Goal: Task Accomplishment & Management: Use online tool/utility

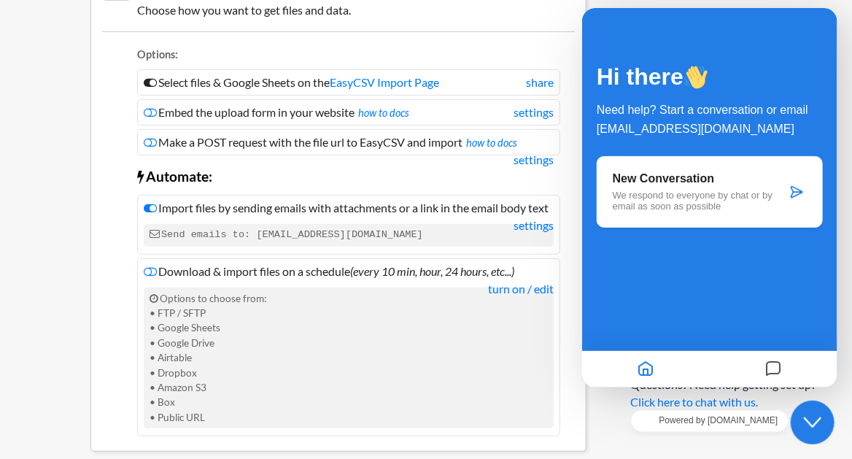
scroll to position [243, 0]
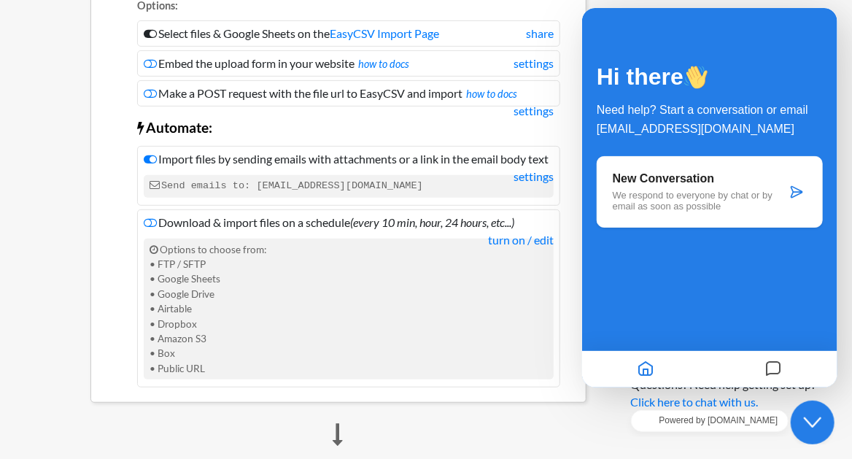
drag, startPoint x: 204, startPoint y: 272, endPoint x: 250, endPoint y: 280, distance: 46.7
click at [250, 279] on div "Options to choose from: • FTP / SFTP • Google Sheets • Google Drive • Airtable …" at bounding box center [349, 310] width 410 height 142
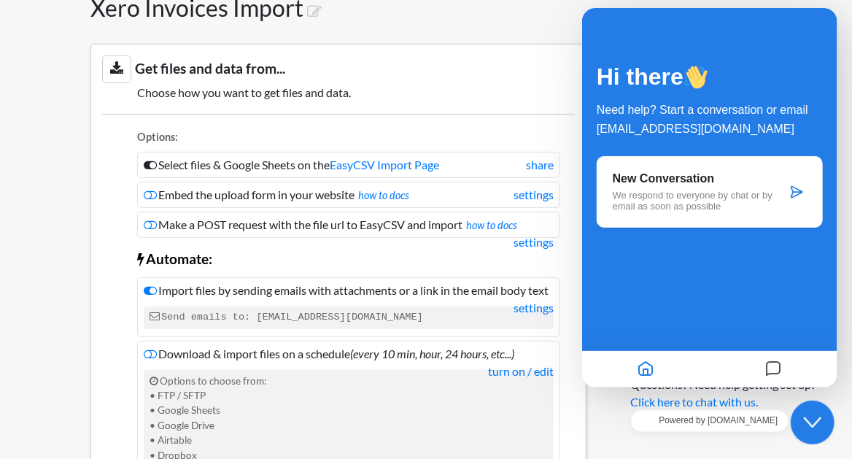
scroll to position [161, 0]
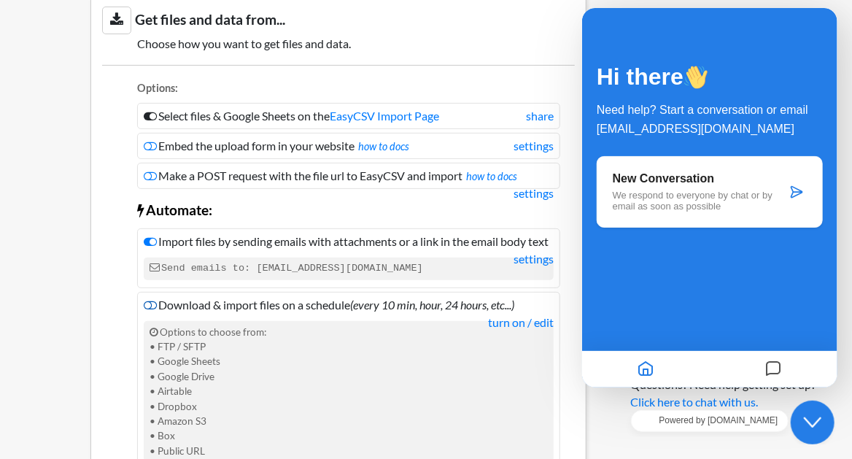
click at [147, 311] on icon at bounding box center [150, 305] width 13 height 12
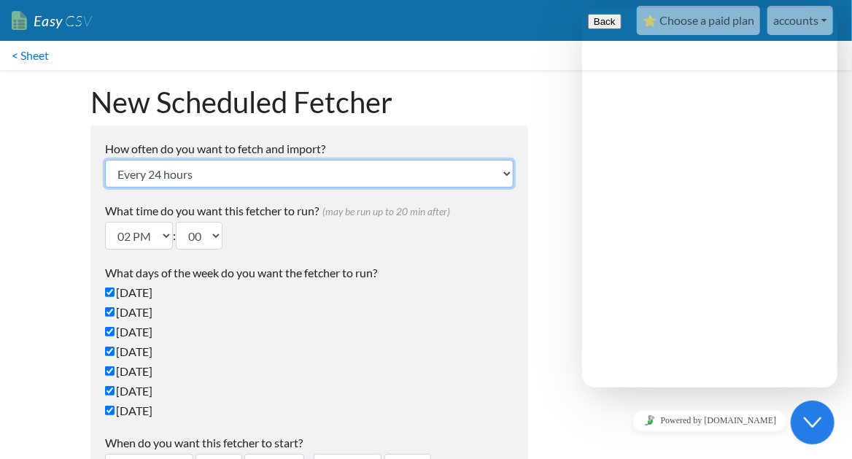
click at [274, 179] on select "Every 24 hours Every 4 hours Every hour Every 10-20 minutes Every 1 week Every …" at bounding box center [309, 174] width 409 height 28
select select "1_hour"
click at [105, 160] on select "Every 24 hours Every 4 hours Every hour Every 10-20 minutes Every 1 week Every …" at bounding box center [309, 174] width 409 height 28
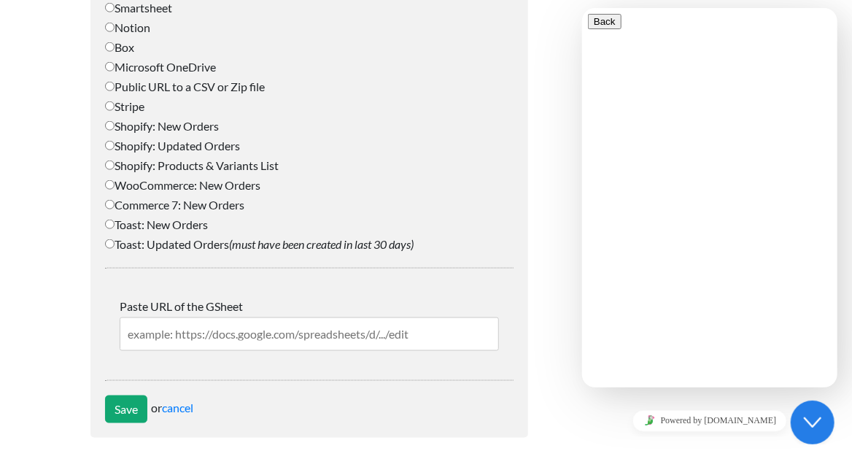
scroll to position [684, 0]
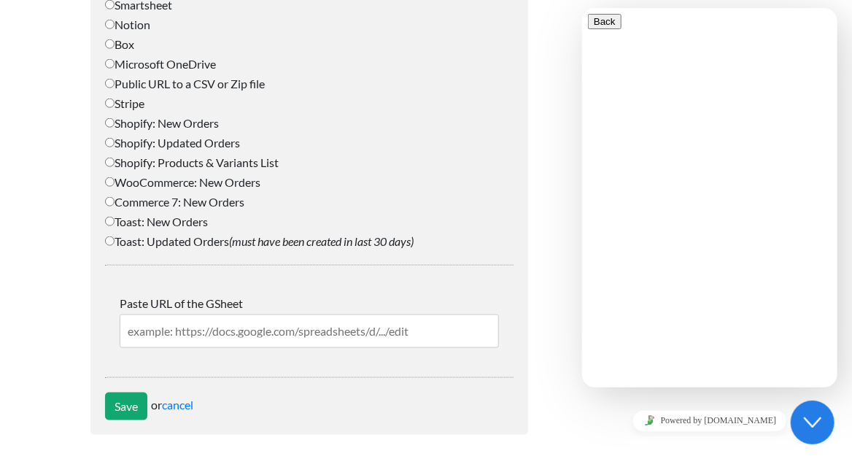
click at [368, 329] on input "text" at bounding box center [309, 331] width 379 height 34
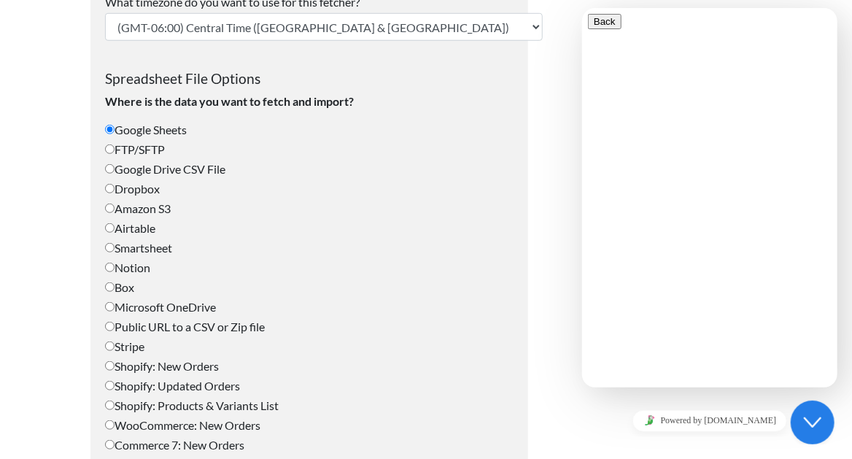
scroll to position [489, 0]
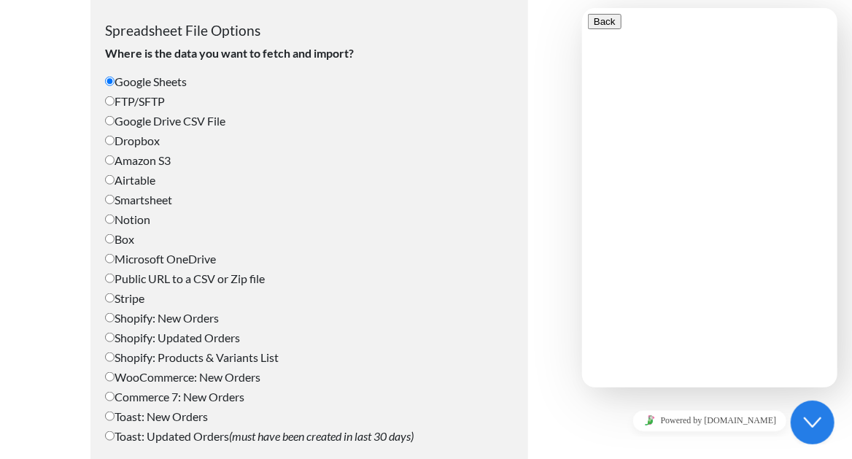
click at [190, 260] on label "Microsoft OneDrive" at bounding box center [309, 259] width 409 height 18
click at [115, 260] on input "Microsoft OneDrive" at bounding box center [109, 258] width 9 height 9
radio input "true"
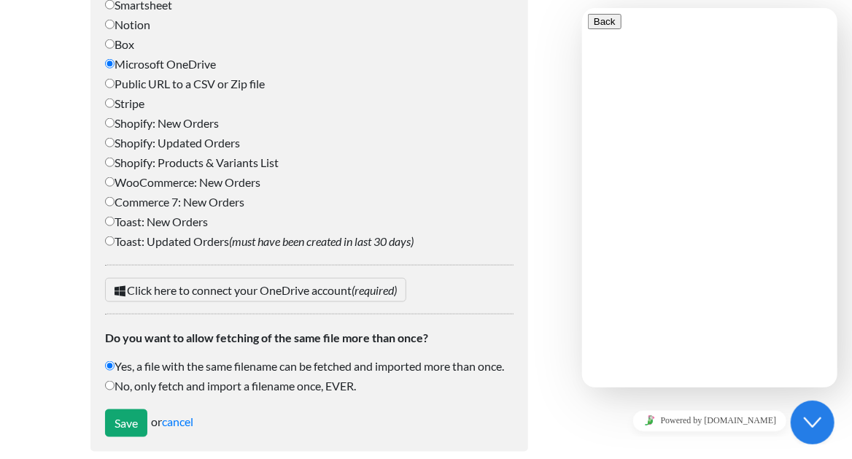
scroll to position [700, 0]
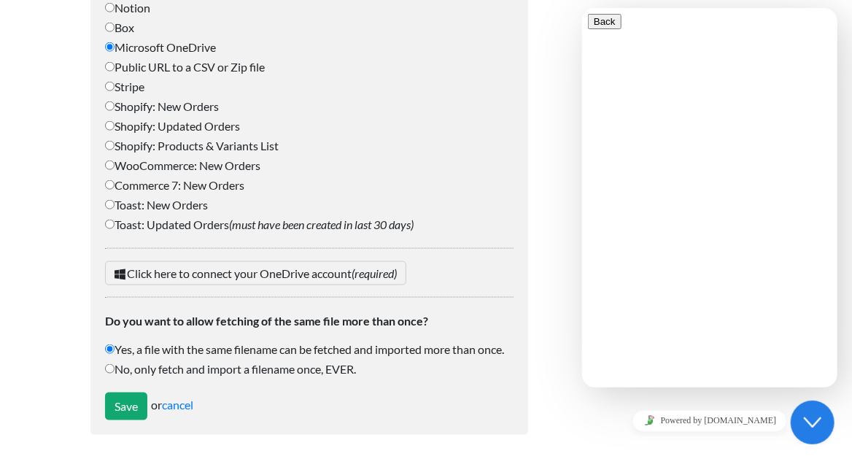
type input "ranon@qcmhealthcare.co.uk"
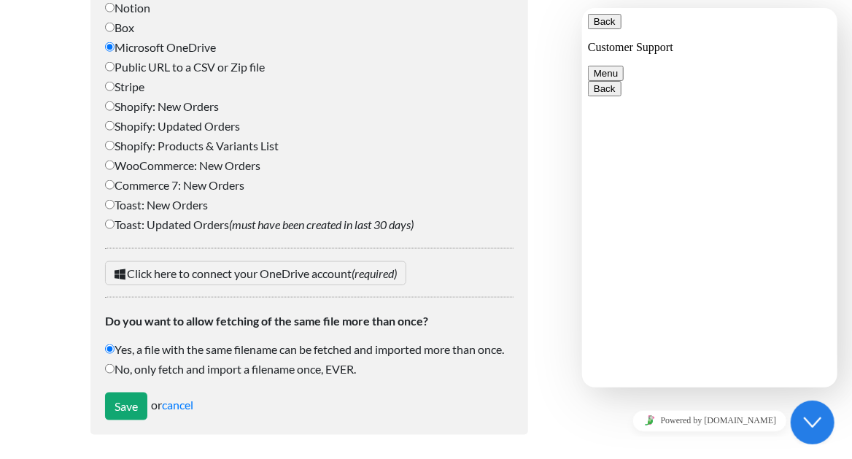
scroll to position [0, 0]
type textarea "can you automatically fetch and dowload a file from excel?"
click at [821, 422] on div "Close Chat This icon closes the chat window." at bounding box center [812, 422] width 44 height 18
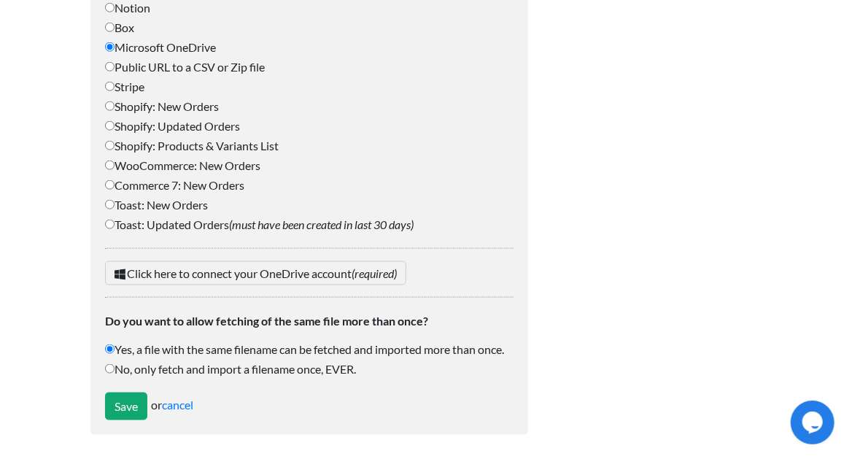
click at [821, 424] on icon "Chat widget" at bounding box center [812, 422] width 20 height 22
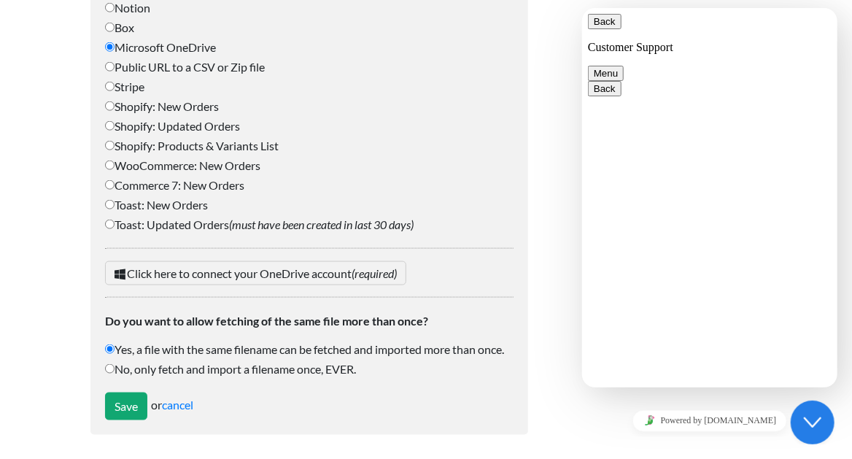
drag, startPoint x: 710, startPoint y: 365, endPoint x: 710, endPoint y: 384, distance: 19.0
drag, startPoint x: 418, startPoint y: 356, endPoint x: 425, endPoint y: 350, distance: 8.8
click at [419, 355] on label "Yes, a file with the same filename can be fetched and imported more than once." at bounding box center [309, 350] width 409 height 18
click at [115, 354] on input "Yes, a file with the same filename can be fetched and imported more than once." at bounding box center [109, 348] width 9 height 9
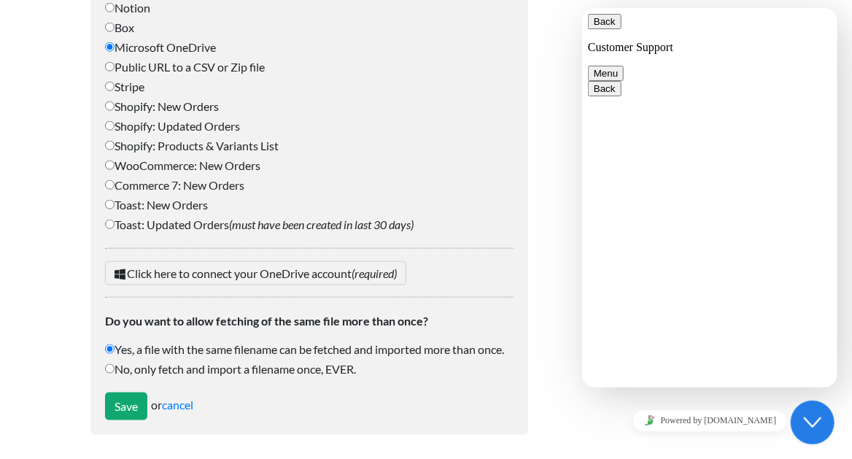
scroll to position [506, 0]
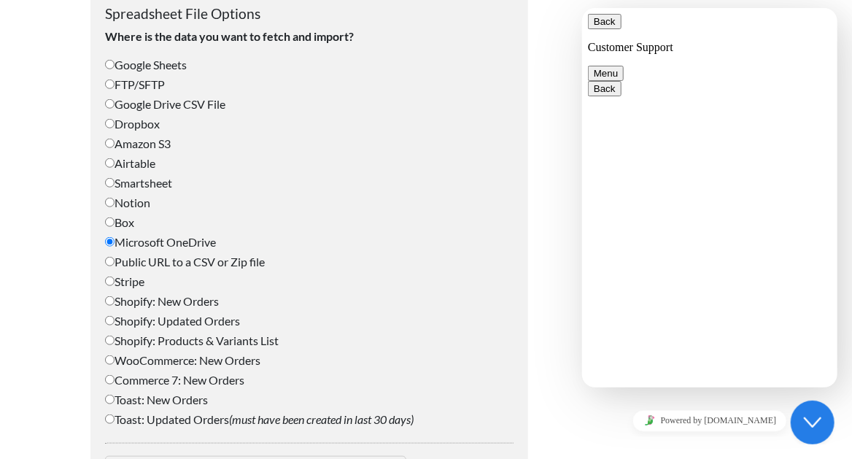
click at [139, 261] on label "Public URL to a CSV or Zip file" at bounding box center [309, 262] width 409 height 18
click at [115, 261] on input "Public URL to a CSV or Zip file" at bounding box center [109, 261] width 9 height 9
radio input "true"
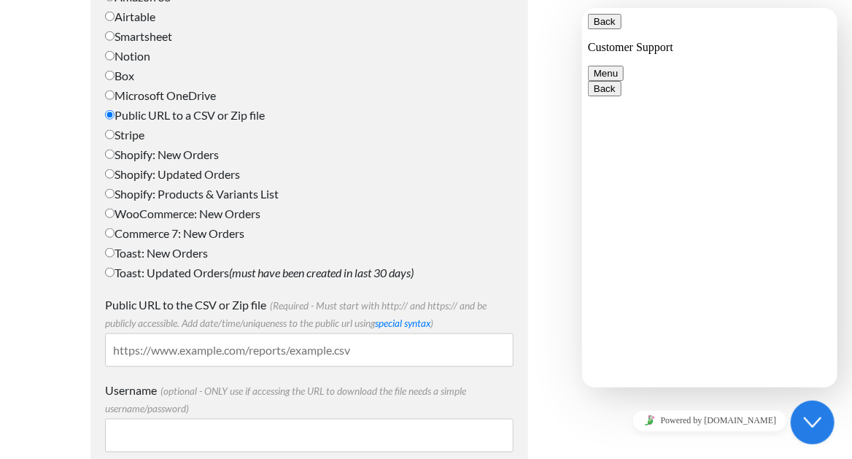
scroll to position [700, 0]
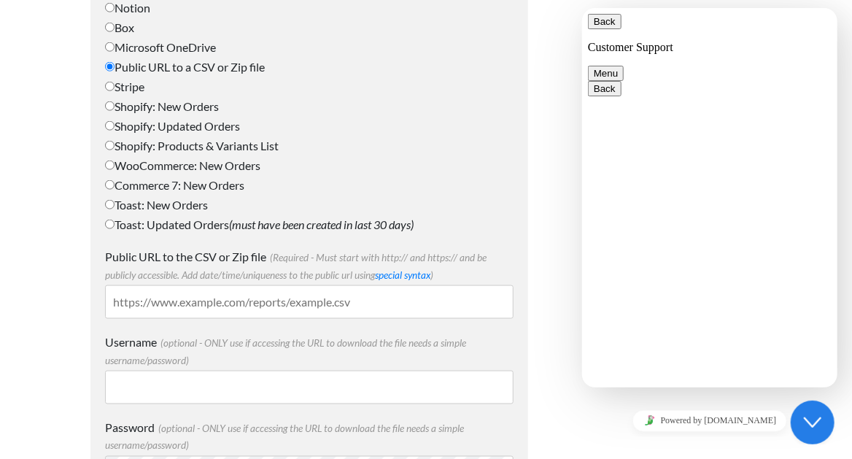
click at [192, 305] on input "Public URL to the CSV or Zip file (Required - Must start with http:// and https…" at bounding box center [309, 302] width 409 height 34
click at [193, 304] on input "Public URL to the CSV or Zip file (Required - Must start with http:// and https…" at bounding box center [309, 302] width 409 height 34
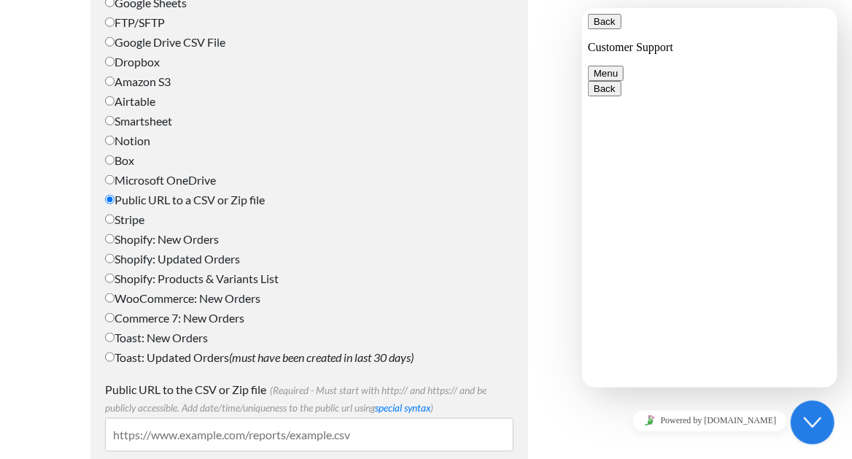
scroll to position [471, 0]
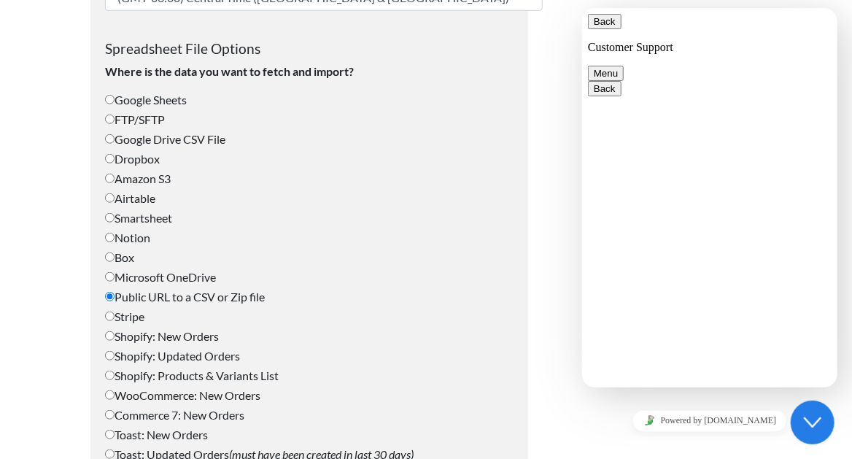
click at [166, 139] on label "Google Drive CSV File" at bounding box center [309, 140] width 409 height 18
click at [115, 139] on input "Google Drive CSV File" at bounding box center [109, 138] width 9 height 9
radio input "true"
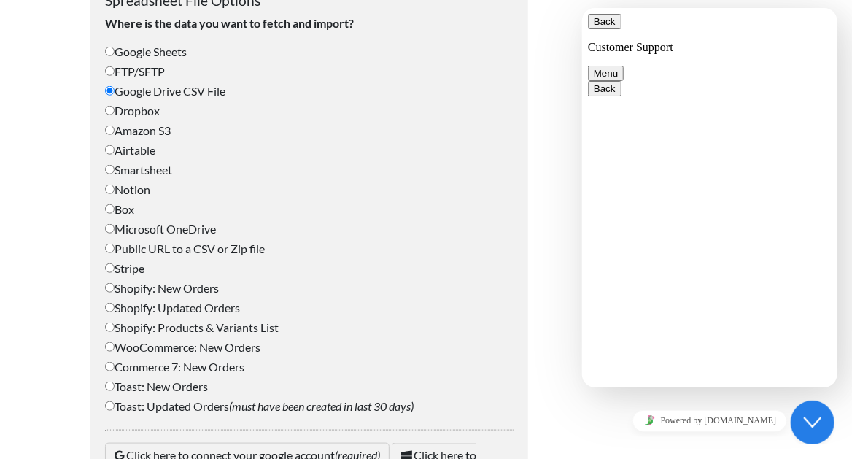
click at [147, 229] on label "Microsoft OneDrive" at bounding box center [309, 229] width 409 height 18
click at [115, 229] on input "Microsoft OneDrive" at bounding box center [109, 228] width 9 height 9
radio input "true"
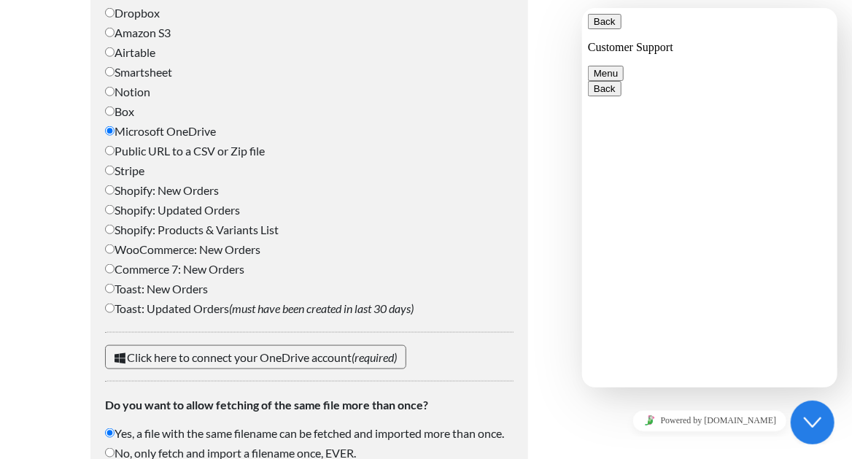
scroll to position [700, 0]
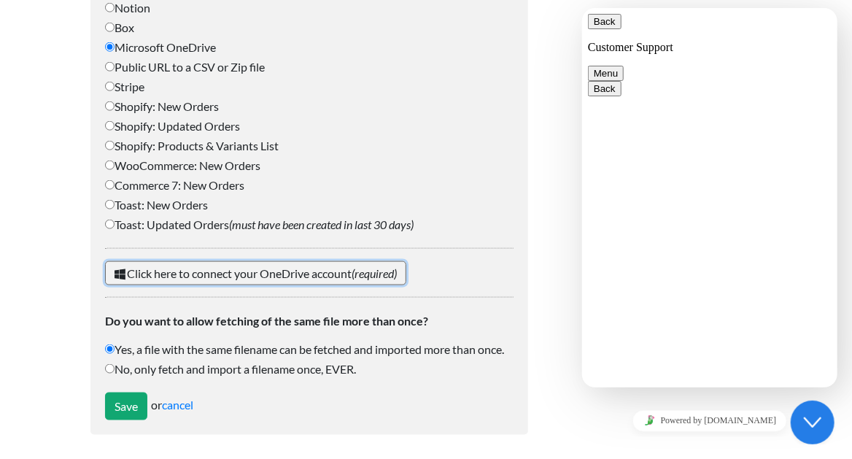
click at [320, 277] on link "Click here to connect your OneDrive account (required)" at bounding box center [255, 273] width 301 height 24
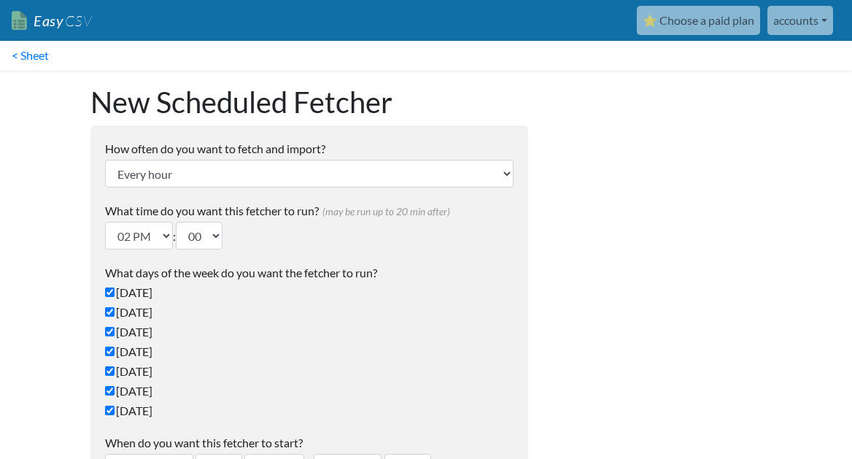
select select "1_hour"
select select "00"
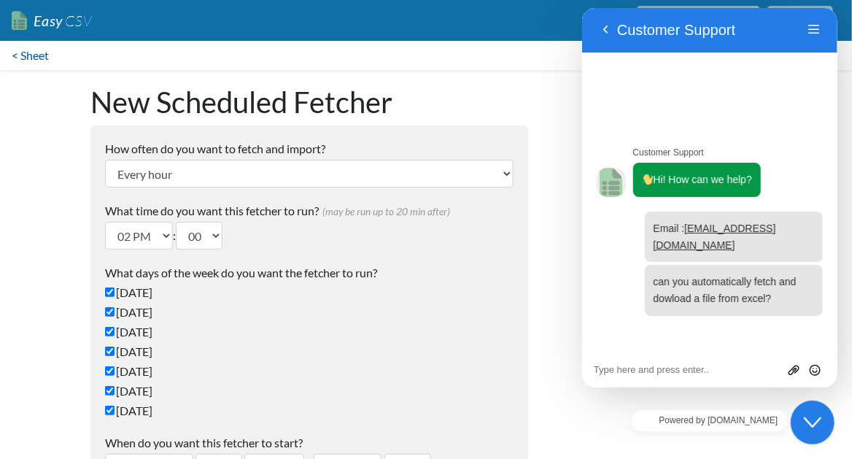
click at [39, 55] on link "< Sheet" at bounding box center [30, 55] width 61 height 29
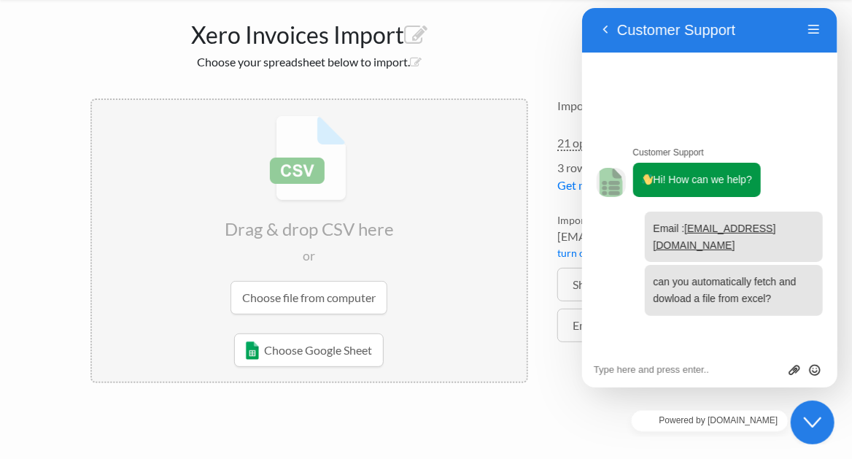
scroll to position [145, 0]
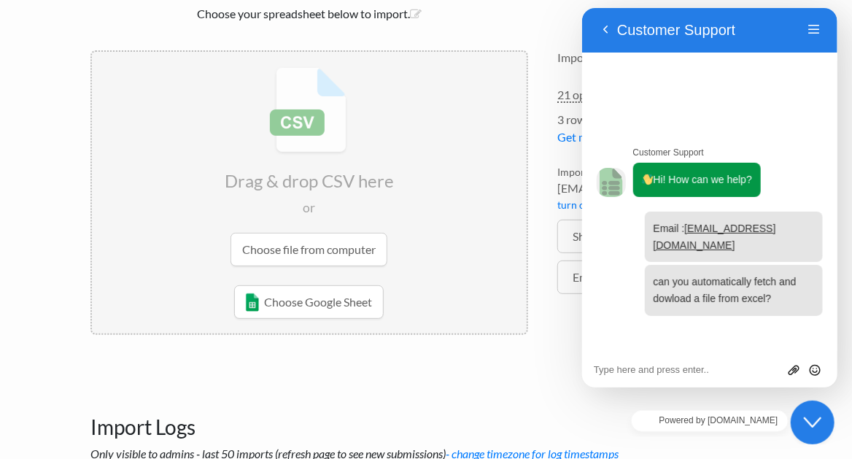
click at [617, 29] on p "Customer Support" at bounding box center [676, 30] width 118 height 18
click at [603, 23] on button "Back" at bounding box center [604, 30] width 23 height 22
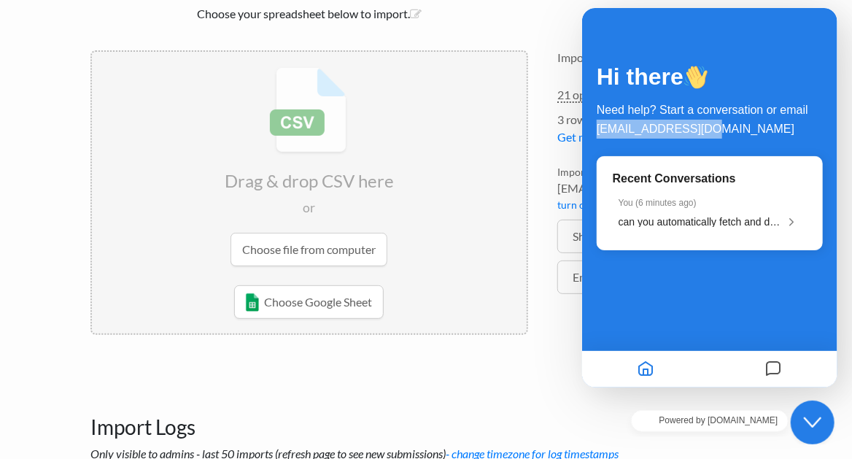
drag, startPoint x: 713, startPoint y: 127, endPoint x: 595, endPoint y: 129, distance: 117.5
click at [596, 129] on p "Need help? Start a conversation or email [EMAIL_ADDRESS][DOMAIN_NAME]" at bounding box center [709, 120] width 226 height 38
drag, startPoint x: 595, startPoint y: 129, endPoint x: 613, endPoint y: 129, distance: 17.5
copy span "support@easycsv.io"
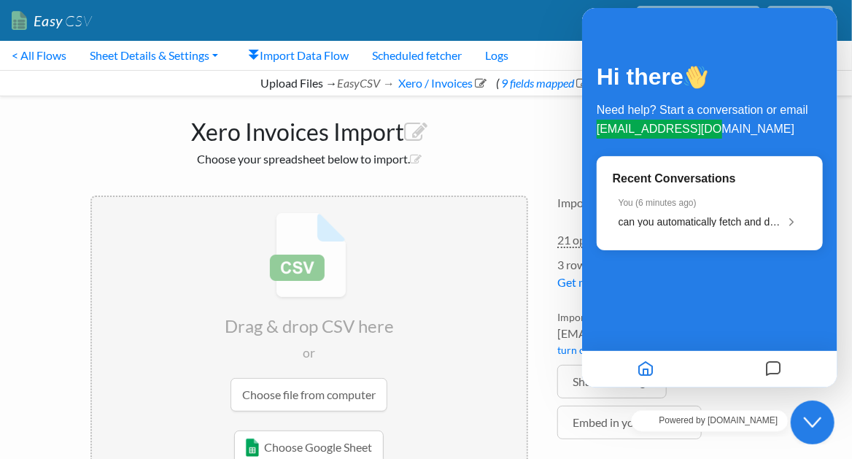
click at [352, 193] on div "Drag & drop CSV here or Choose file from computer Choose Google Sheet Email to …" at bounding box center [309, 339] width 467 height 317
click at [766, 94] on div "Need help? Start a conversation or email [EMAIL_ADDRESS][DOMAIN_NAME]" at bounding box center [709, 116] width 226 height 45
click at [318, 400] on input "file" at bounding box center [309, 312] width 435 height 230
click at [376, 150] on div "Xero Invoices Import Choose your spreadsheet below to import." at bounding box center [309, 138] width 467 height 85
click at [476, 137] on h1 "Xero Invoices Import" at bounding box center [309, 128] width 438 height 35
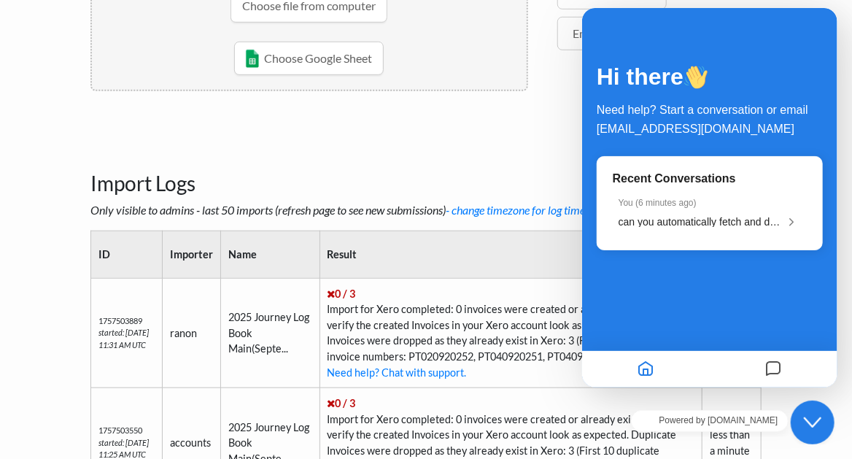
scroll to position [584, 0]
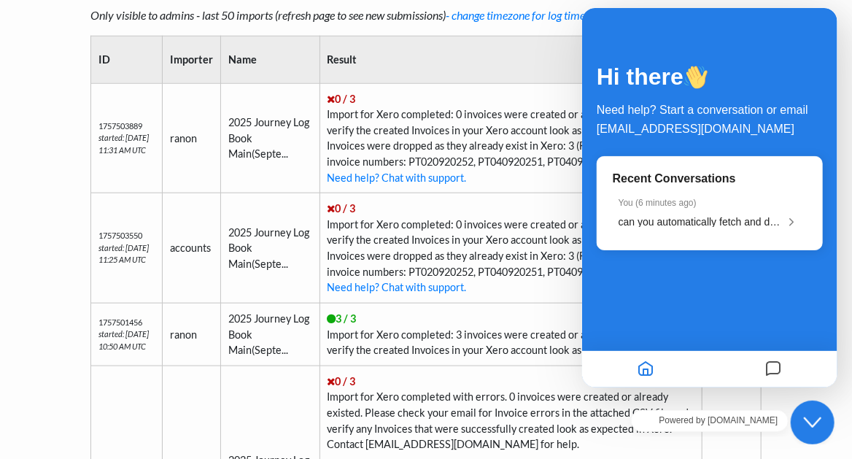
click at [435, 141] on td "0 / 3 Import for Xero completed: 0 invoices were created or already existed. Pl…" at bounding box center [511, 138] width 382 height 110
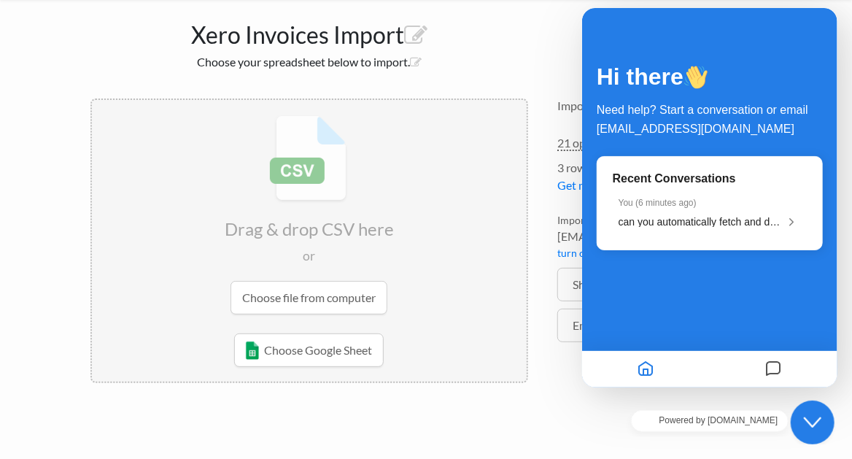
scroll to position [0, 0]
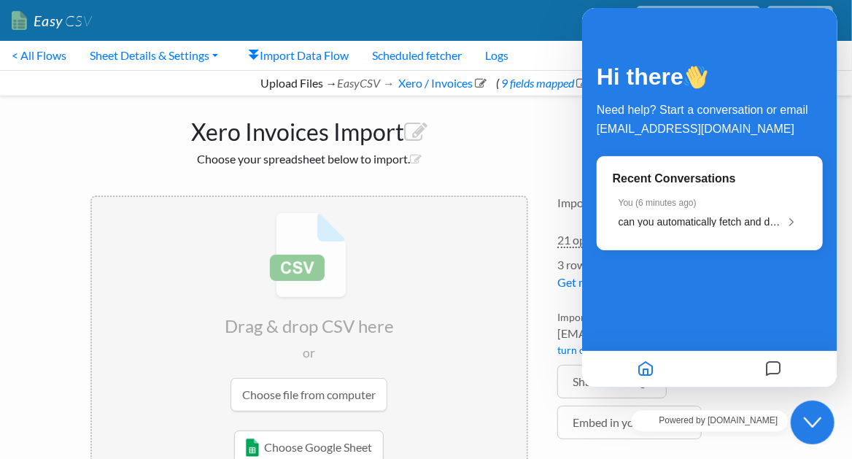
click at [821, 422] on div "Close Chat This icon closes the chat window." at bounding box center [812, 422] width 44 height 18
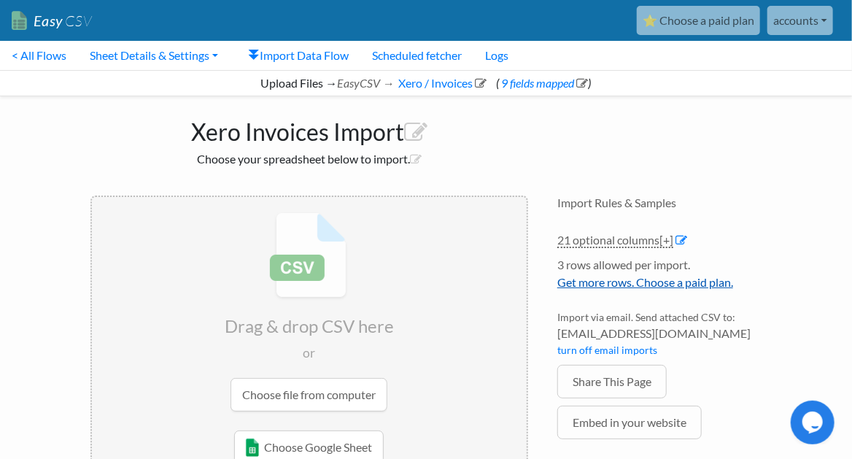
click at [632, 282] on link "Get more rows. Choose a paid plan." at bounding box center [645, 282] width 176 height 14
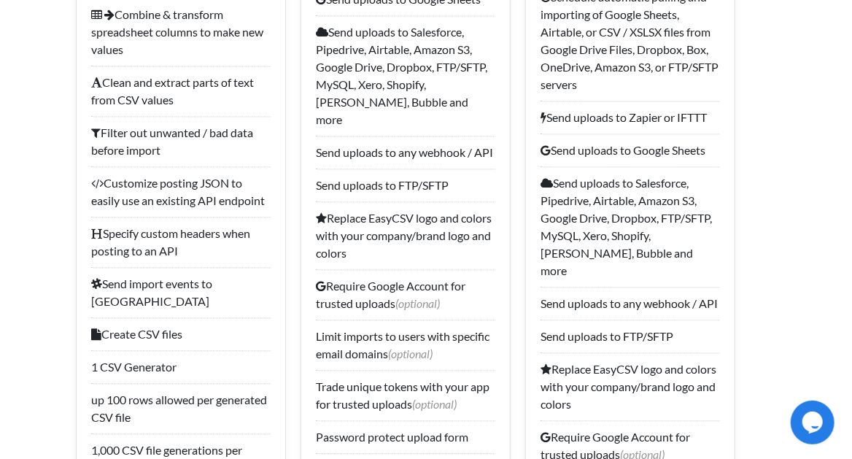
scroll to position [1216, 0]
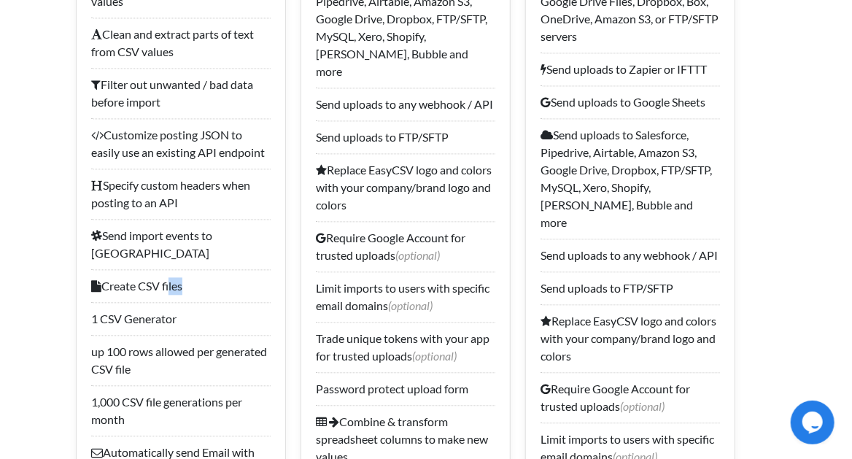
drag, startPoint x: 178, startPoint y: 257, endPoint x: 168, endPoint y: 263, distance: 11.8
click at [168, 269] on li "Create CSV files" at bounding box center [180, 285] width 179 height 33
drag, startPoint x: 168, startPoint y: 263, endPoint x: 159, endPoint y: 266, distance: 9.5
click at [159, 269] on li "Create CSV files" at bounding box center [180, 285] width 179 height 33
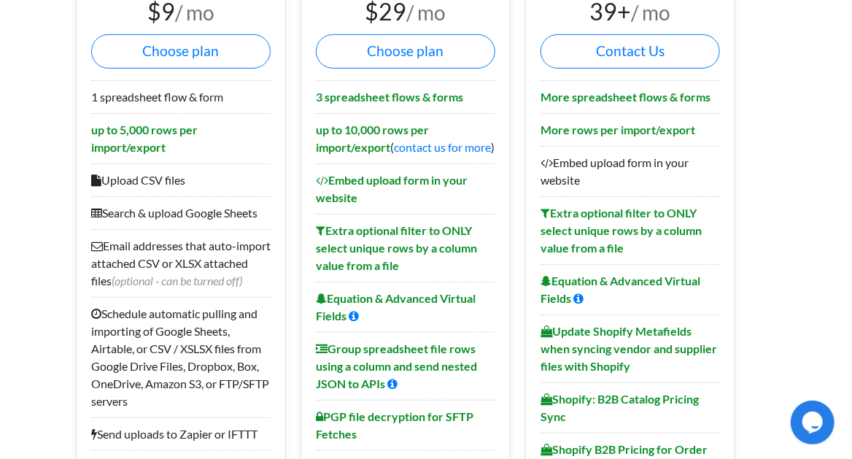
scroll to position [0, 0]
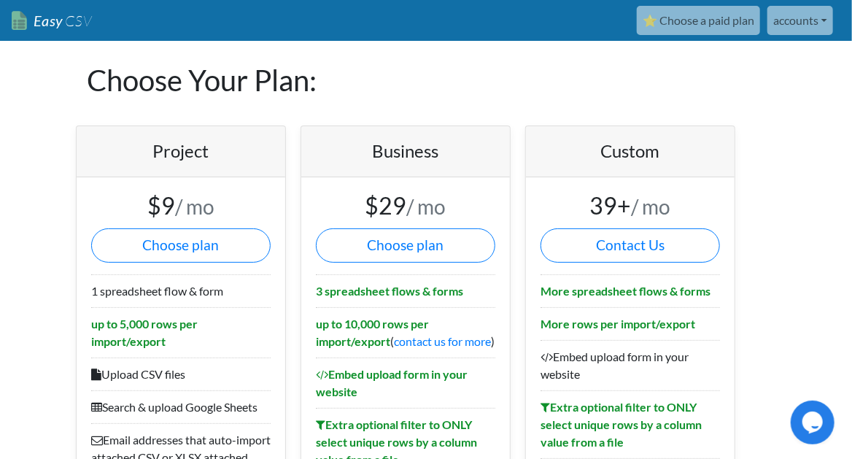
click at [39, 16] on link "Easy CSV" at bounding box center [52, 21] width 80 height 30
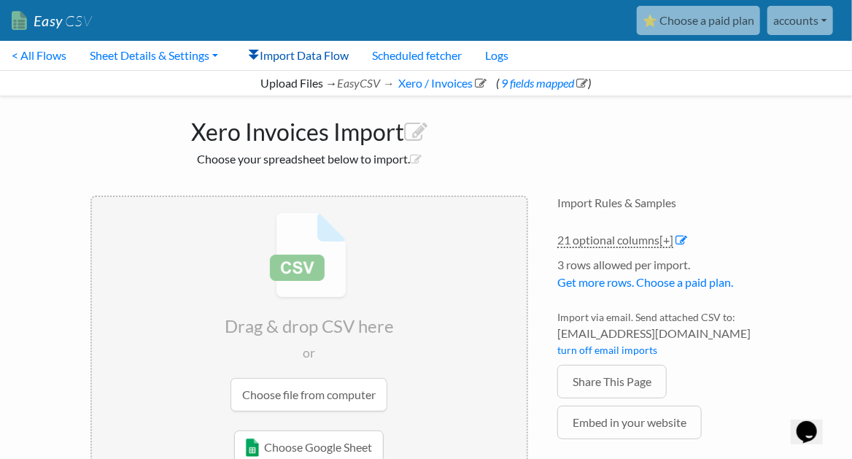
click at [342, 58] on link "Import Data Flow" at bounding box center [298, 55] width 123 height 29
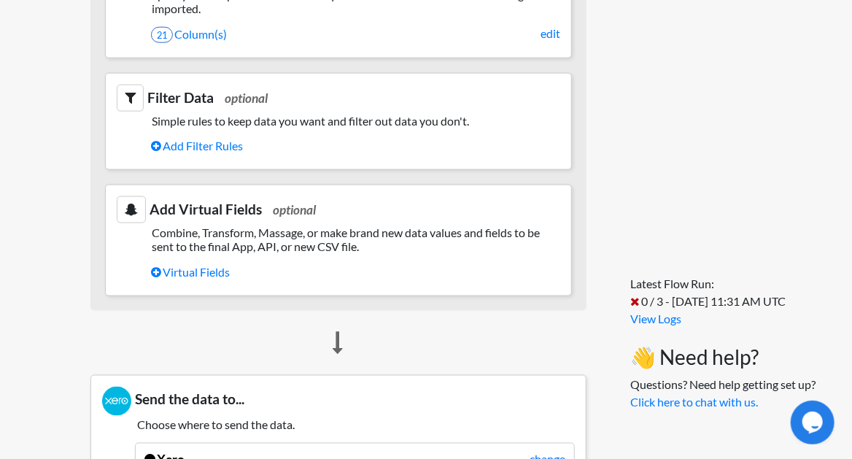
scroll to position [632, 0]
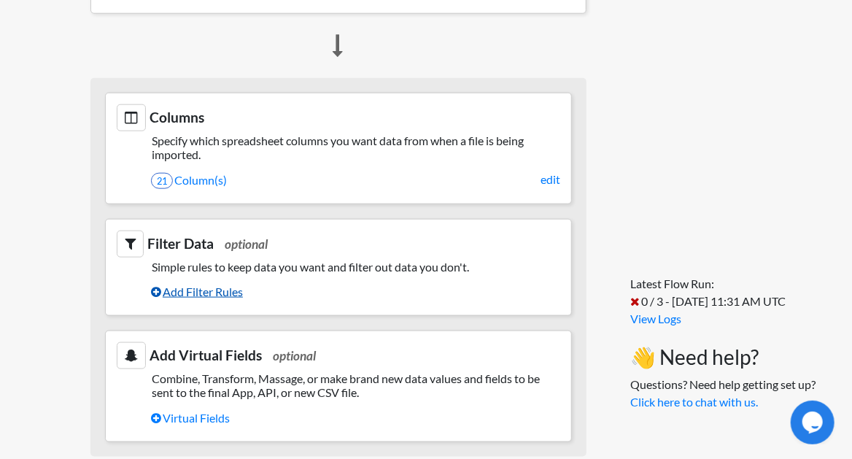
click at [171, 296] on link "Add Filter Rules" at bounding box center [355, 291] width 409 height 25
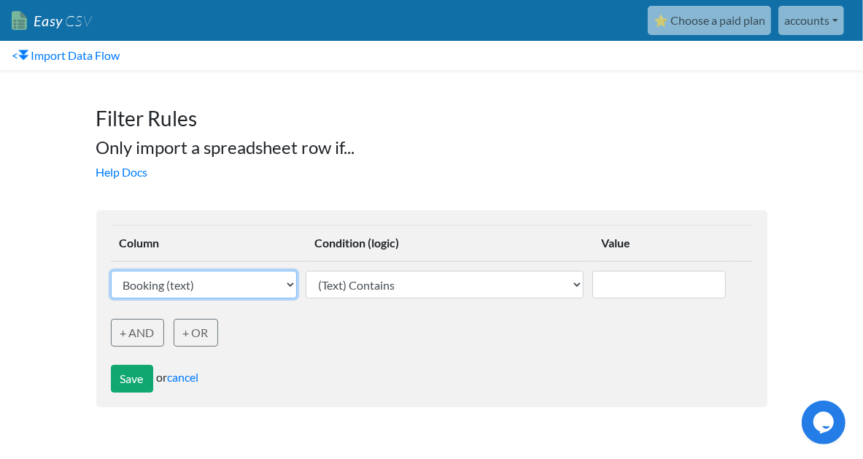
click at [171, 287] on select "Booking (text) Booked by (text) Quotation Sent (text) Depature date (text) Depa…" at bounding box center [204, 285] width 187 height 28
select select "753630"
click at [111, 271] on select "Booking (text) Booked by (text) Quotation Sent (text) Depature date (text) Depa…" at bounding box center [204, 285] width 187 height 28
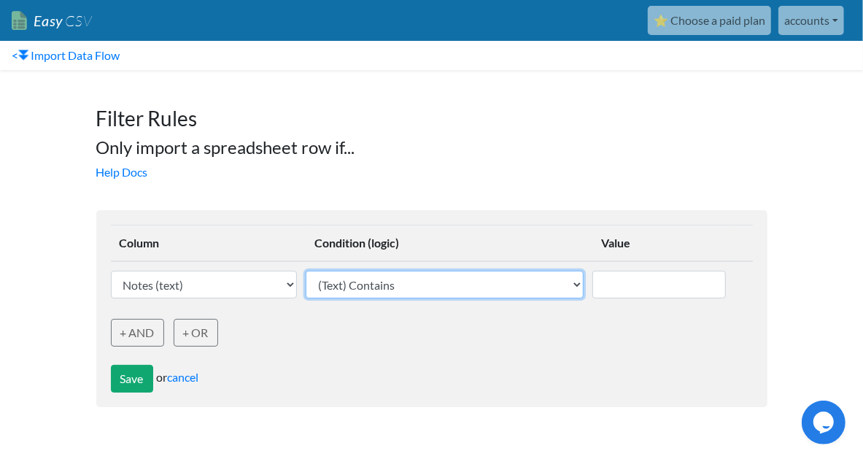
click at [390, 293] on select "(Text) Contains (Text) Does not contain (Text) Exactly matches (Text) Does not …" at bounding box center [445, 285] width 278 height 28
select select "number_less_than"
click at [306, 271] on select "(Text) Contains (Text) Does not contain (Text) Exactly matches (Text) Does not …" at bounding box center [445, 285] width 278 height 28
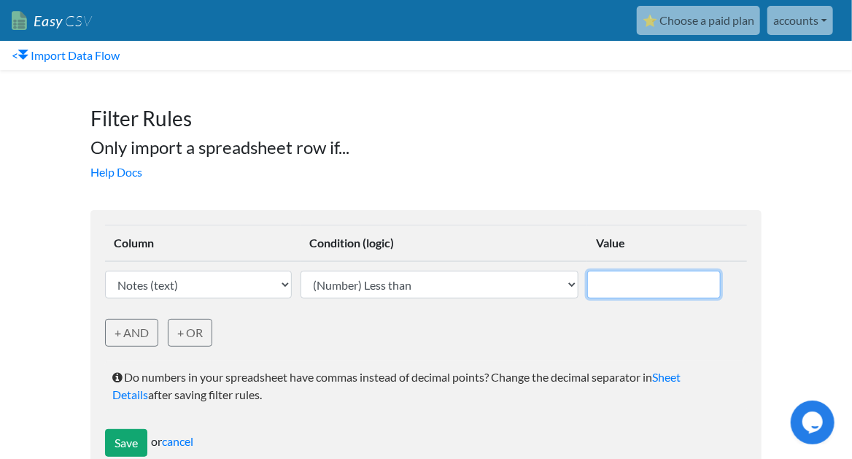
click at [625, 291] on input "text" at bounding box center [654, 285] width 134 height 28
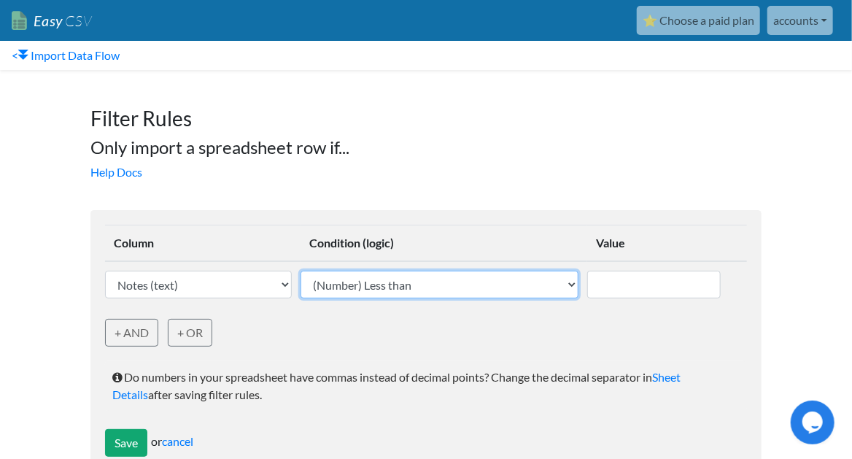
click at [409, 283] on select "(Text) Contains (Text) Does not contain (Text) Exactly matches (Text) Does not …" at bounding box center [440, 285] width 278 height 28
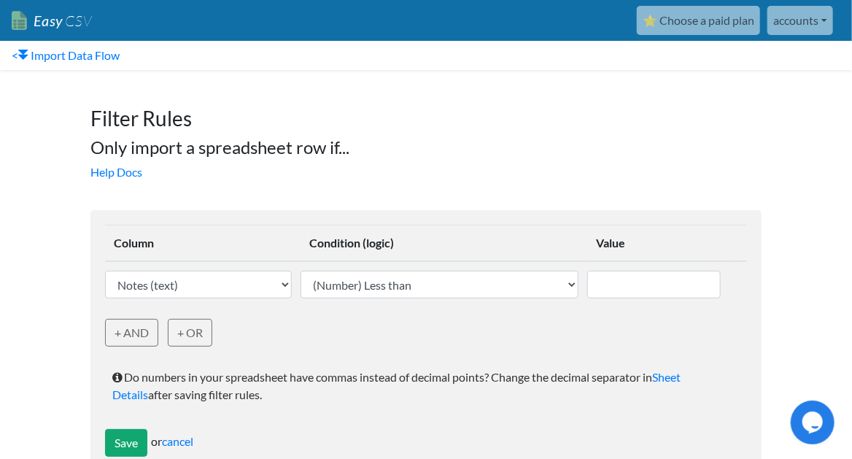
click at [279, 206] on div "Column Condition (logic) Value Booking (text) Booked by (text) Quotation Sent (…" at bounding box center [426, 341] width 700 height 290
click at [228, 291] on select "Booking (text) Booked by (text) Quotation Sent (text) Depature date (text) Depa…" at bounding box center [198, 285] width 187 height 28
select select "753635"
click at [105, 271] on select "Booking (text) Booked by (text) Quotation Sent (text) Depature date (text) Depa…" at bounding box center [198, 285] width 187 height 28
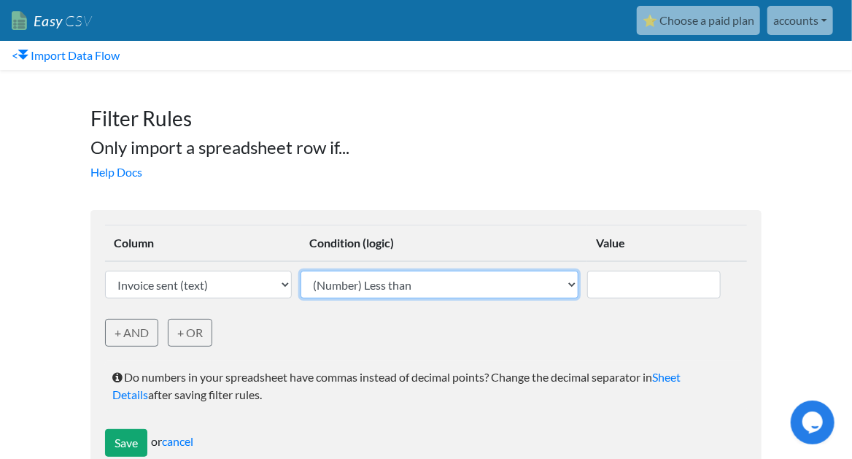
click at [371, 287] on select "(Text) Contains (Text) Does not contain (Text) Exactly matches (Text) Does not …" at bounding box center [440, 285] width 278 height 28
select select "datetime_before"
click at [306, 271] on select "(Text) Contains (Text) Does not contain (Text) Exactly matches (Text) Does not …" at bounding box center [440, 285] width 278 height 28
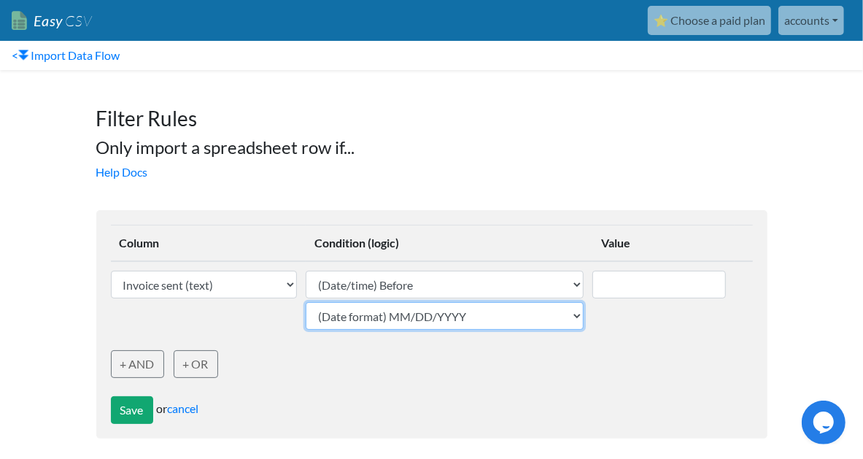
click at [567, 320] on select "(Date format) MM/DD/YYYY (Date format) DD/MM/YYYY (Date format) YYYY-MM-DD (Dat…" at bounding box center [445, 316] width 278 height 28
select select "date_yyyyddmm_hyphens"
click at [306, 302] on select "(Date format) MM/DD/YYYY (Date format) DD/MM/YYYY (Date format) YYYY-MM-DD (Dat…" at bounding box center [445, 316] width 278 height 28
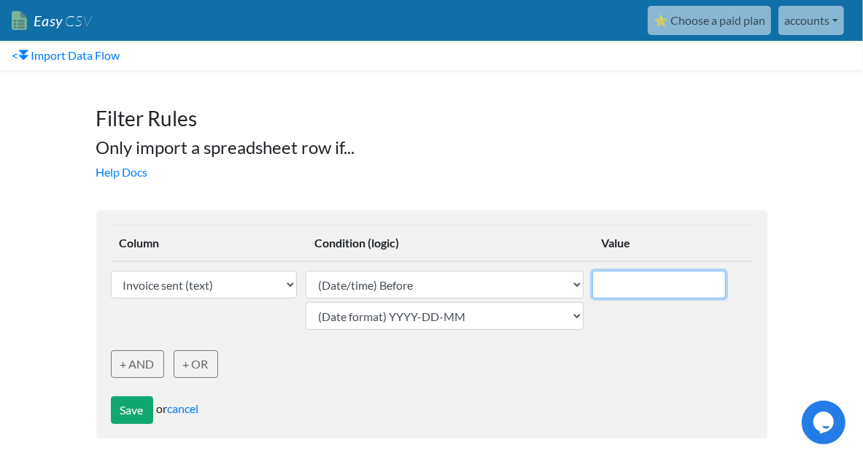
click at [598, 279] on input "text" at bounding box center [659, 285] width 134 height 28
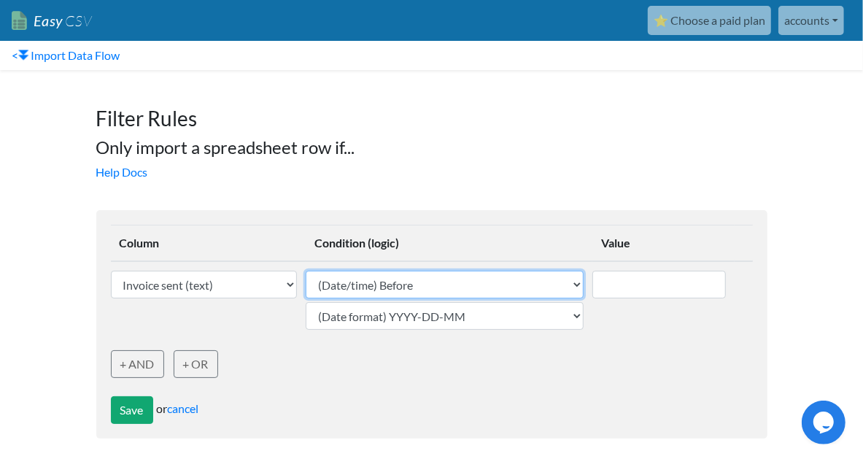
click at [470, 289] on select "(Text) Contains (Text) Does not contain (Text) Exactly matches (Text) Does not …" at bounding box center [445, 285] width 278 height 28
click at [340, 271] on select "(Text) Contains (Text) Does not contain (Text) Exactly matches (Text) Does not …" at bounding box center [445, 285] width 278 height 28
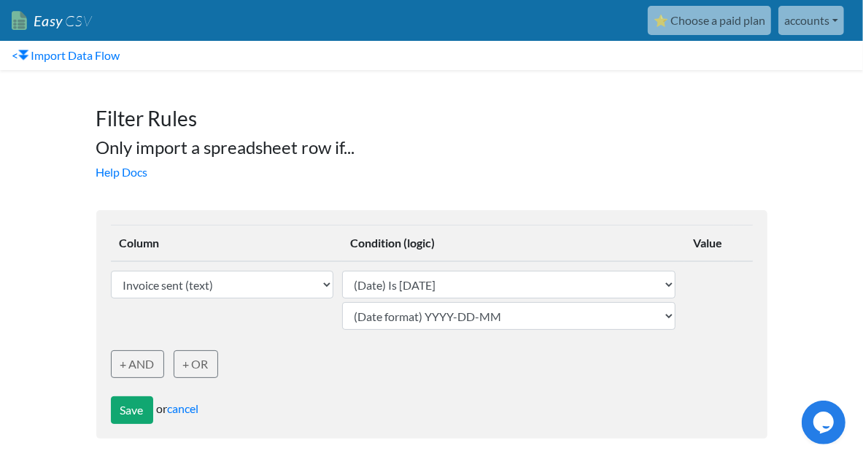
click at [723, 282] on td at bounding box center [709, 299] width 50 height 77
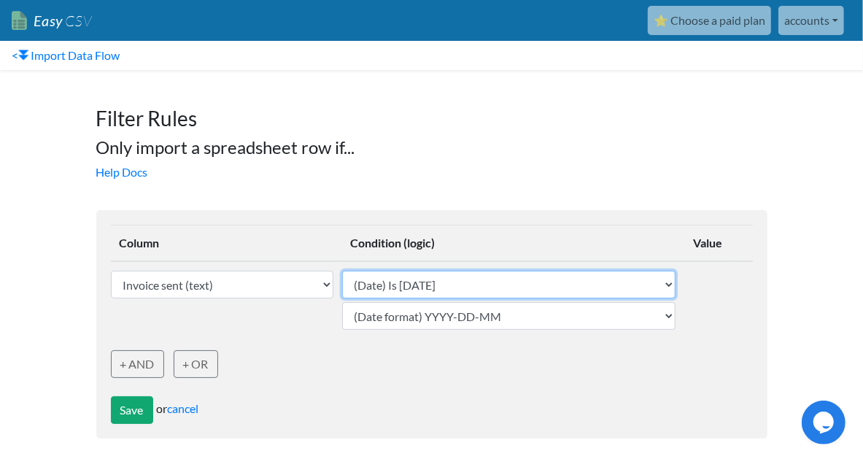
click at [515, 279] on select "(Text) Contains (Text) Does not contain (Text) Exactly matches (Text) Does not …" at bounding box center [508, 285] width 333 height 28
click at [490, 291] on select "(Text) Contains (Text) Does not contain (Text) Exactly matches (Text) Does not …" at bounding box center [508, 285] width 333 height 28
click at [342, 271] on select "(Text) Contains (Text) Does not contain (Text) Exactly matches (Text) Does not …" at bounding box center [508, 285] width 333 height 28
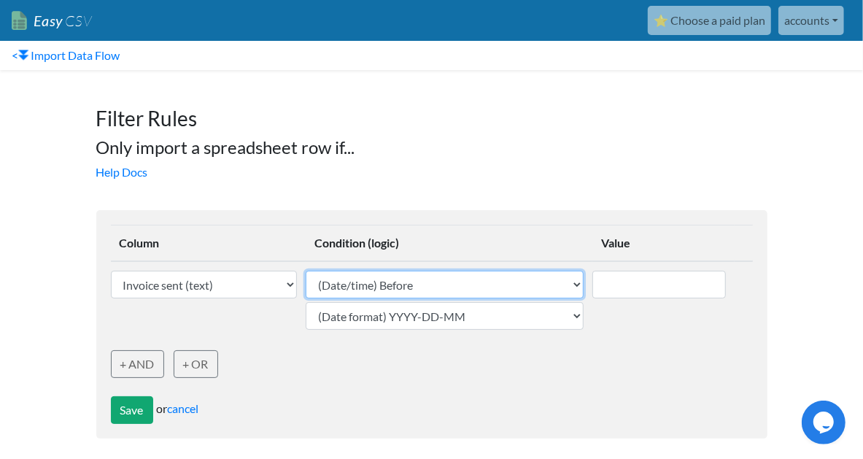
click at [393, 293] on select "(Text) Contains (Text) Does not contain (Text) Exactly matches (Text) Does not …" at bounding box center [445, 285] width 278 height 28
click at [306, 271] on select "(Text) Contains (Text) Does not contain (Text) Exactly matches (Text) Does not …" at bounding box center [445, 285] width 278 height 28
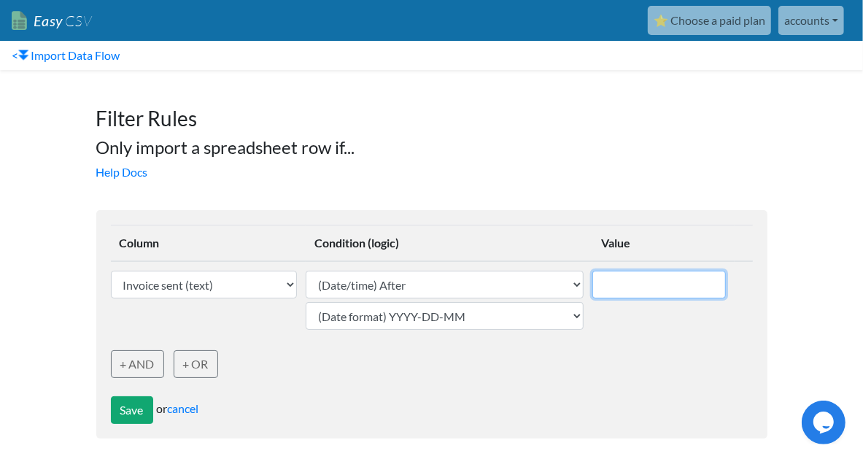
click at [606, 276] on input "text" at bounding box center [659, 285] width 134 height 28
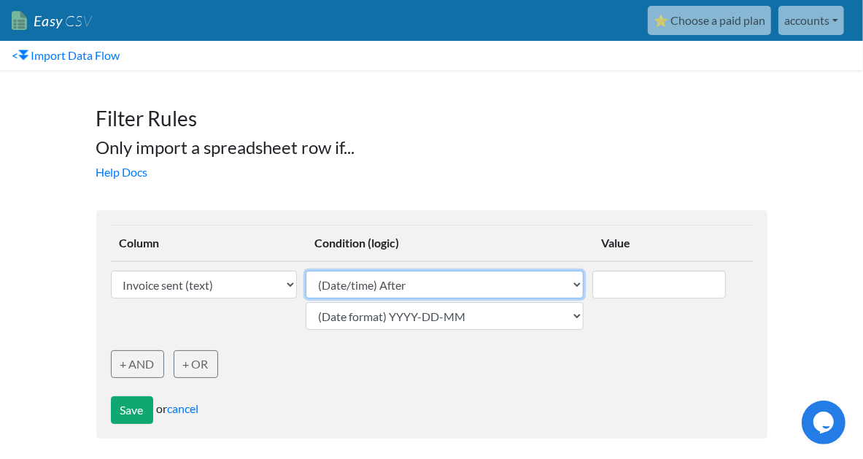
click at [322, 275] on select "(Text) Contains (Text) Does not contain (Text) Exactly matches (Text) Does not …" at bounding box center [445, 285] width 278 height 28
select select "date_is_today"
click at [340, 271] on select "(Text) Contains (Text) Does not contain (Text) Exactly matches (Text) Does not …" at bounding box center [445, 285] width 278 height 28
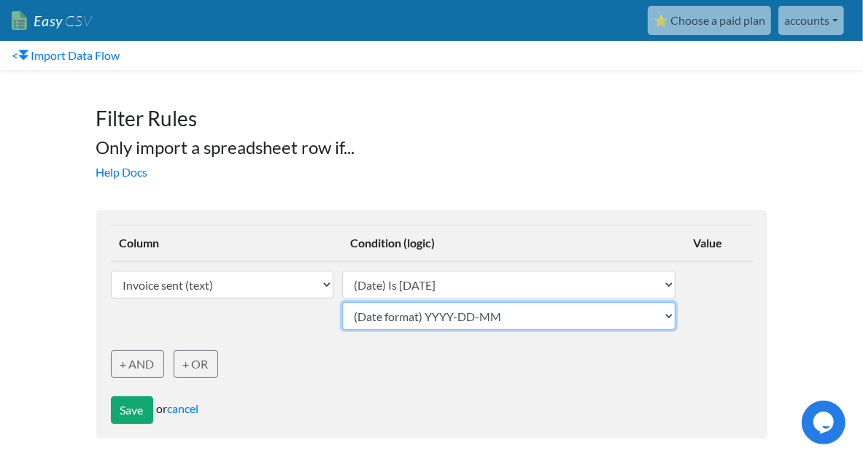
click at [477, 323] on select "(Date format) MM/DD/YYYY (Date format) DD/MM/YYYY (Date format) YYYY-MM-DD (Dat…" at bounding box center [508, 316] width 333 height 28
select select "date_yyyymmdd_hyphens"
click at [342, 302] on select "(Date format) MM/DD/YYYY (Date format) DD/MM/YYYY (Date format) YYYY-MM-DD (Dat…" at bounding box center [508, 316] width 333 height 28
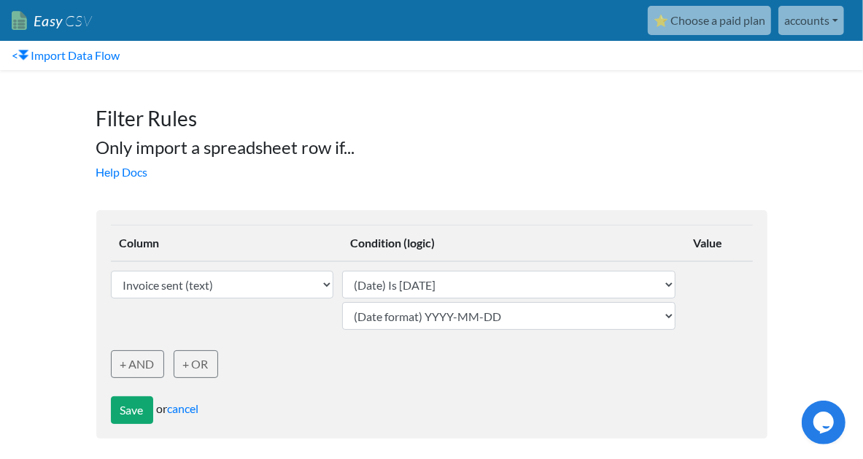
click at [449, 366] on form "Column Condition (logic) Value Booking (text) Booked by (text) Quotation Sent (…" at bounding box center [431, 324] width 671 height 228
click at [139, 412] on button "Save" at bounding box center [132, 410] width 42 height 28
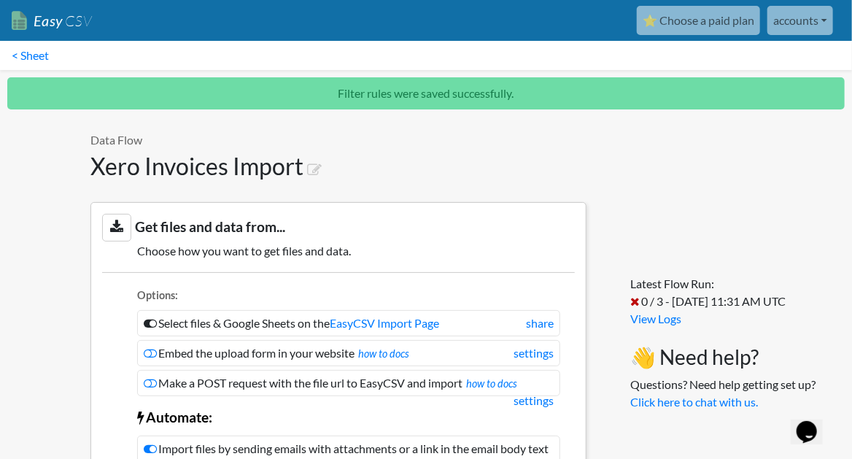
drag, startPoint x: 604, startPoint y: 84, endPoint x: 592, endPoint y: 91, distance: 13.8
click at [598, 90] on p "Filter rules were saved successfully." at bounding box center [426, 93] width 838 height 32
click at [56, 49] on link "< Sheet" at bounding box center [30, 55] width 61 height 29
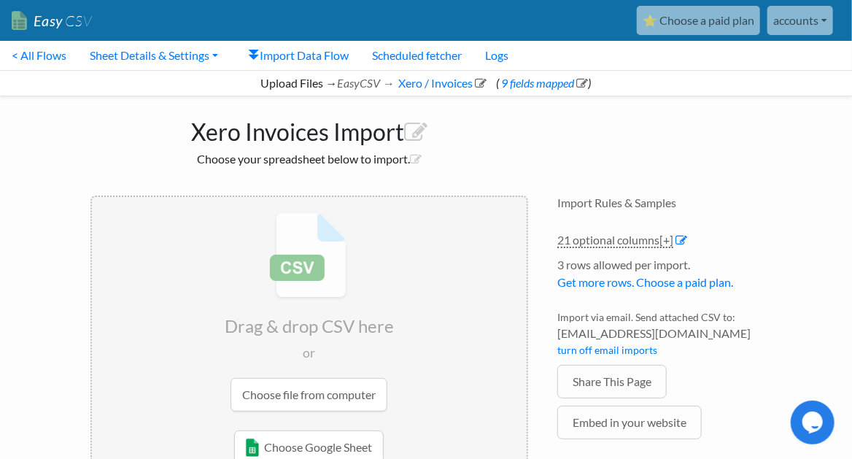
click at [321, 395] on input "file" at bounding box center [309, 312] width 435 height 230
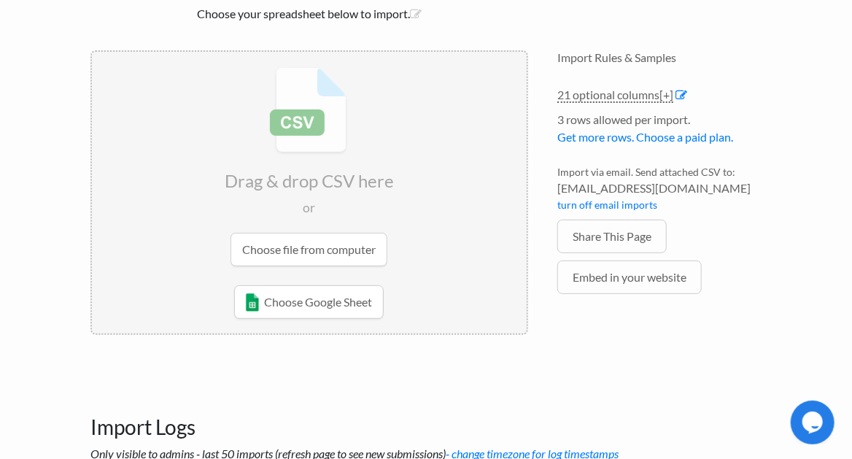
click at [262, 254] on input "file" at bounding box center [309, 167] width 435 height 230
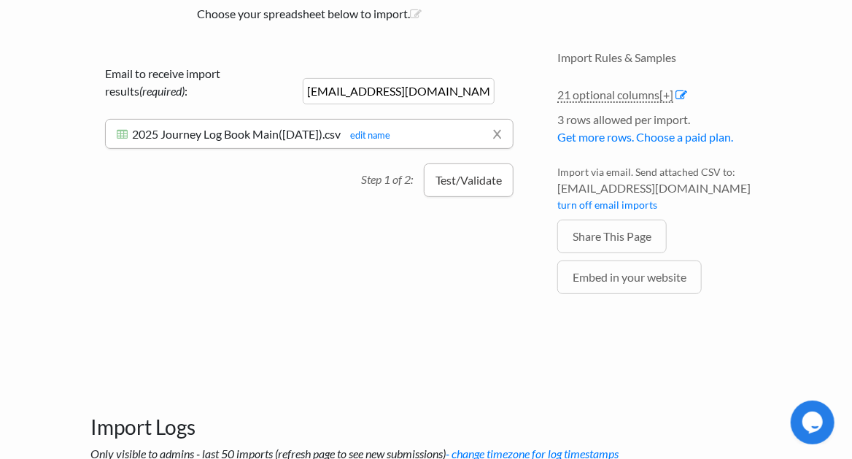
click at [463, 174] on button "Test/Validate" at bounding box center [469, 180] width 90 height 34
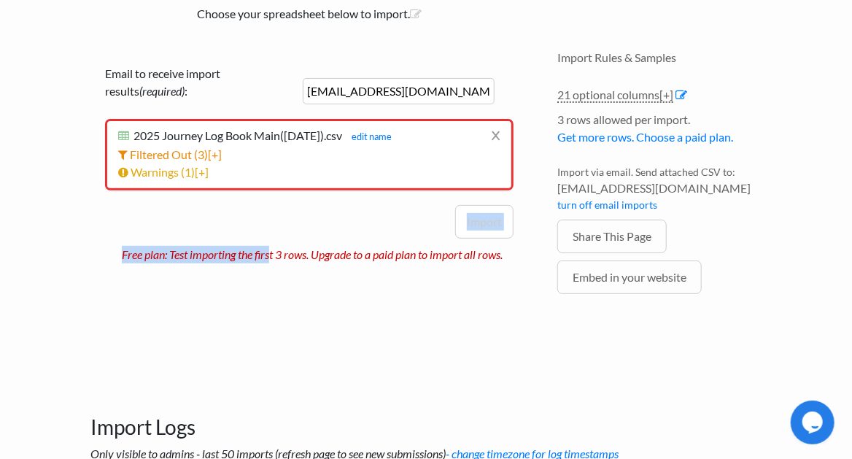
drag, startPoint x: 263, startPoint y: 247, endPoint x: 403, endPoint y: 276, distance: 143.0
click at [403, 276] on div "Drag & drop CSV here or Choose file from computer Choose Google Sheet Email to …" at bounding box center [309, 194] width 467 height 317
click at [201, 152] on span "3" at bounding box center [201, 154] width 7 height 14
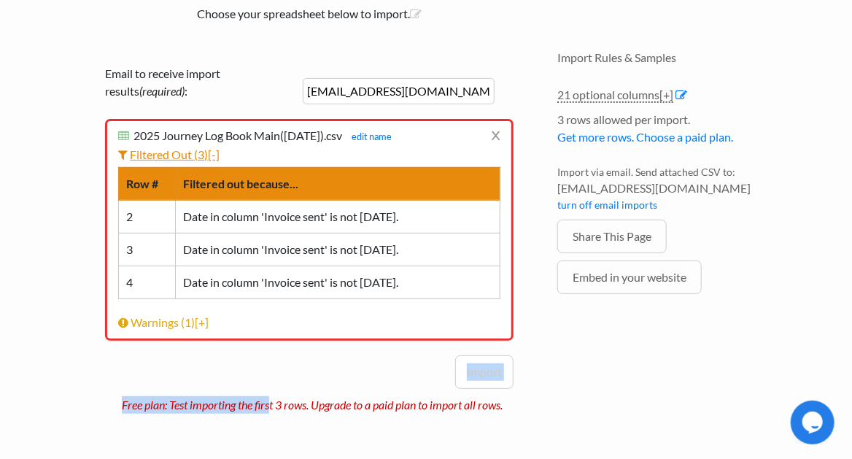
click at [209, 153] on link "Filtered Out ( 3 ) [-]" at bounding box center [168, 154] width 101 height 14
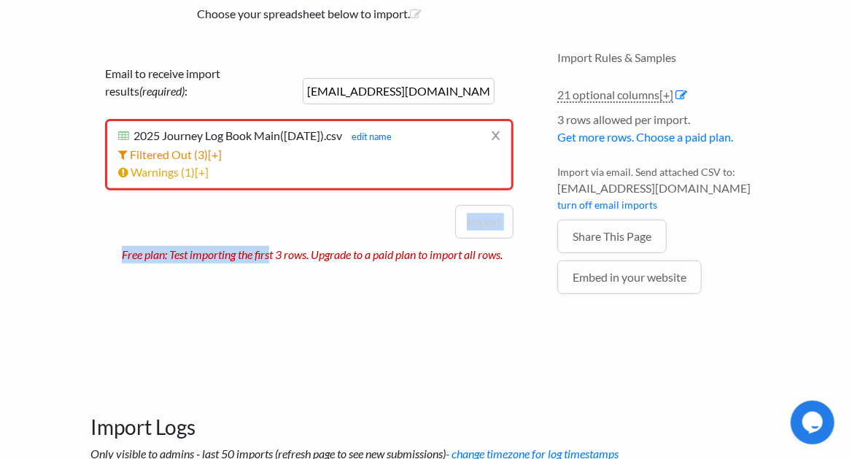
scroll to position [0, 0]
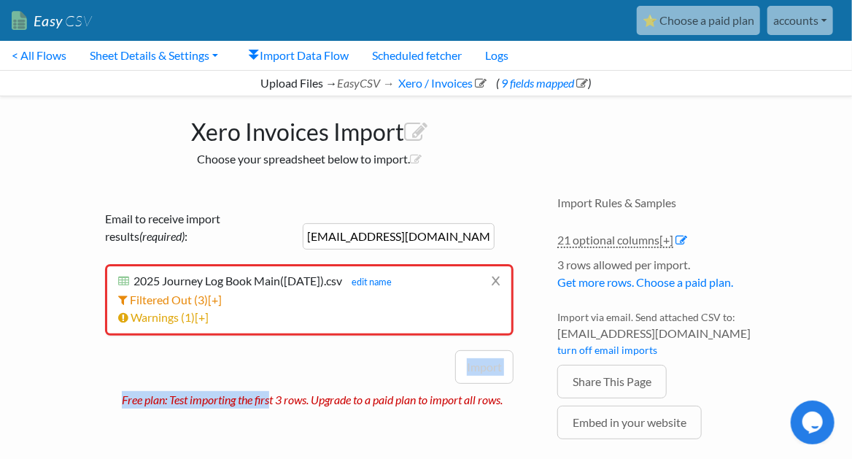
click at [698, 17] on link "⭐ Choose a paid plan" at bounding box center [698, 20] width 123 height 29
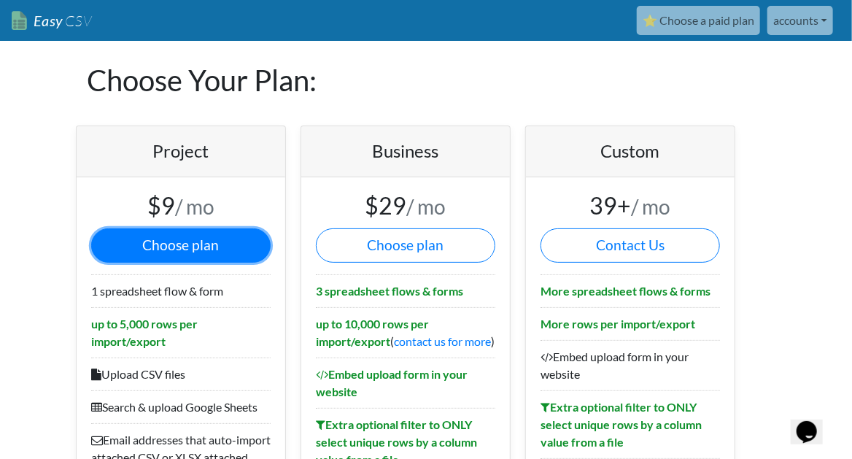
click at [192, 238] on button "Choose plan" at bounding box center [180, 245] width 179 height 34
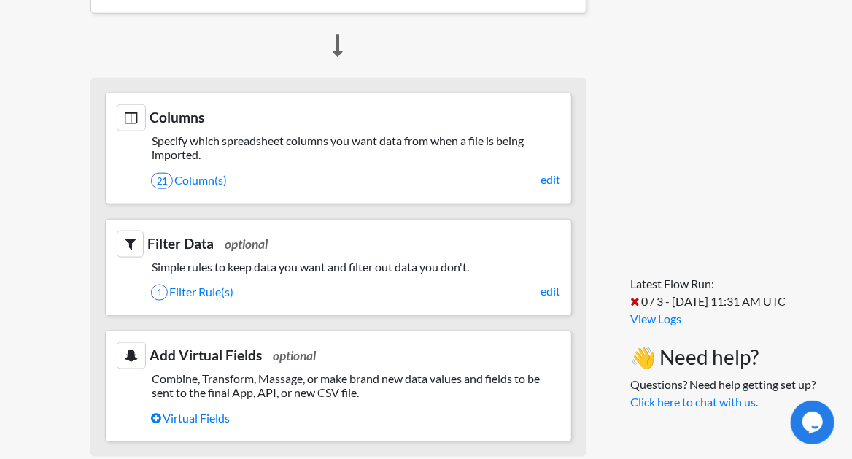
scroll to position [778, 0]
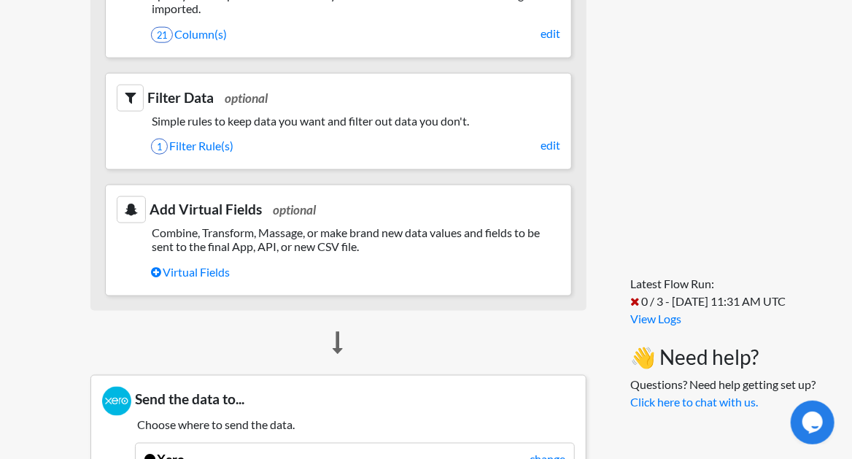
click at [304, 141] on section "Filter Data optional Simple rules to keep data you want and filter out data you…" at bounding box center [338, 121] width 467 height 97
click at [318, 128] on h5 "Simple rules to keep data you want and filter out data you don't." at bounding box center [339, 121] width 444 height 14
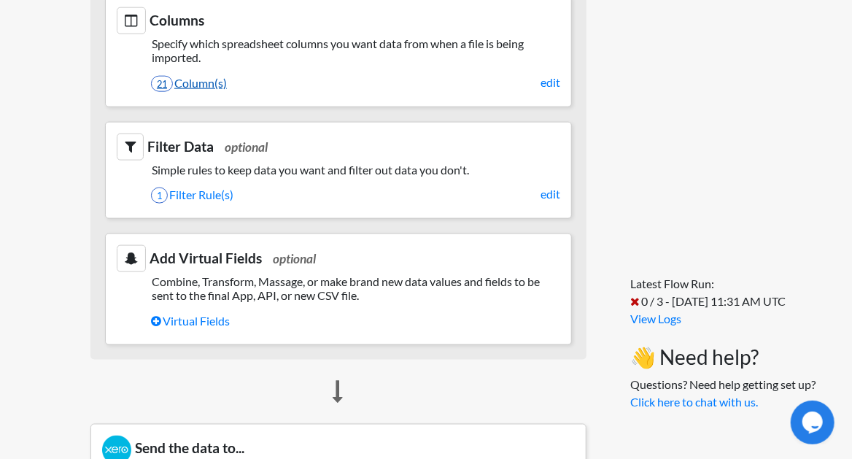
click at [210, 95] on link "21 Column(s)" at bounding box center [355, 83] width 409 height 25
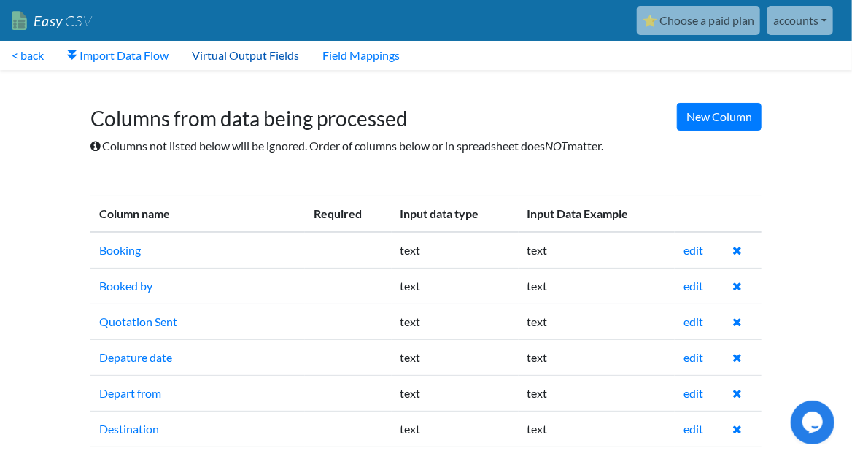
click at [231, 48] on link "Virtual Output Fields" at bounding box center [245, 55] width 131 height 29
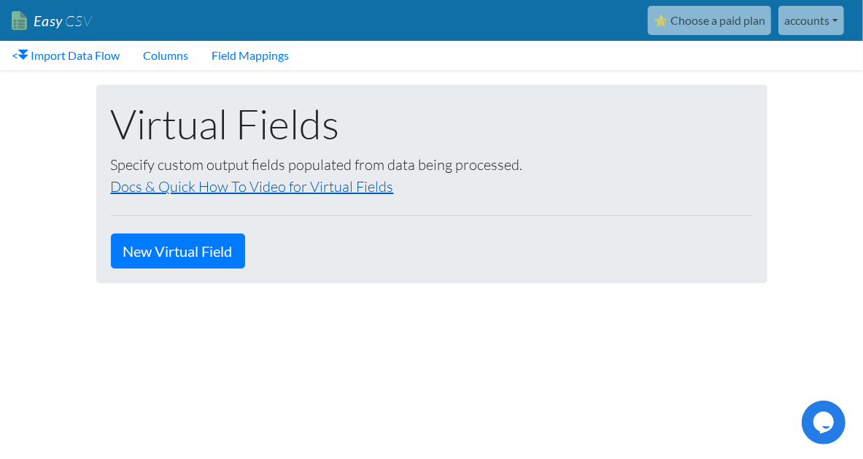
click at [182, 190] on link "Docs & Quick How To Video for Virtual Fields" at bounding box center [252, 186] width 283 height 18
click at [282, 66] on link "Field Mappings" at bounding box center [250, 55] width 101 height 29
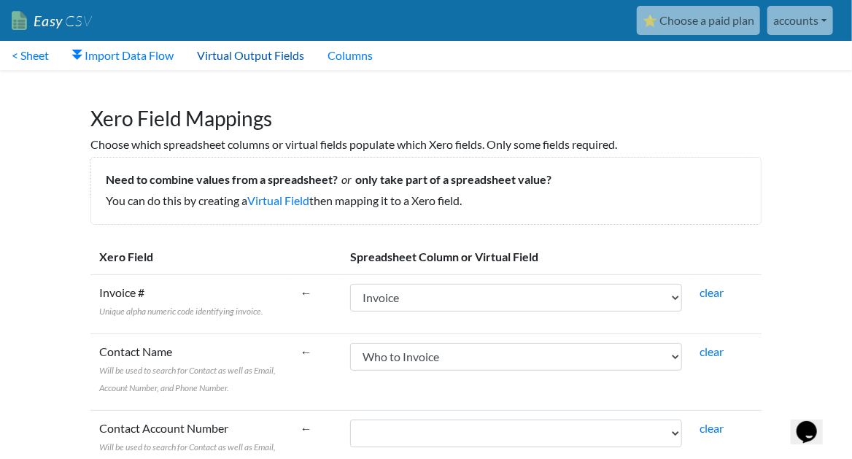
click at [240, 49] on link "Virtual Output Fields" at bounding box center [250, 55] width 131 height 29
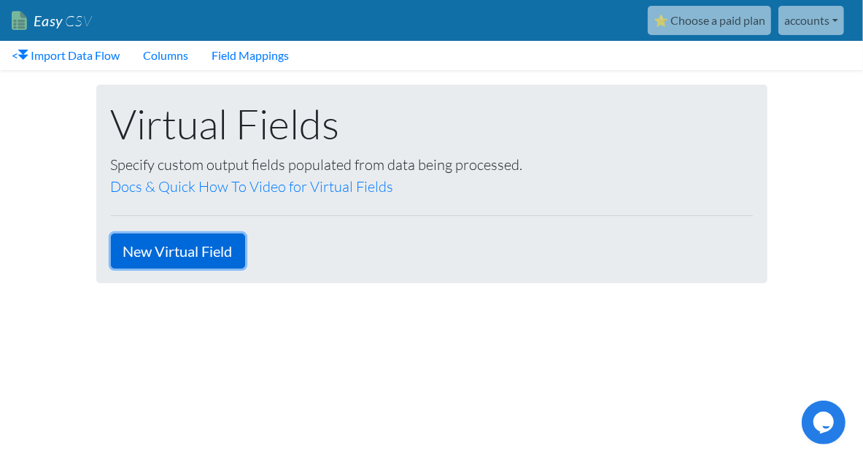
click at [199, 258] on link "New Virtual Field" at bounding box center [178, 250] width 134 height 35
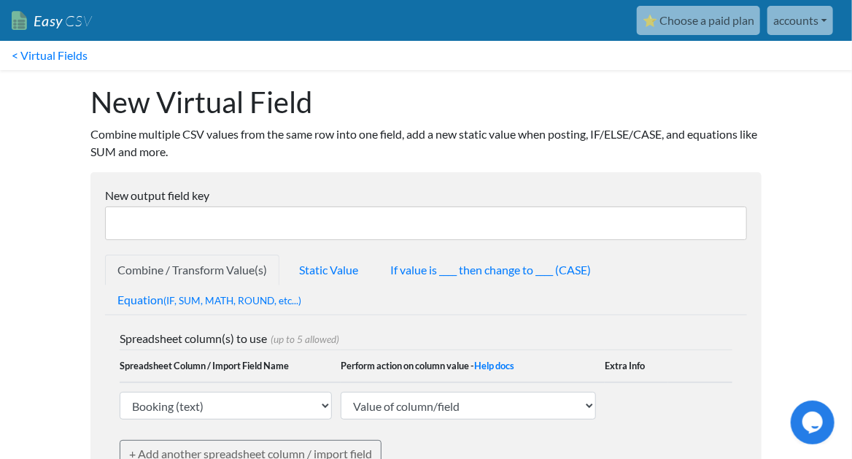
click at [220, 229] on input "New output field key" at bounding box center [426, 223] width 642 height 34
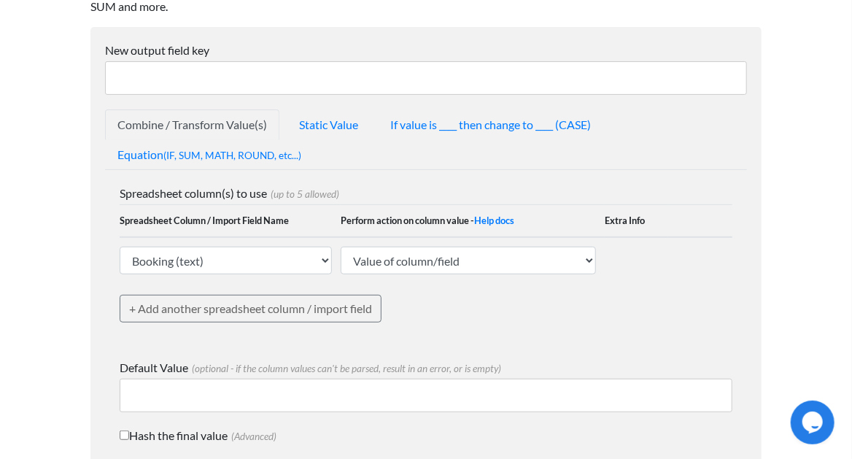
click at [296, 240] on td "Booking (text) Booked by (text) Quotation Sent (text) Depature date (text) Depa…" at bounding box center [230, 260] width 221 height 46
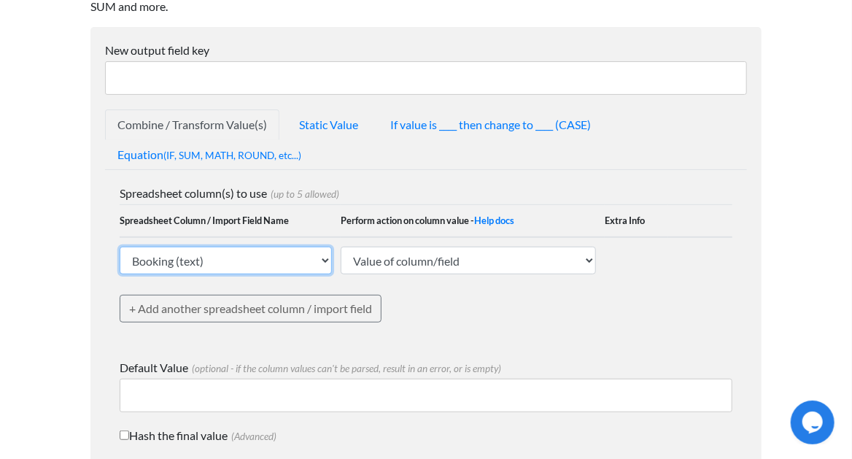
click at [290, 255] on select "Booking (text) Booked by (text) Quotation Sent (text) Depature date (text) Depa…" at bounding box center [226, 261] width 212 height 28
select select "753623"
click at [120, 247] on select "Booking (text) Booked by (text) Quotation Sent (text) Depature date (text) Depa…" at bounding box center [226, 261] width 212 height 28
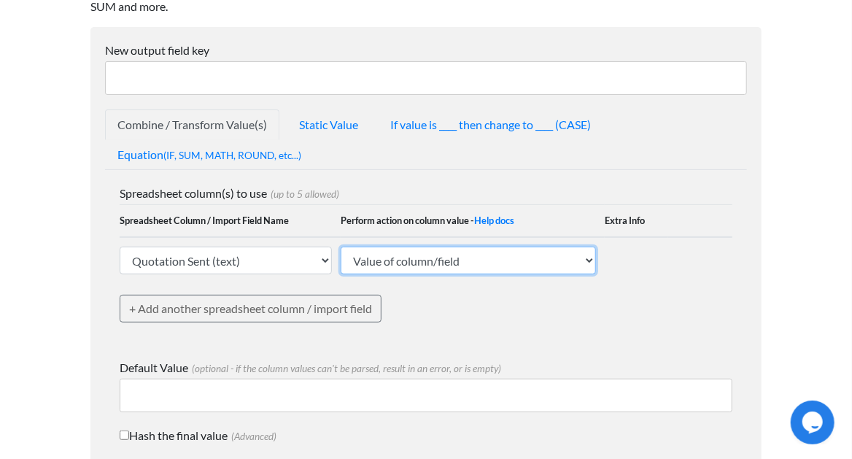
click at [420, 270] on select "Value of column/field Upcase Downcase Sentence case (first letter is capitalize…" at bounding box center [468, 261] width 255 height 28
click at [341, 247] on select "Value of column/field Upcase Downcase Sentence case (first letter is capitalize…" at bounding box center [468, 261] width 255 height 28
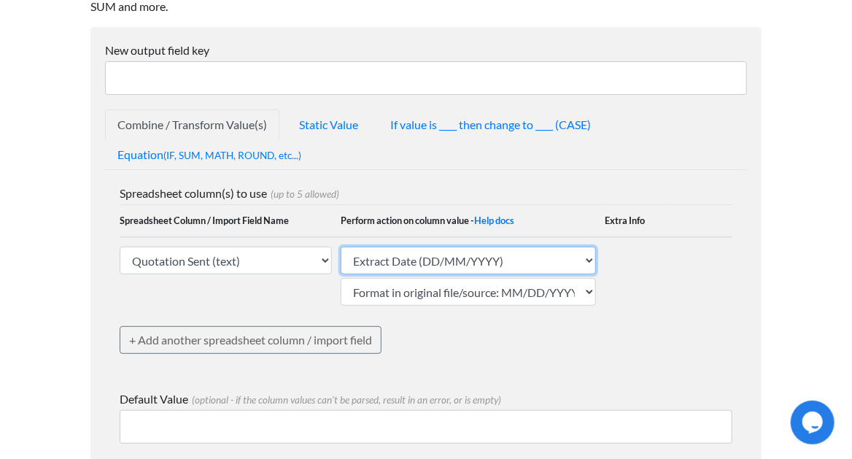
click at [379, 258] on select "Value of column/field Upcase Downcase Sentence case (first letter is capitalize…" at bounding box center [468, 261] width 255 height 28
select select "extract_date_yyyymmdd_hyphens"
click at [341, 247] on select "Value of column/field Upcase Downcase Sentence case (first letter is capitalize…" at bounding box center [468, 261] width 255 height 28
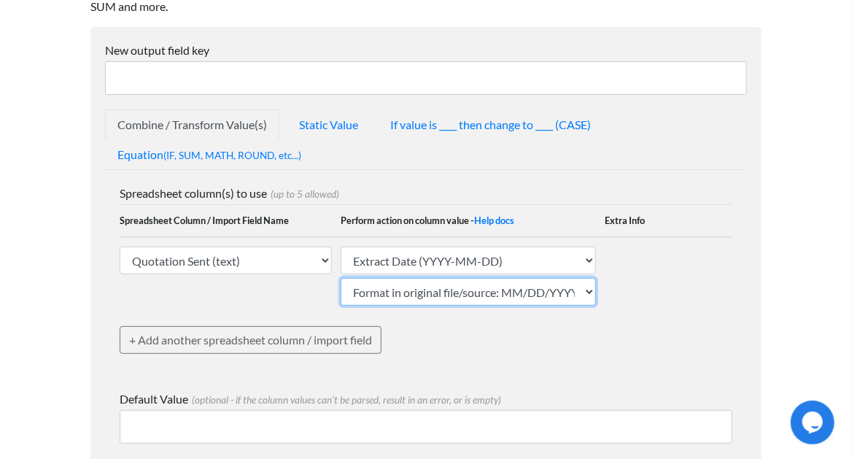
click at [511, 298] on select "Format in original file/source: MM/DD/YYYY Format in original file/source: DD/M…" at bounding box center [468, 292] width 255 height 28
click at [341, 278] on select "Format in original file/source: MM/DD/YYYY Format in original file/source: DD/M…" at bounding box center [468, 292] width 255 height 28
click at [485, 330] on div "Spreadsheet column(s) to use (up to 5 allowed) Spreadsheet Column / Import Fiel…" at bounding box center [426, 280] width 613 height 191
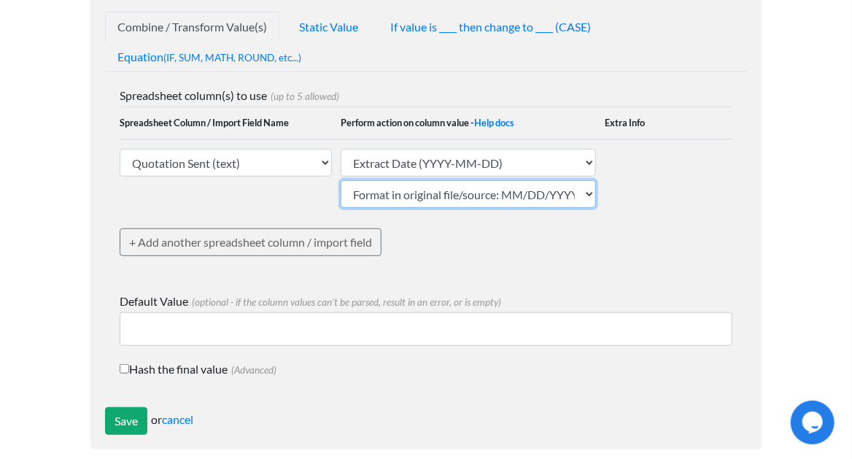
click at [466, 186] on select "Format in original file/source: MM/DD/YYYY Format in original file/source: DD/M…" at bounding box center [468, 194] width 255 height 28
select select "date_ddmmyyyy"
click at [341, 180] on select "Format in original file/source: MM/DD/YYYY Format in original file/source: DD/M…" at bounding box center [468, 194] width 255 height 28
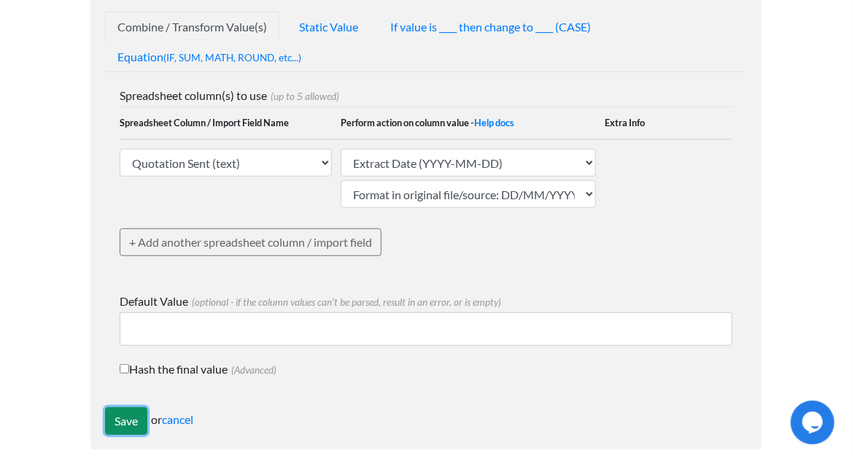
click at [139, 409] on input "Save" at bounding box center [126, 421] width 42 height 28
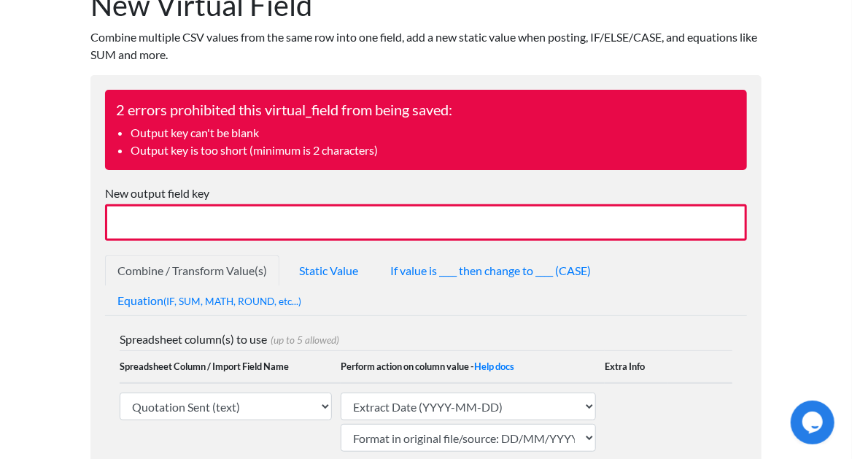
scroll to position [145, 0]
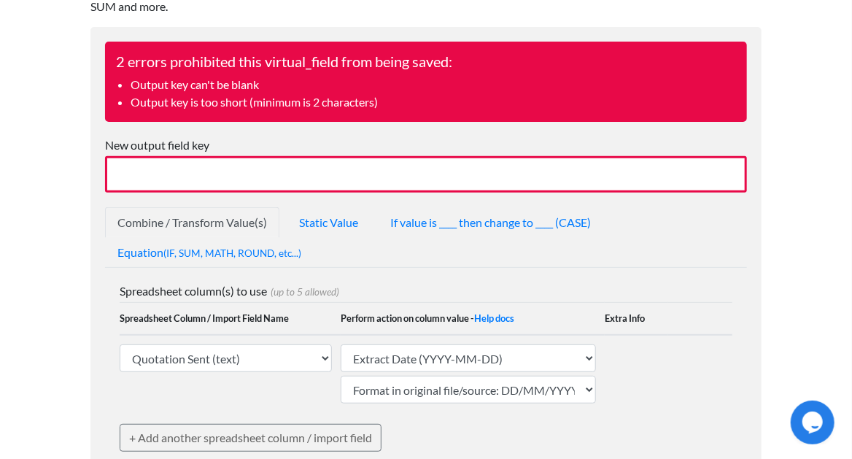
click at [169, 163] on input "New output field key" at bounding box center [426, 174] width 642 height 36
type input "date format change"
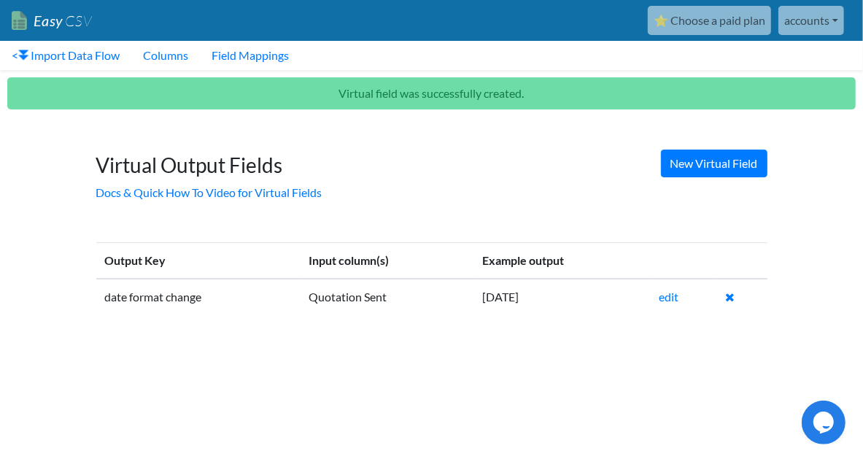
click at [242, 298] on td "date format change" at bounding box center [198, 297] width 204 height 36
click at [675, 297] on link "edit" at bounding box center [669, 297] width 20 height 14
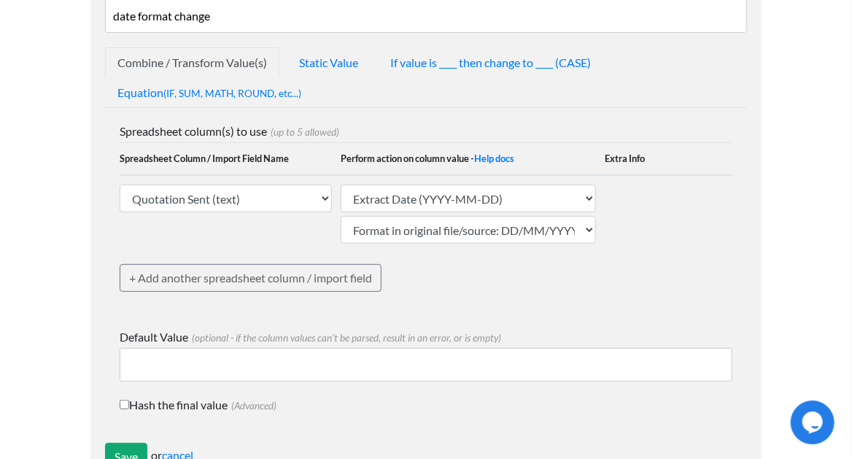
scroll to position [255, 0]
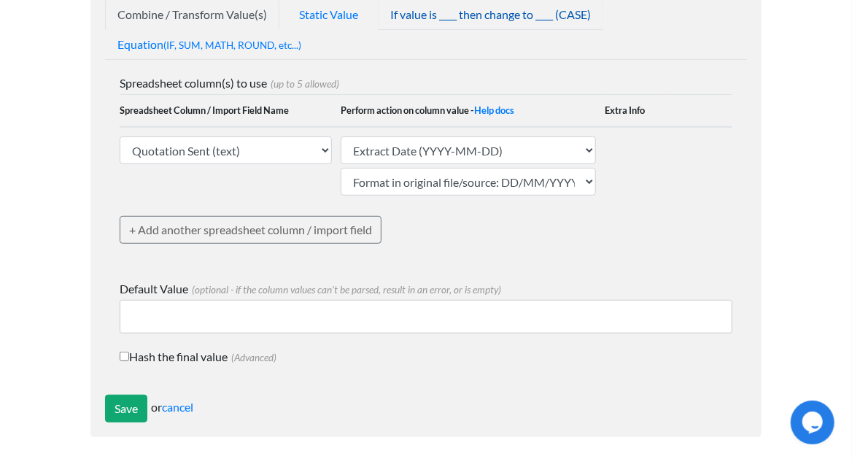
click at [425, 8] on link "If value is ____ then change to ____ (CASE)" at bounding box center [490, 14] width 225 height 31
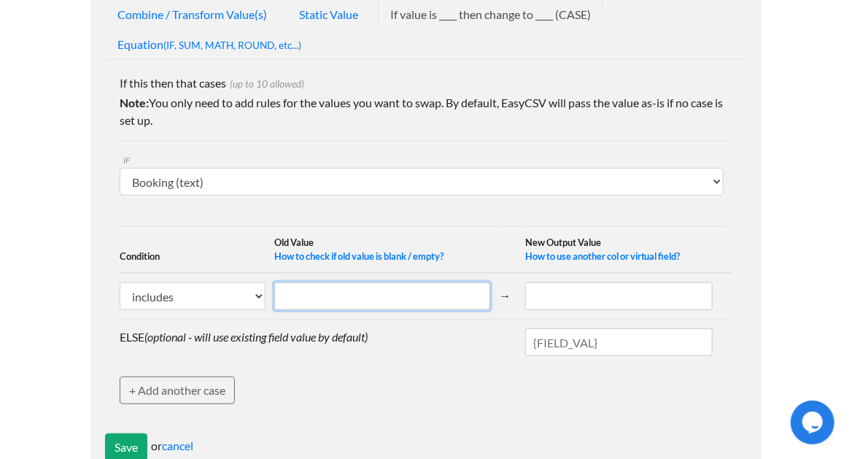
click at [417, 293] on input "text" at bounding box center [382, 296] width 216 height 28
click at [465, 274] on td at bounding box center [386, 296] width 225 height 47
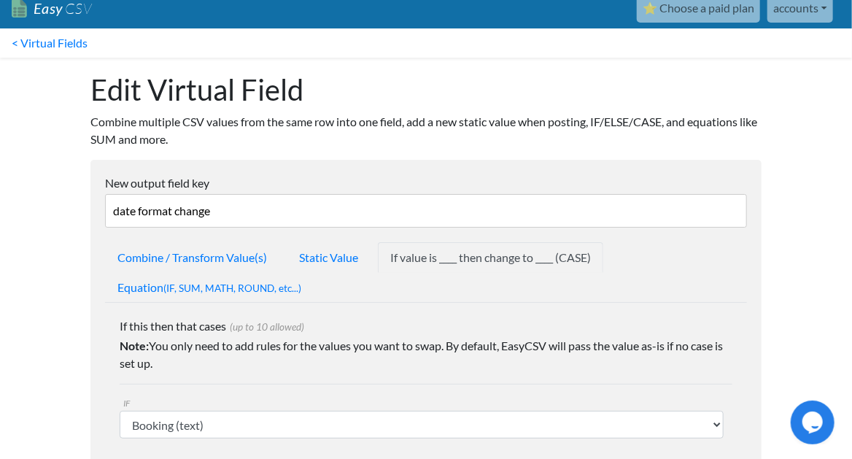
scroll to position [0, 0]
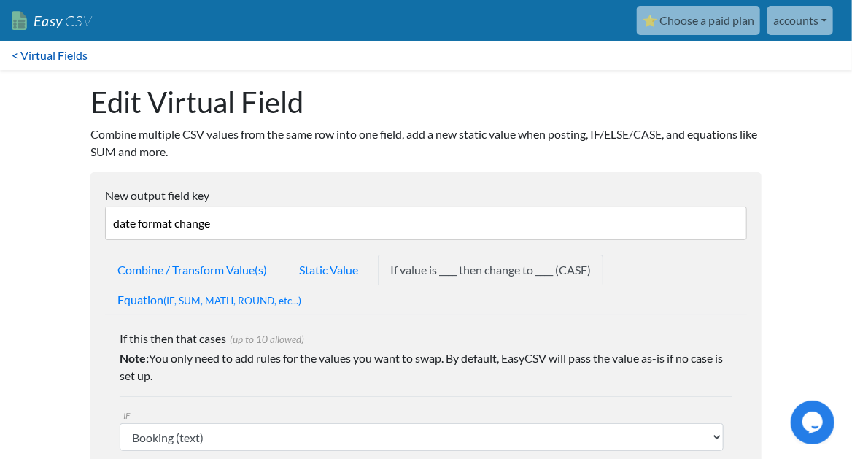
click at [93, 46] on link "< Virtual Fields" at bounding box center [49, 55] width 99 height 29
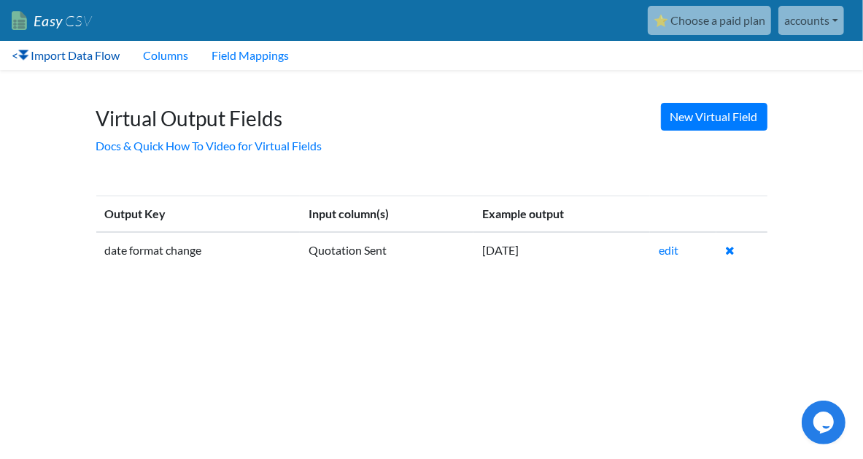
click at [104, 58] on link "< Import Data Flow" at bounding box center [65, 55] width 131 height 29
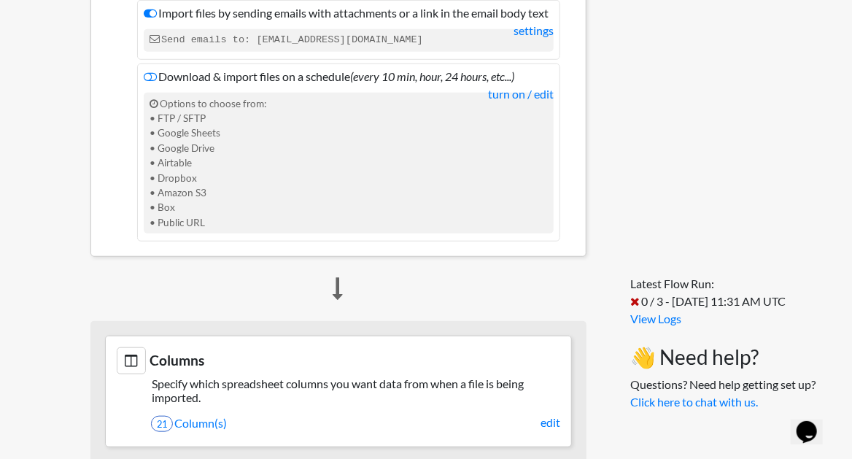
scroll to position [584, 0]
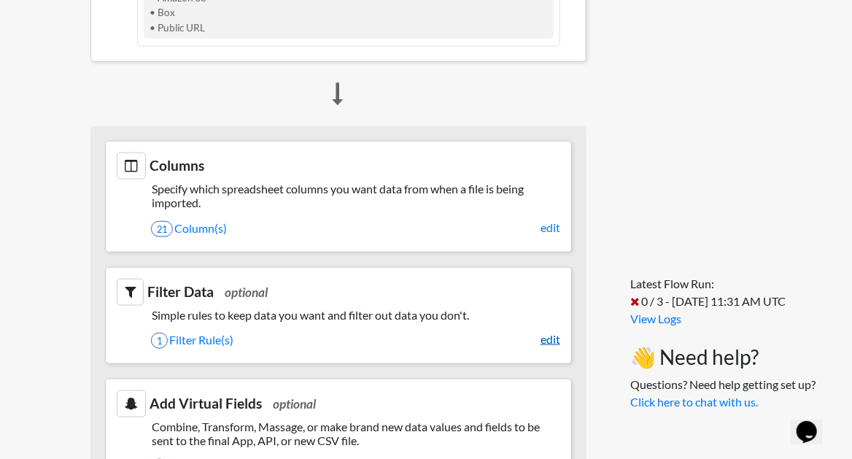
click at [557, 348] on link "edit" at bounding box center [551, 340] width 20 height 18
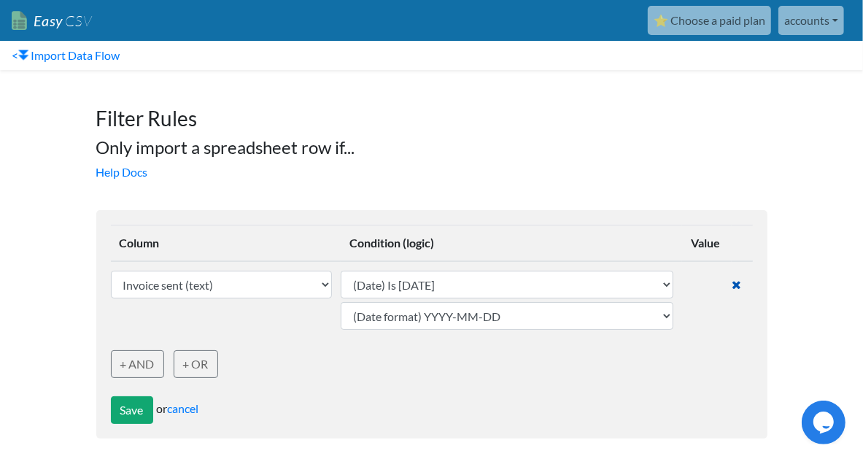
click at [735, 282] on icon at bounding box center [736, 285] width 9 height 12
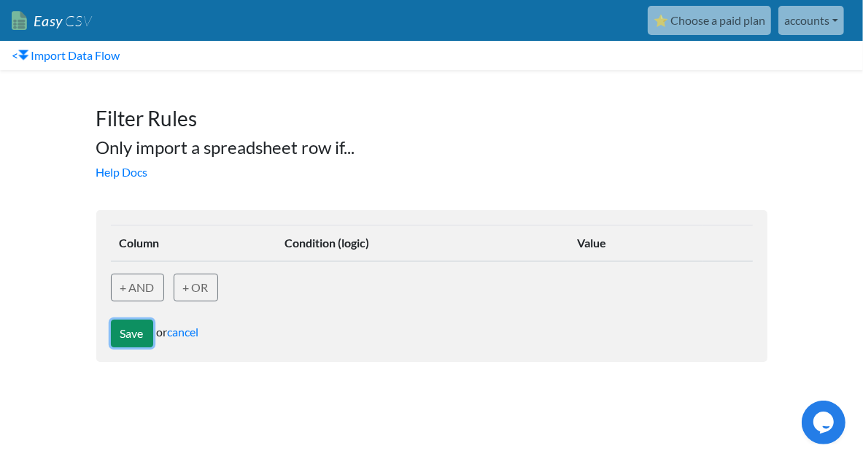
click at [134, 335] on button "Save" at bounding box center [132, 334] width 42 height 28
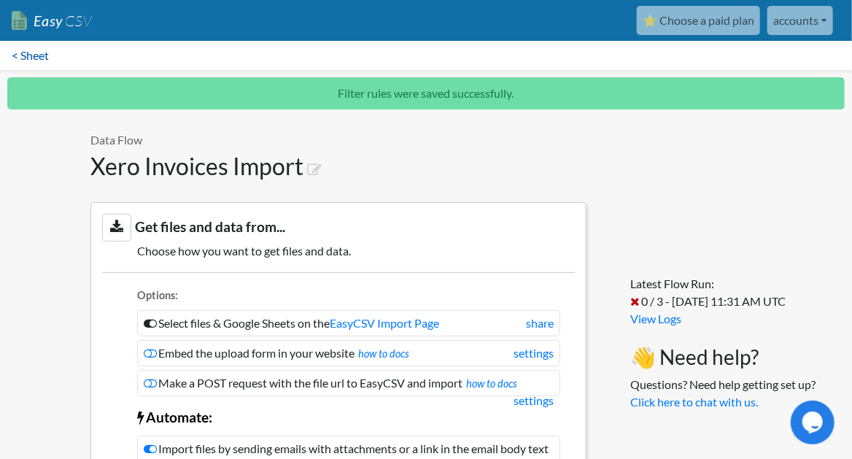
click at [39, 47] on link "< Sheet" at bounding box center [30, 55] width 61 height 29
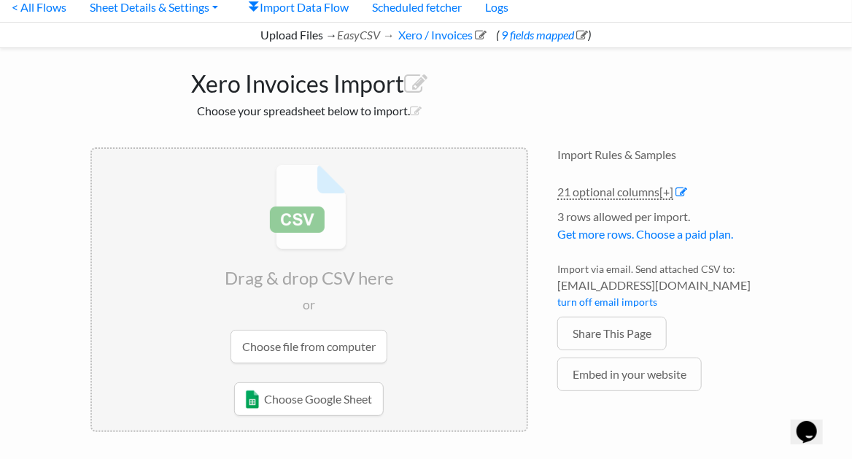
scroll to position [145, 0]
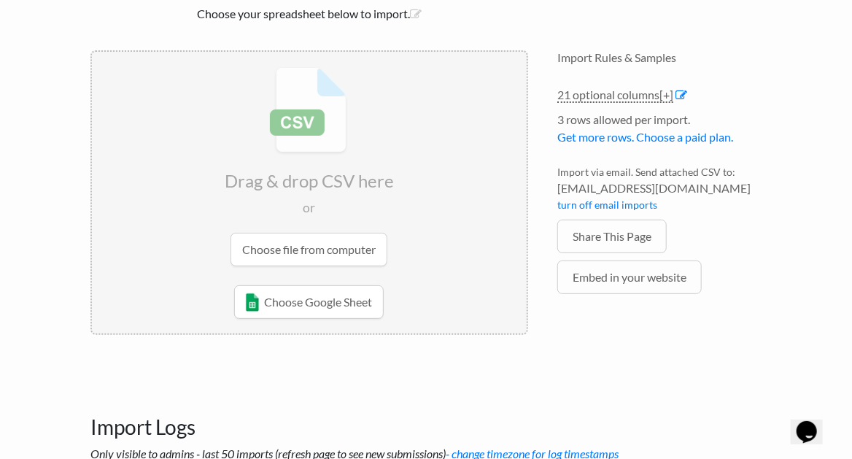
click at [308, 240] on input "file" at bounding box center [309, 167] width 435 height 230
click at [305, 282] on ul "Choose file from computer Choose Google Sheet" at bounding box center [309, 283] width 435 height 101
click at [304, 255] on input "file" at bounding box center [309, 167] width 435 height 230
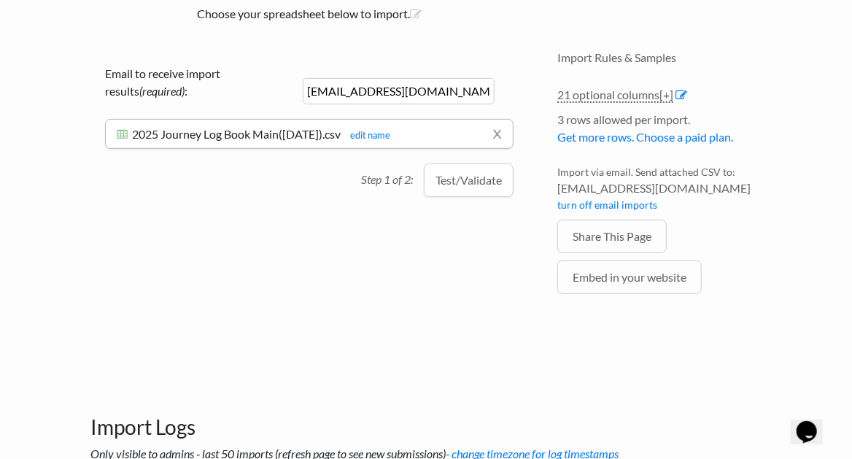
scroll to position [97, 0]
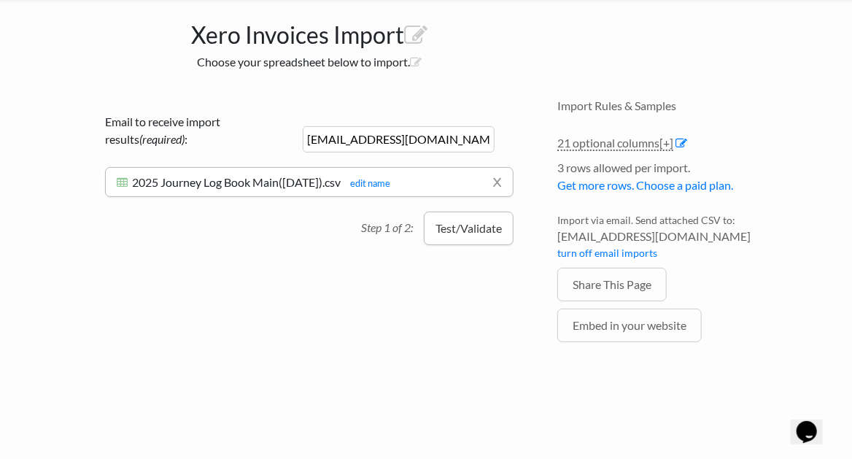
click at [448, 231] on button "Test/Validate" at bounding box center [469, 229] width 90 height 34
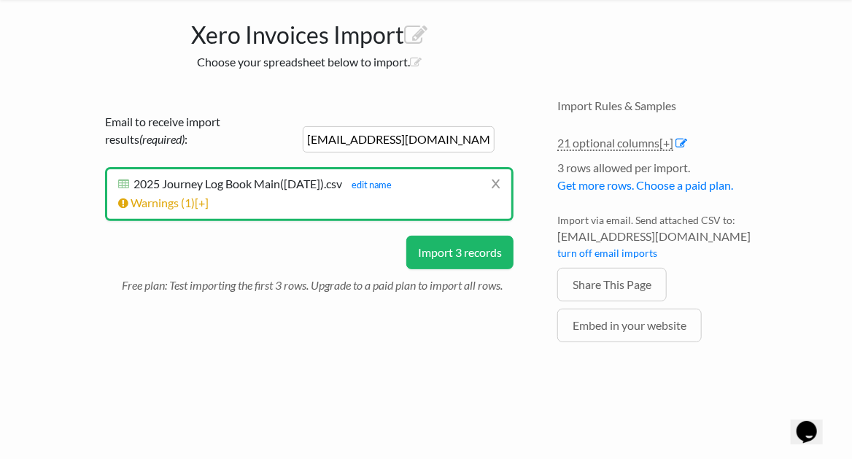
drag, startPoint x: 351, startPoint y: 137, endPoint x: 296, endPoint y: 137, distance: 55.5
click at [296, 137] on div "Email to receive import results (required) : accounts@qcmhealthcare.co.uk" at bounding box center [309, 140] width 409 height 54
type input "ranon@qcmhealthcare.co.uk"
click at [335, 236] on div "Email to receive import results (required) : ranon@qcmhealthcare.co.uk x 2025 J…" at bounding box center [309, 175] width 438 height 152
click at [454, 248] on button "Import 3 records" at bounding box center [459, 253] width 107 height 34
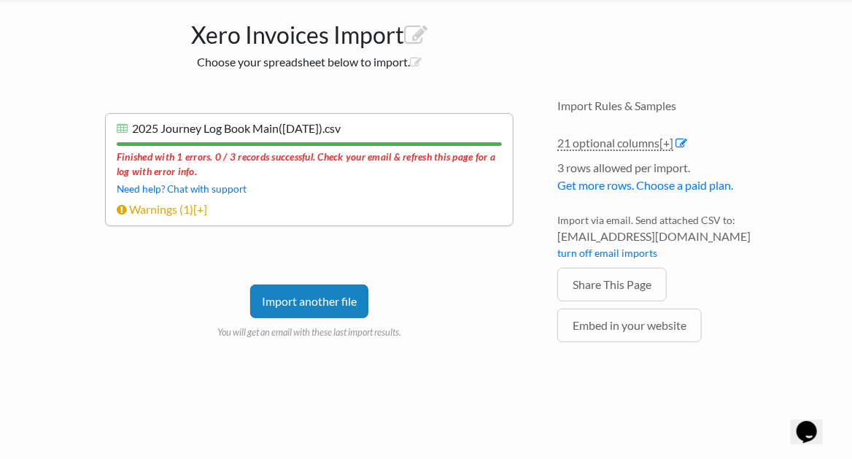
click at [266, 227] on div "Email to receive import results (required) : ranon@qcmhealthcare.co.uk x 2025 J…" at bounding box center [309, 232] width 438 height 267
click at [199, 205] on span "[+]" at bounding box center [200, 209] width 14 height 14
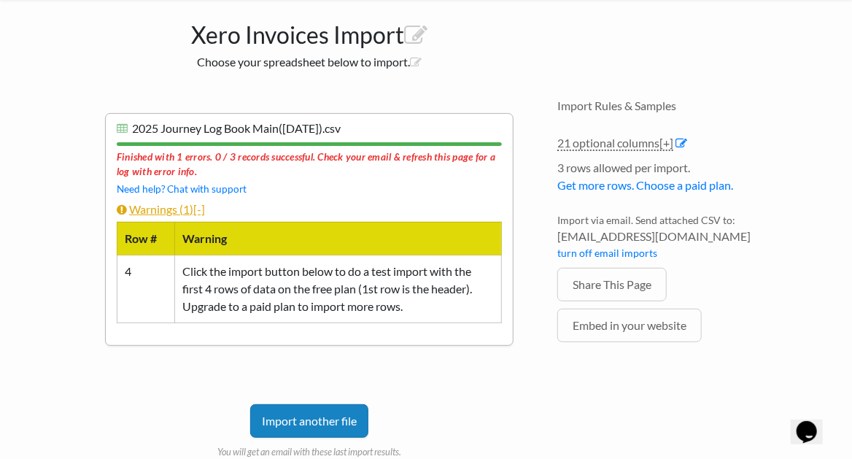
click at [199, 205] on span "[-]" at bounding box center [199, 209] width 12 height 14
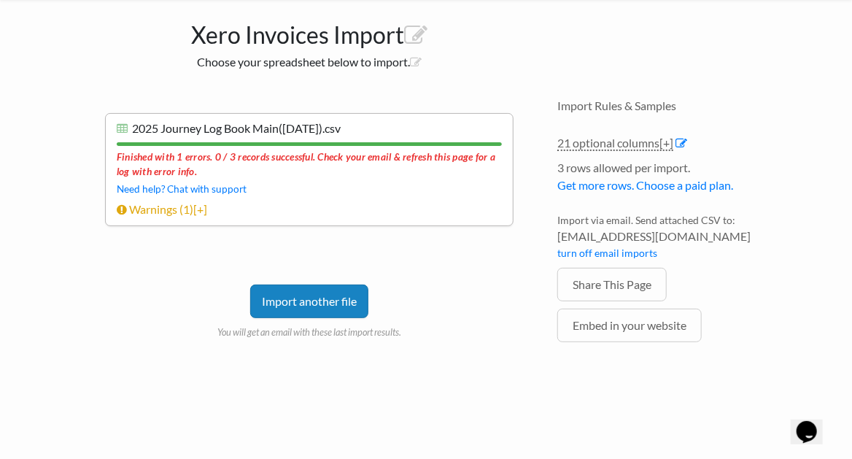
click at [228, 155] on div "Finished with 1 errors. 0 / 3 records successful. Check your email & refresh th…" at bounding box center [309, 163] width 385 height 34
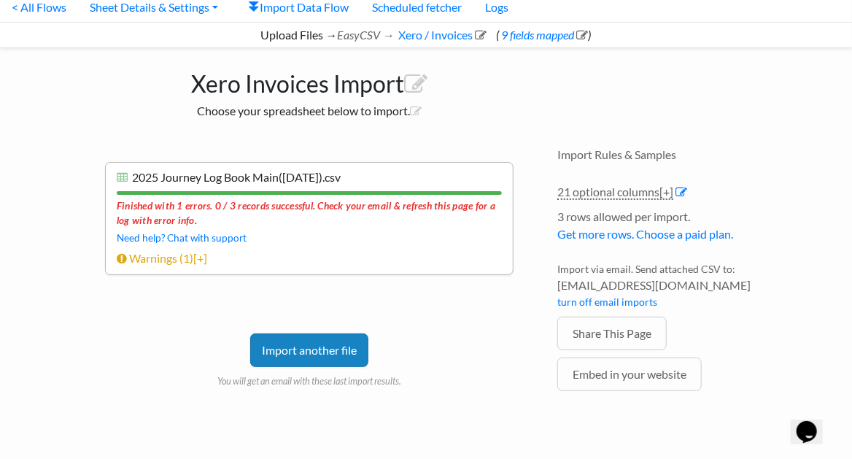
scroll to position [0, 0]
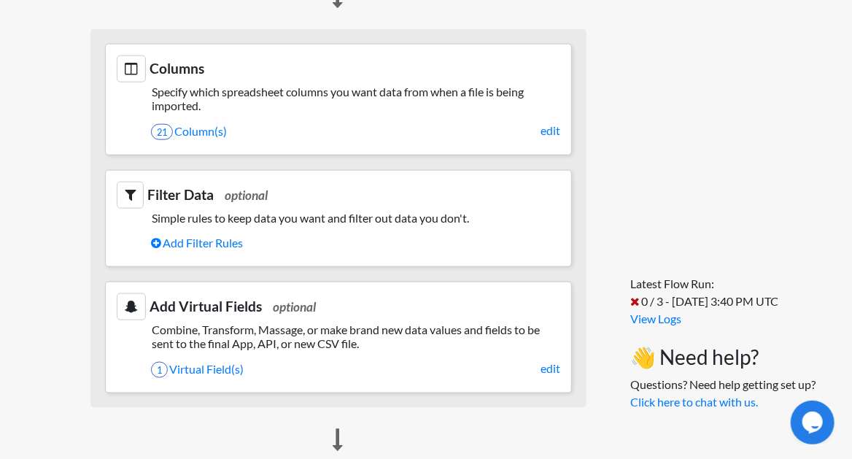
scroll to position [729, 0]
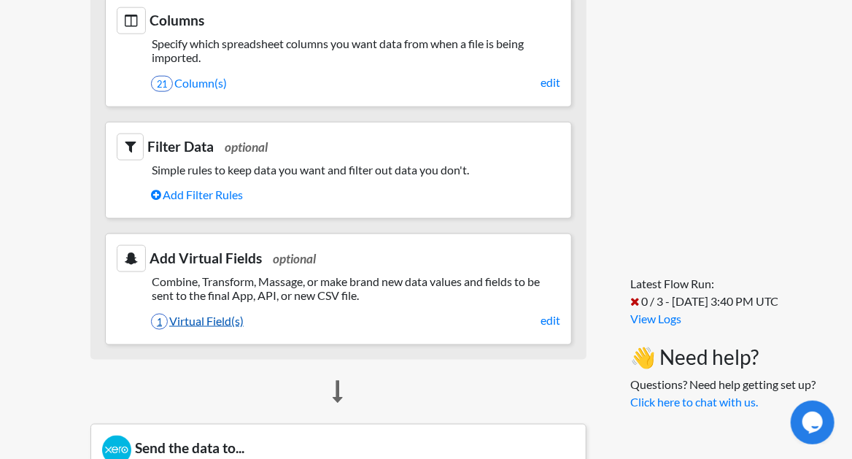
click at [239, 330] on link "1 Virtual Field(s)" at bounding box center [355, 321] width 409 height 25
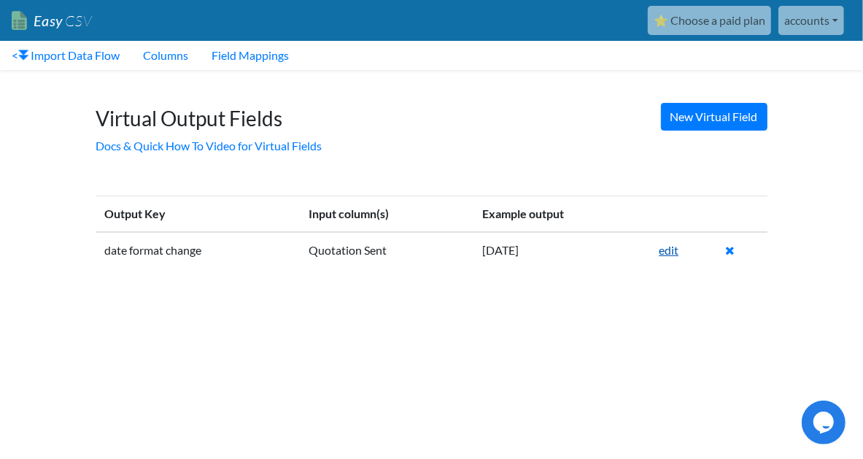
click at [677, 246] on link "edit" at bounding box center [669, 250] width 20 height 14
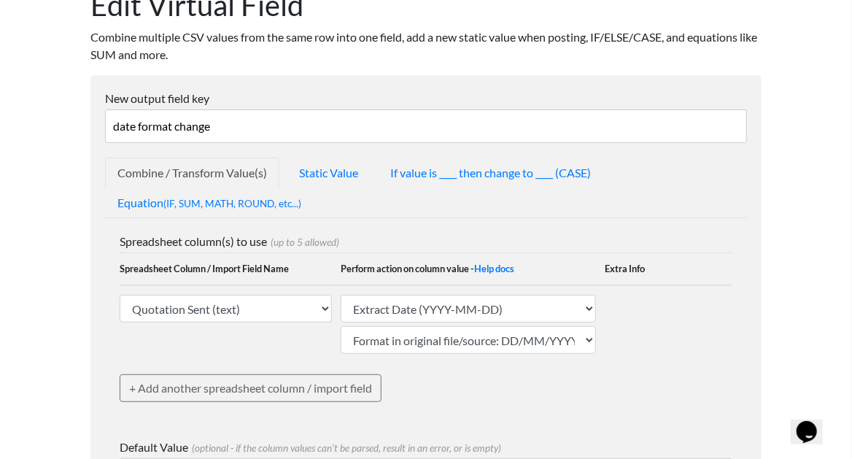
scroll to position [194, 0]
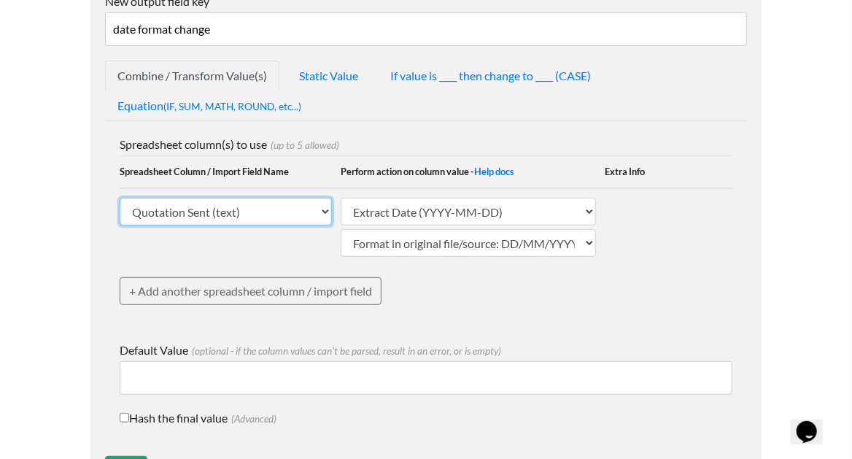
click at [273, 215] on select "Booking (text) Booked by (text) Quotation Sent (text) Depature date (text) Depa…" at bounding box center [226, 212] width 212 height 28
click at [175, 263] on td "Booking (text) Booked by (text) Quotation Sent (text) Depature date (text) Depa…" at bounding box center [230, 226] width 221 height 77
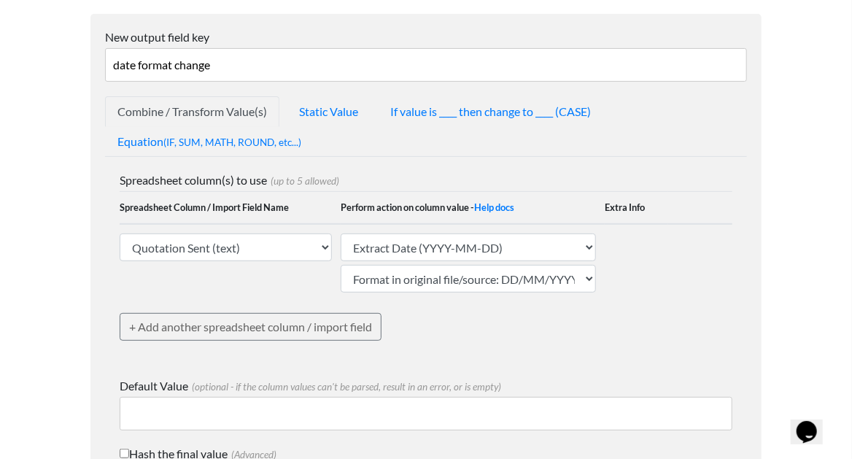
scroll to position [109, 0]
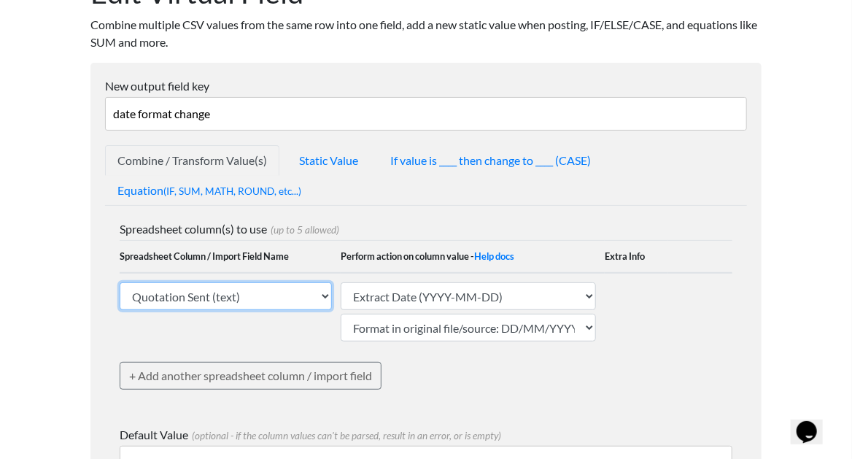
click at [177, 287] on select "Booking (text) Booked by (text) Quotation Sent (text) Depature date (text) Depa…" at bounding box center [226, 296] width 212 height 28
click at [120, 282] on select "Booking (text) Booked by (text) Quotation Sent (text) Depature date (text) Depa…" at bounding box center [226, 296] width 212 height 28
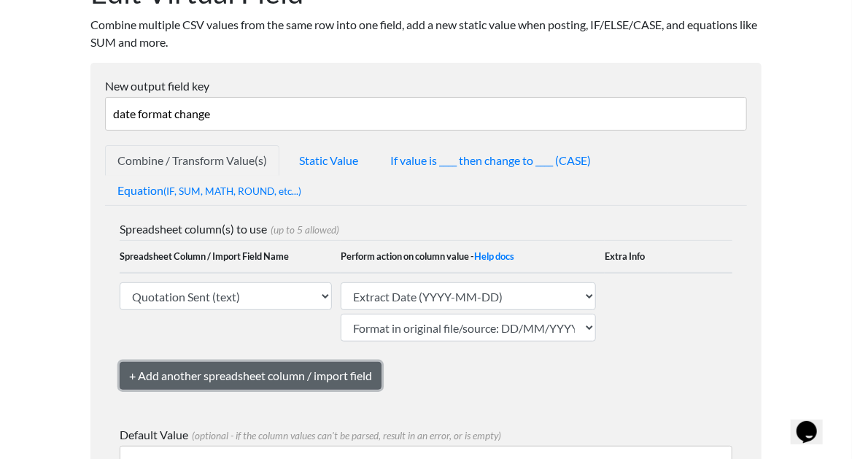
click at [188, 380] on link "+ Add another spreadsheet column / import field" at bounding box center [251, 376] width 262 height 28
select select "753621"
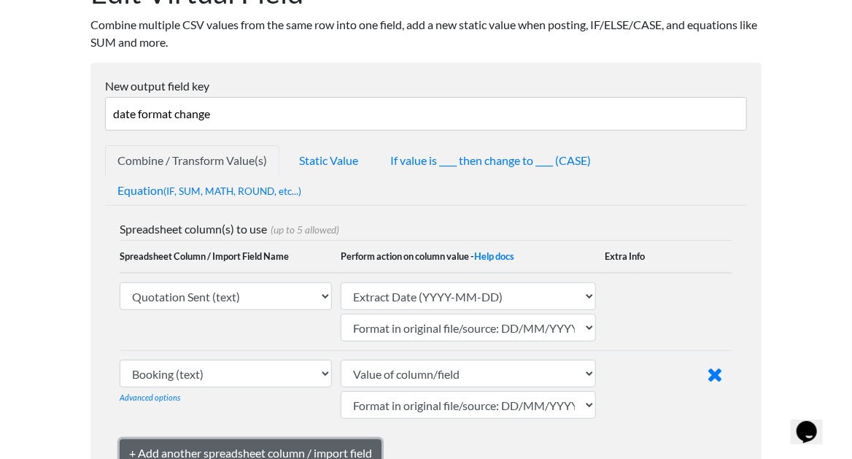
scroll to position [158, 0]
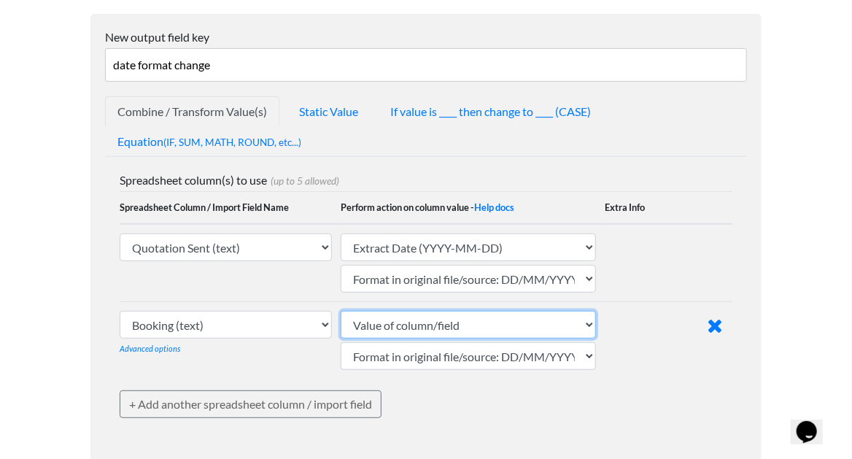
click at [434, 312] on select "Value of column/field Upcase Downcase Sentence case (first letter is capitalize…" at bounding box center [468, 325] width 255 height 28
select select "extract_date_yyyymmdd_hyphens"
click at [341, 311] on select "Value of column/field Upcase Downcase Sentence case (first letter is capitalize…" at bounding box center [468, 325] width 255 height 28
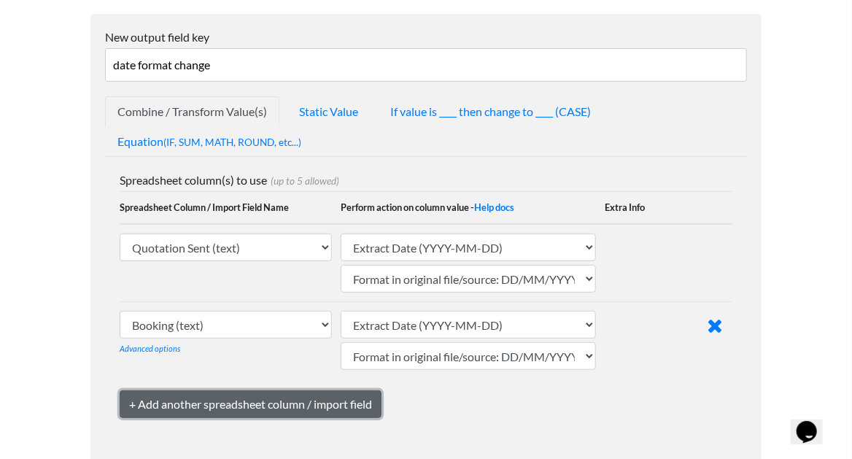
click at [244, 400] on link "+ Add another spreadsheet column / import field" at bounding box center [251, 404] width 262 height 28
select select "753621"
select select "text_from_column"
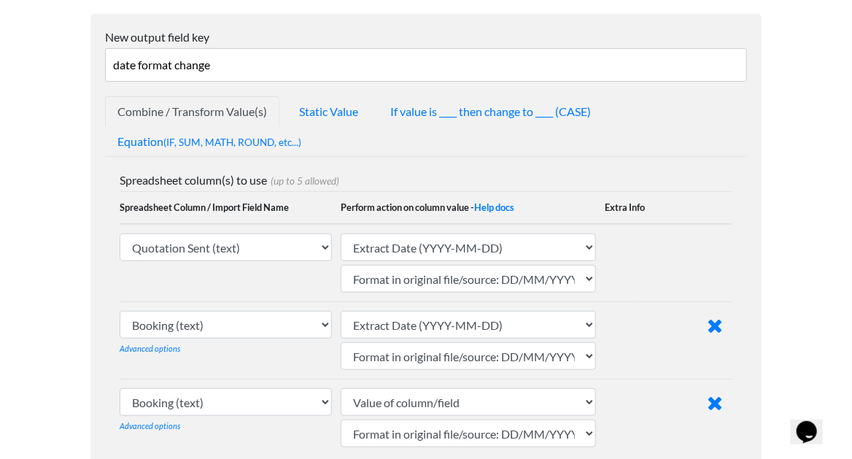
scroll to position [12, 0]
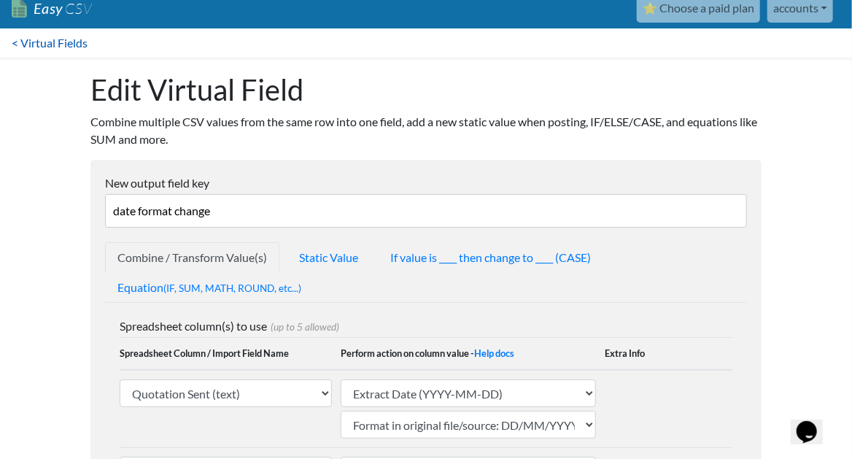
click at [68, 38] on link "< Virtual Fields" at bounding box center [49, 42] width 99 height 29
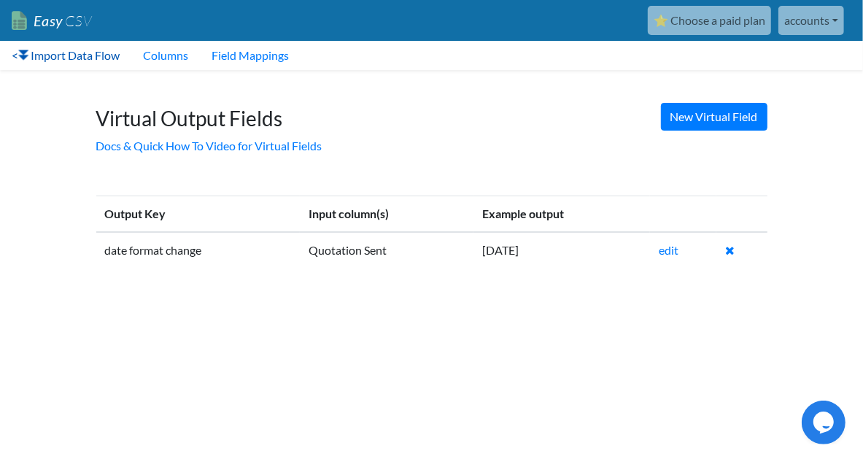
click at [90, 53] on link "< Import Data Flow" at bounding box center [65, 55] width 131 height 29
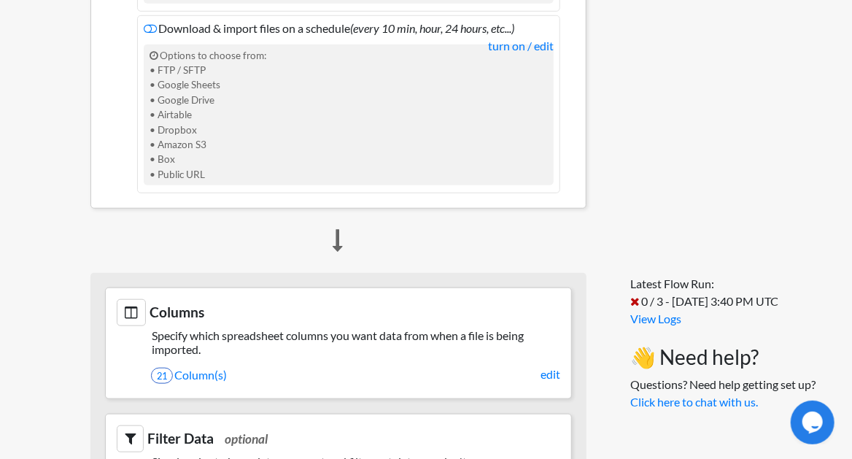
scroll to position [584, 0]
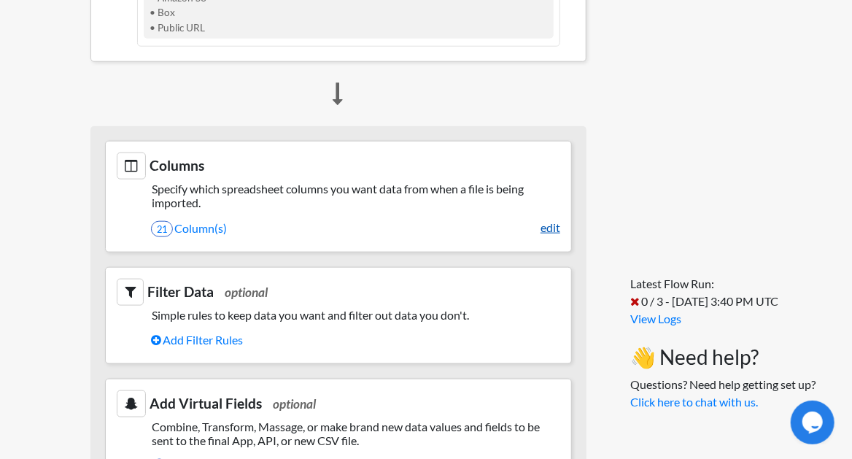
click at [544, 236] on link "edit" at bounding box center [551, 228] width 20 height 18
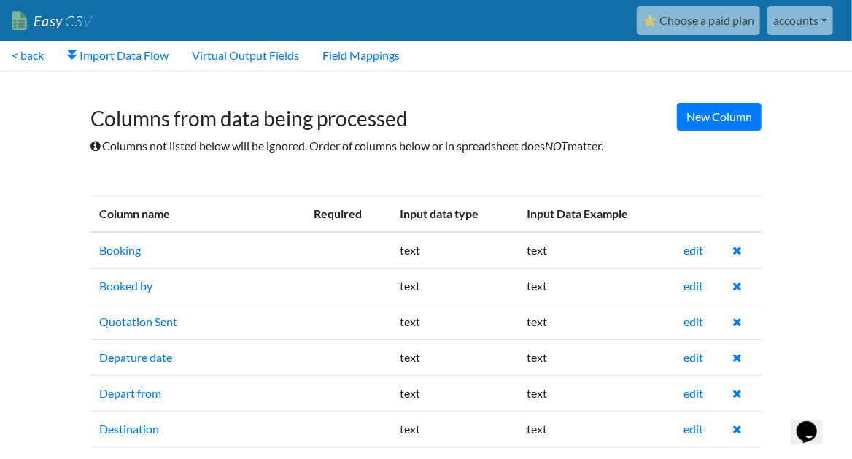
scroll to position [48, 0]
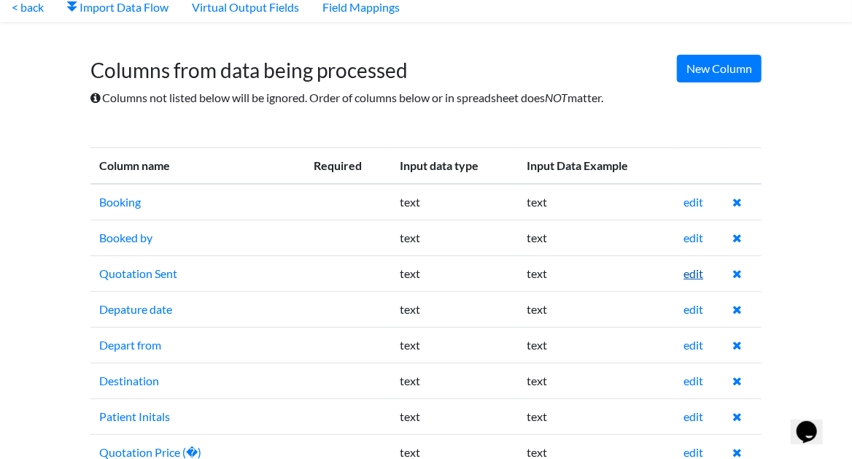
click at [700, 274] on link "edit" at bounding box center [694, 273] width 20 height 14
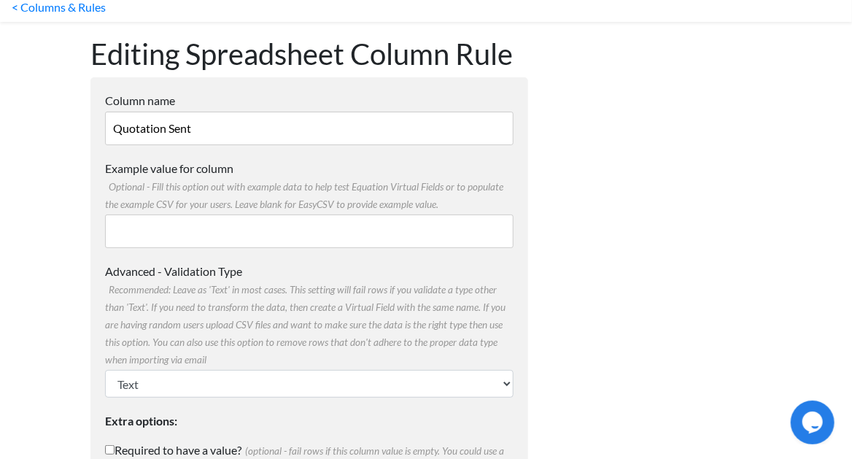
scroll to position [97, 0]
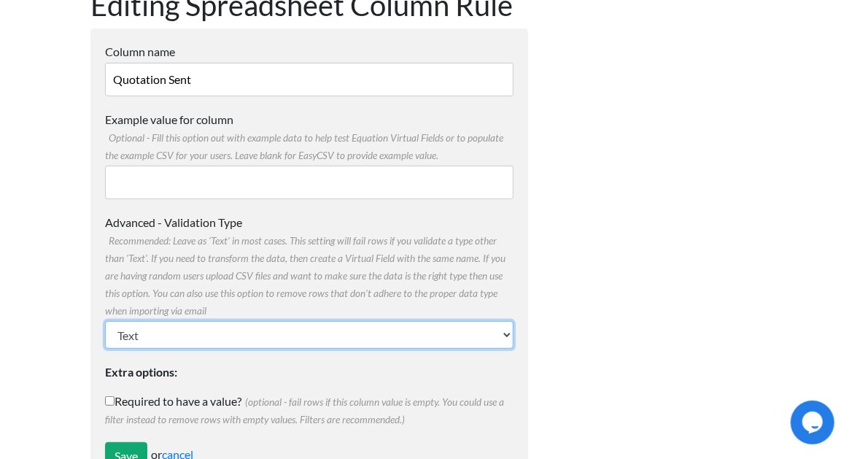
click at [372, 328] on select "Text Number (no decimals) Number (allow decimals) Date (mm/dd/yyyy) Date (dd/mm…" at bounding box center [309, 335] width 409 height 28
select select "date_ddmmyyyy"
click at [105, 321] on select "Text Number (no decimals) Number (allow decimals) Date (mm/dd/yyyy) Date (dd/mm…" at bounding box center [309, 335] width 409 height 28
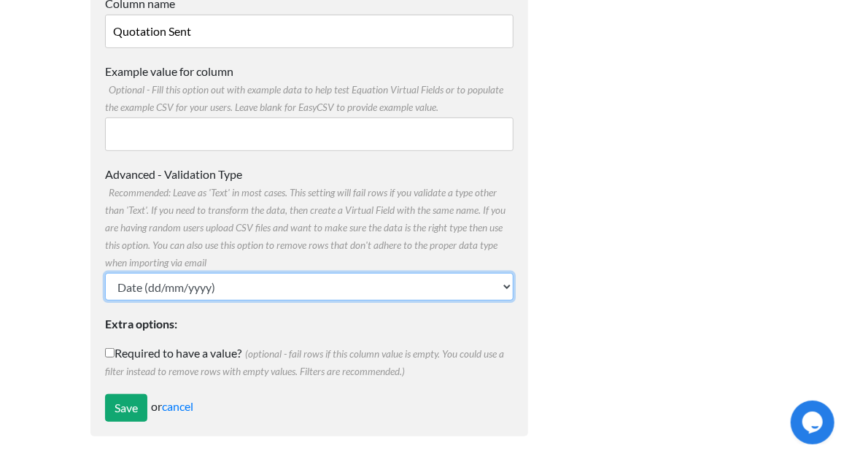
scroll to position [146, 0]
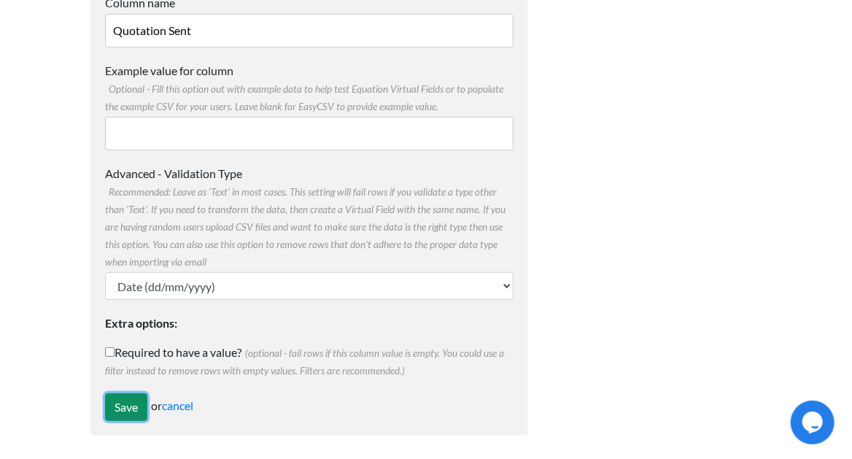
click at [119, 402] on input "Save" at bounding box center [126, 407] width 42 height 28
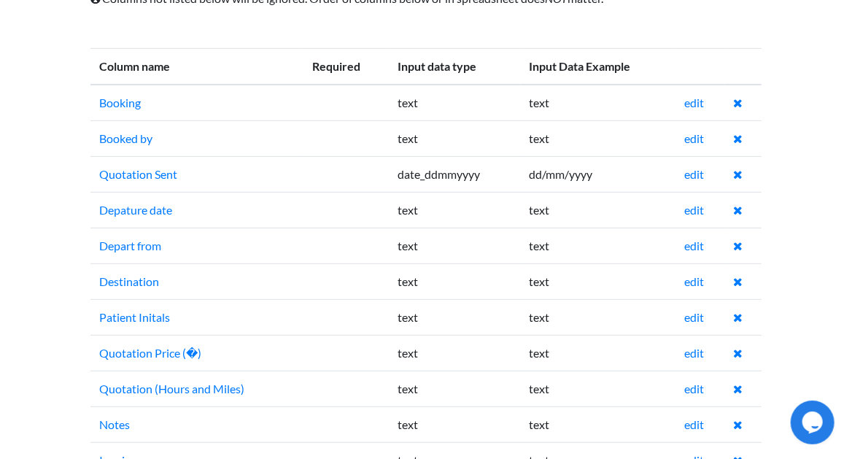
scroll to position [243, 0]
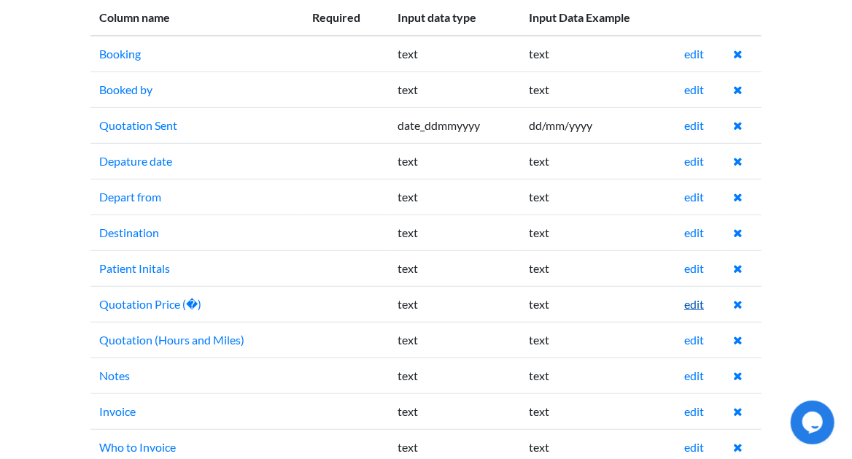
click at [695, 306] on link "edit" at bounding box center [694, 304] width 20 height 14
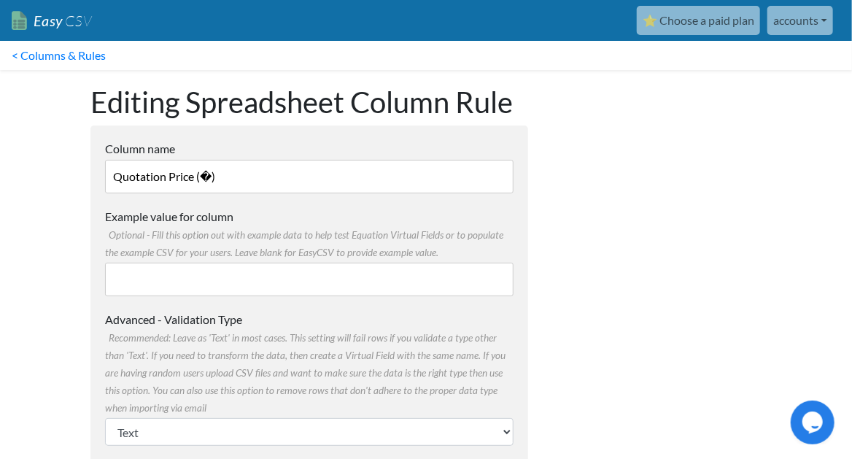
scroll to position [145, 0]
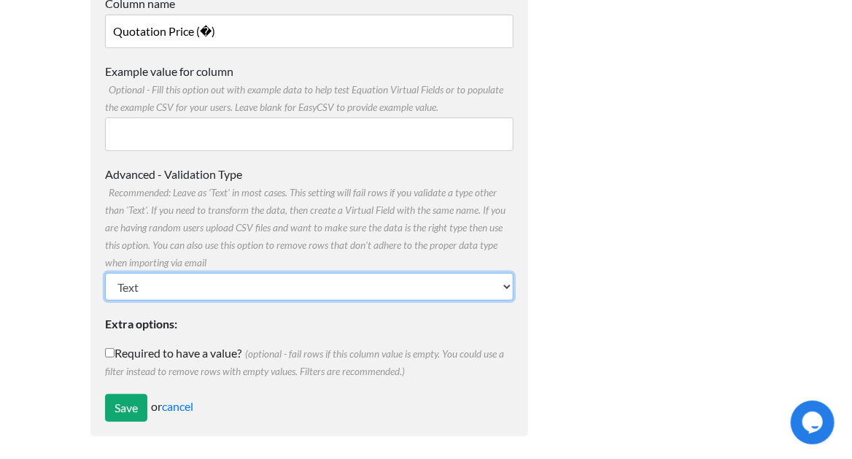
click at [220, 286] on select "Text Number (no decimals) Number (allow decimals) Date (mm/dd/yyyy) Date (dd/mm…" at bounding box center [309, 287] width 409 height 28
select select "float"
click at [105, 273] on select "Text Number (no decimals) Number (allow decimals) Date (mm/dd/yyyy) Date (dd/mm…" at bounding box center [309, 287] width 409 height 28
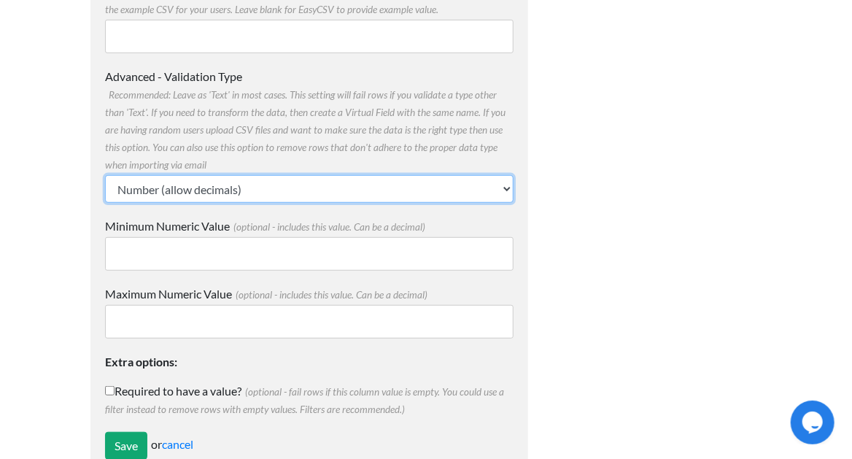
scroll to position [281, 0]
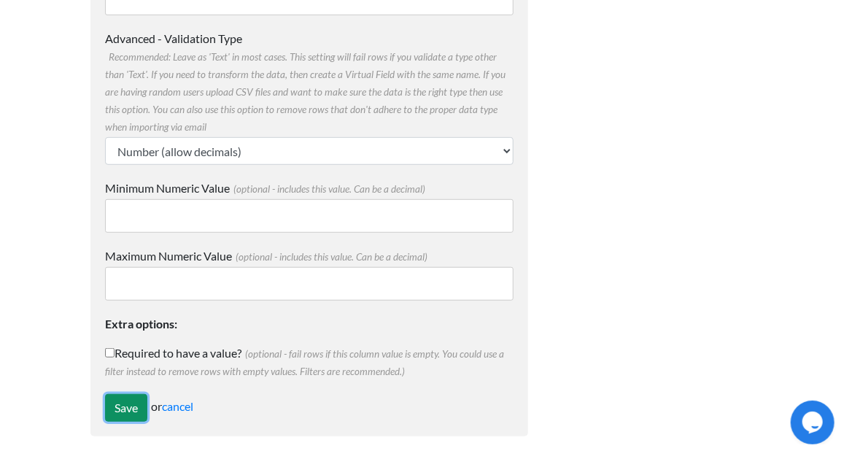
click at [119, 402] on input "Save" at bounding box center [126, 408] width 42 height 28
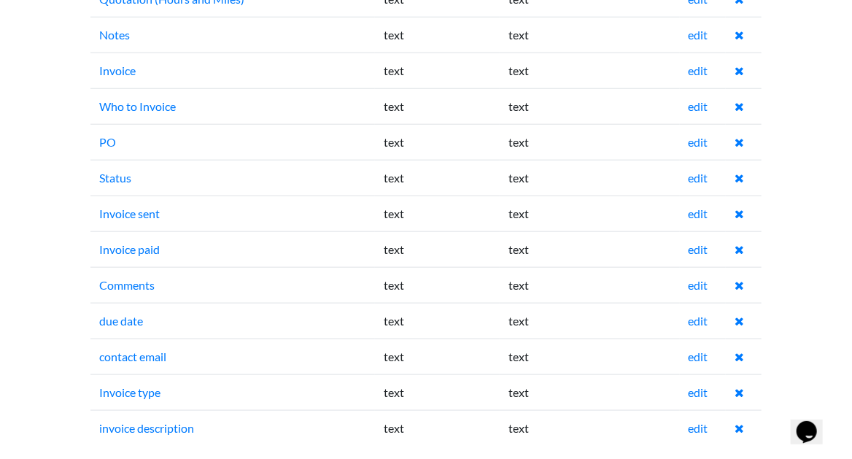
scroll to position [590, 0]
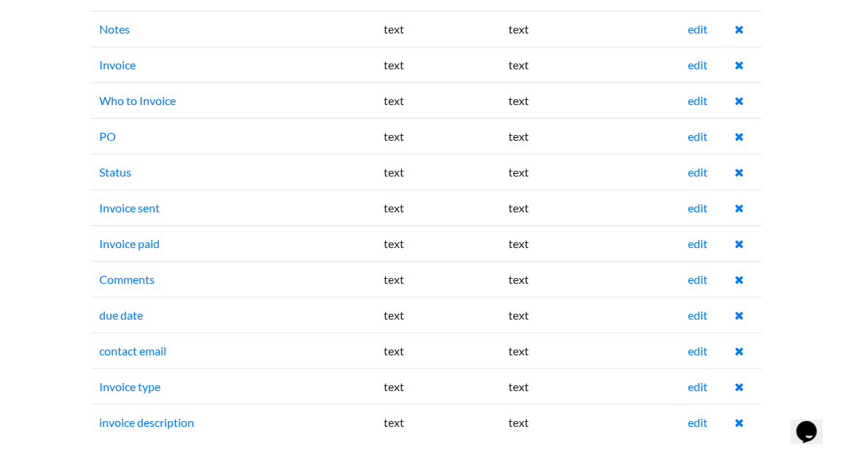
click at [681, 304] on td "edit" at bounding box center [703, 315] width 47 height 36
click at [689, 308] on link "edit" at bounding box center [699, 315] width 20 height 14
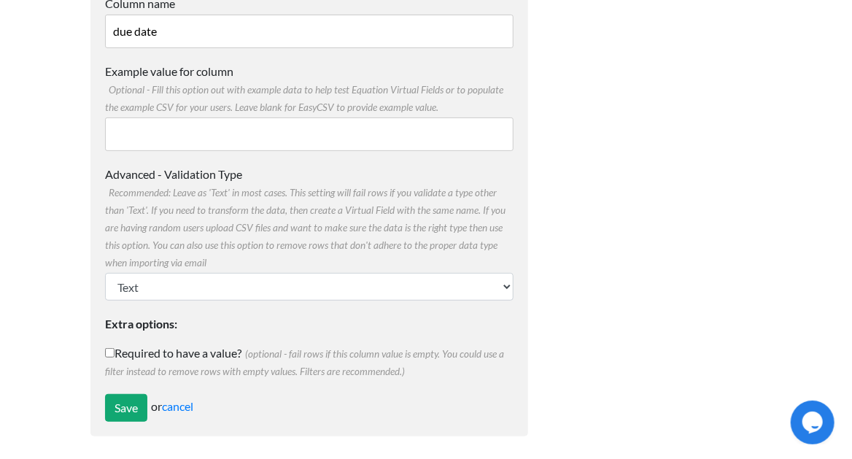
scroll to position [49, 0]
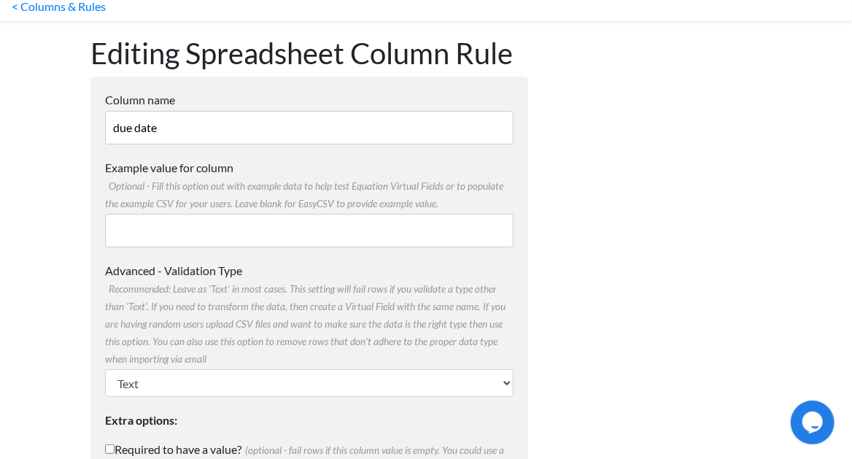
click at [262, 131] on input "due date" at bounding box center [309, 128] width 409 height 34
click at [201, 398] on form "Column name due date Multiple Choice Options Value in the sheet will have to ex…" at bounding box center [309, 305] width 438 height 456
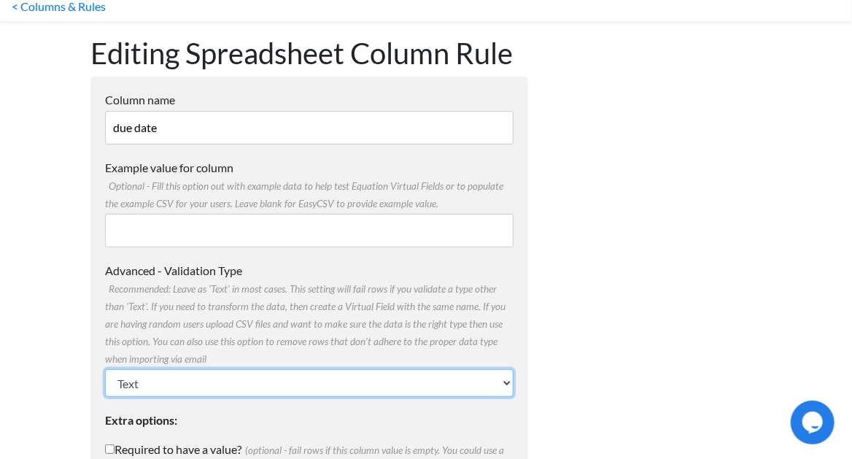
click at [203, 385] on select "Text Number (no decimals) Number (allow decimals) Date (mm/dd/yyyy) Date (dd/mm…" at bounding box center [309, 383] width 409 height 28
select select "date_ddmmyyyy"
click at [105, 369] on select "Text Number (no decimals) Number (allow decimals) Date (mm/dd/yyyy) Date (dd/mm…" at bounding box center [309, 383] width 409 height 28
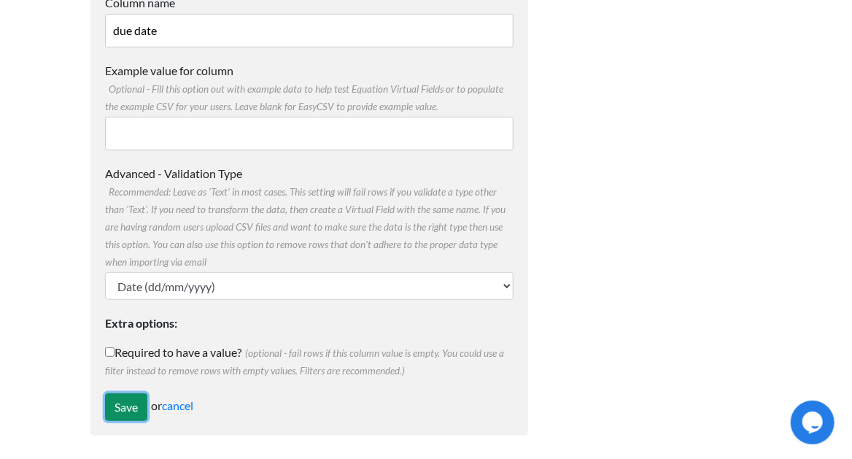
click at [146, 400] on input "Save" at bounding box center [126, 407] width 42 height 28
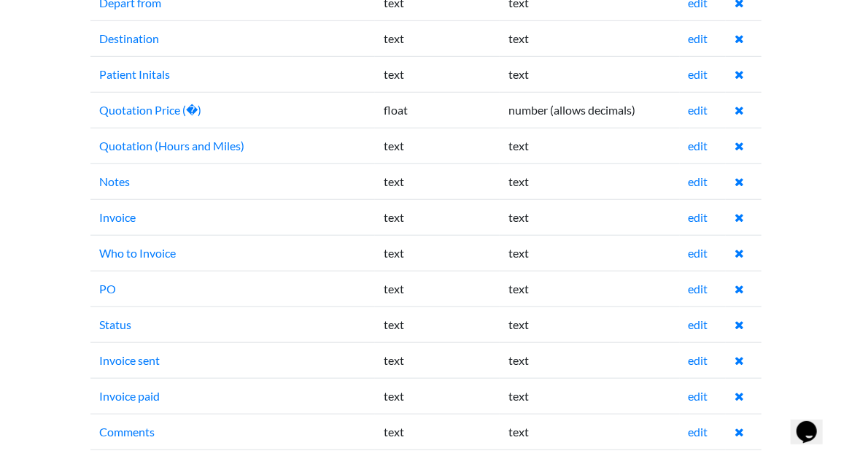
scroll to position [486, 0]
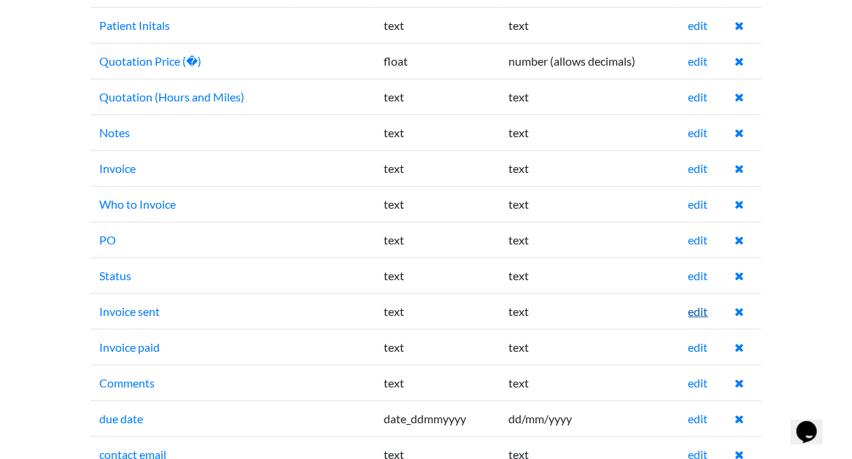
click at [708, 308] on link "edit" at bounding box center [699, 311] width 20 height 14
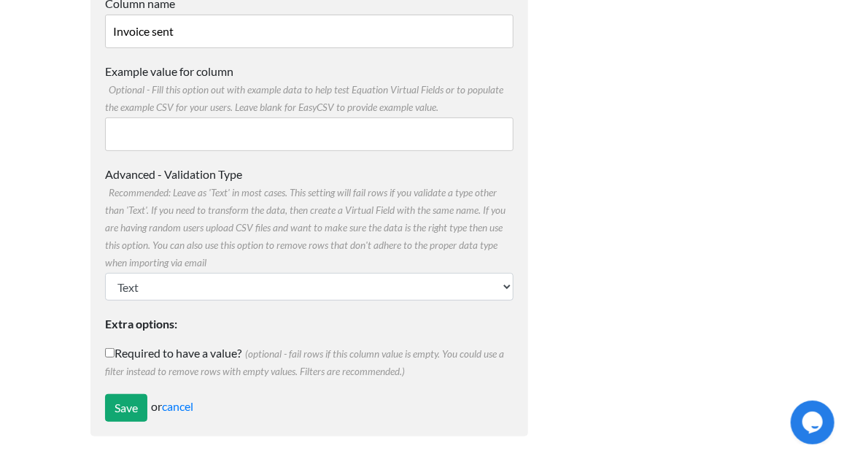
scroll to position [48, 0]
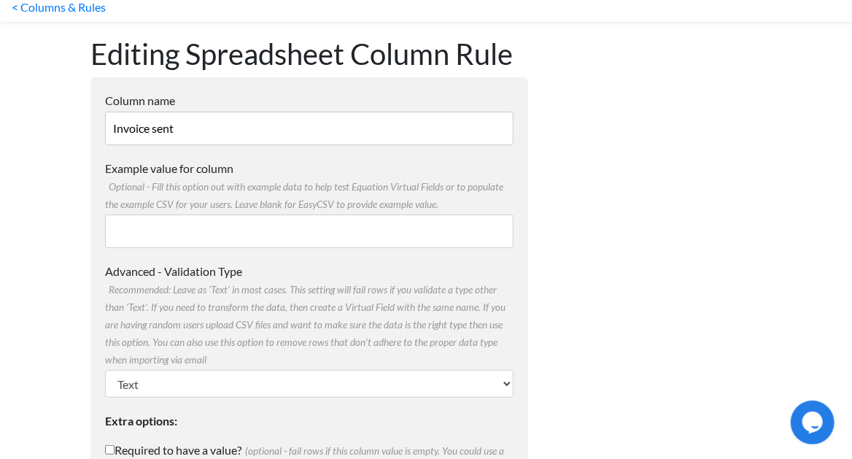
click at [276, 125] on input "Invoice sent" at bounding box center [309, 129] width 409 height 34
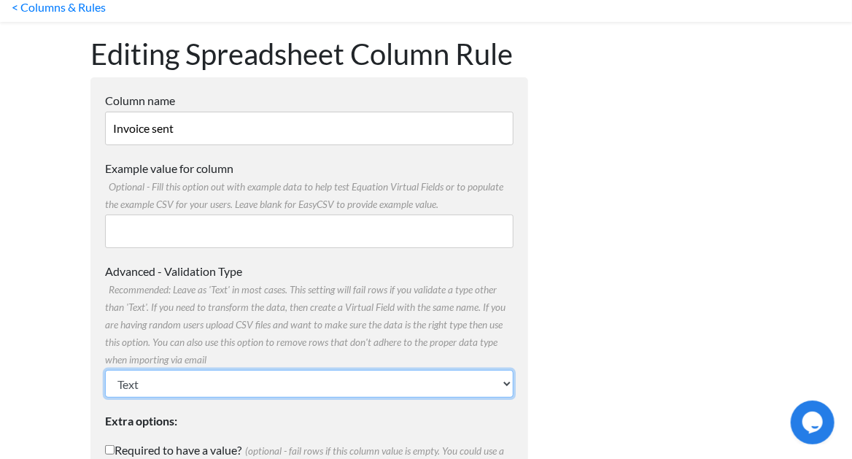
click at [185, 381] on select "Text Number (no decimals) Number (allow decimals) Date (mm/dd/yyyy) Date (dd/mm…" at bounding box center [309, 384] width 409 height 28
select select "date_ddmmyyyy"
click at [105, 370] on select "Text Number (no decimals) Number (allow decimals) Date (mm/dd/yyyy) Date (dd/mm…" at bounding box center [309, 384] width 409 height 28
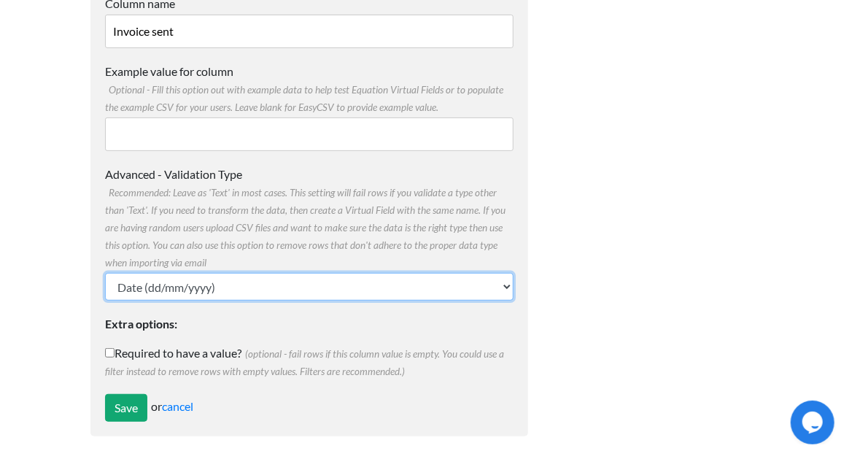
scroll to position [146, 0]
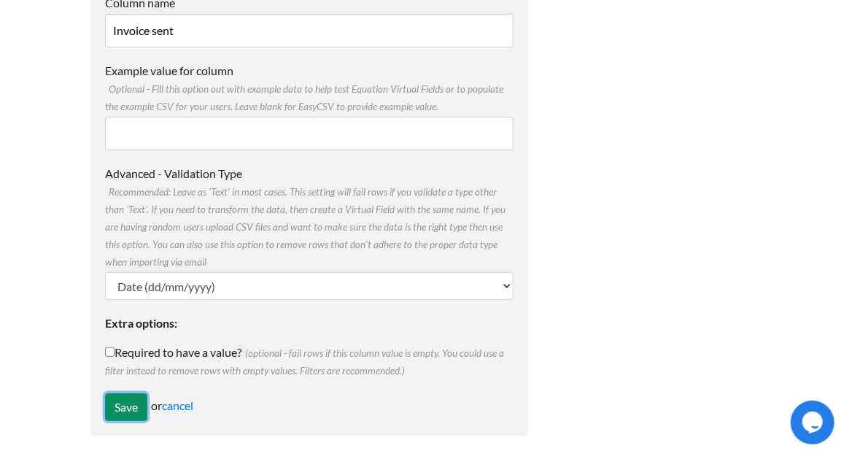
click at [125, 406] on input "Save" at bounding box center [126, 407] width 42 height 28
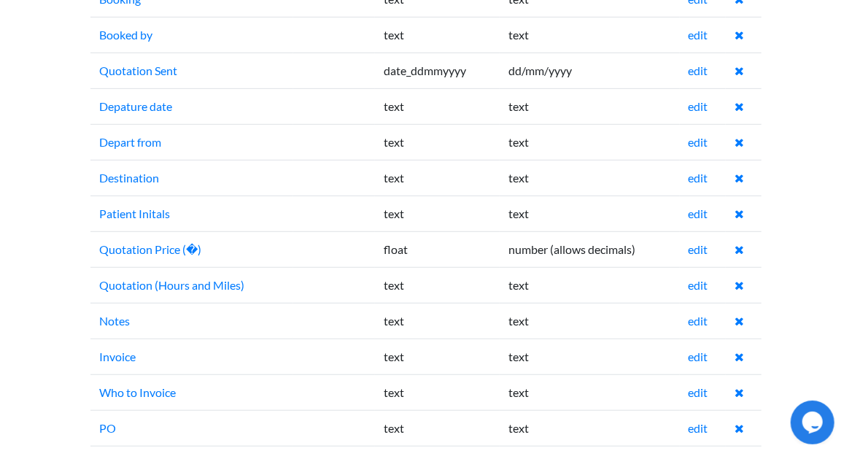
scroll to position [250, 0]
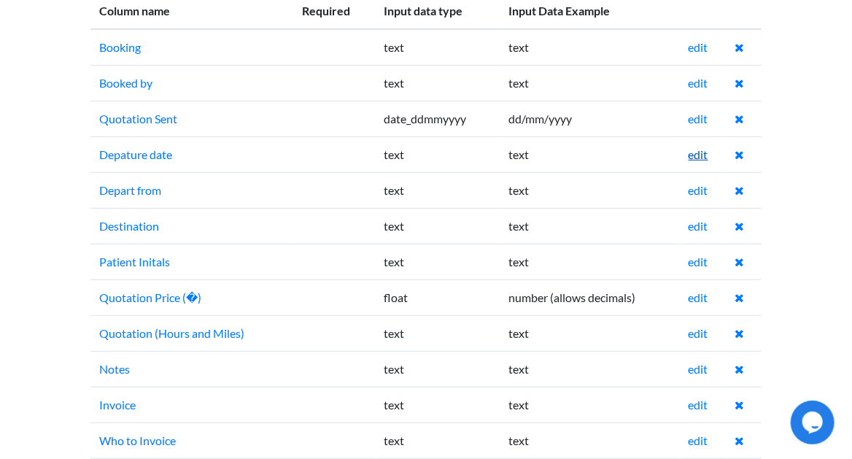
click at [695, 149] on link "edit" at bounding box center [699, 154] width 20 height 14
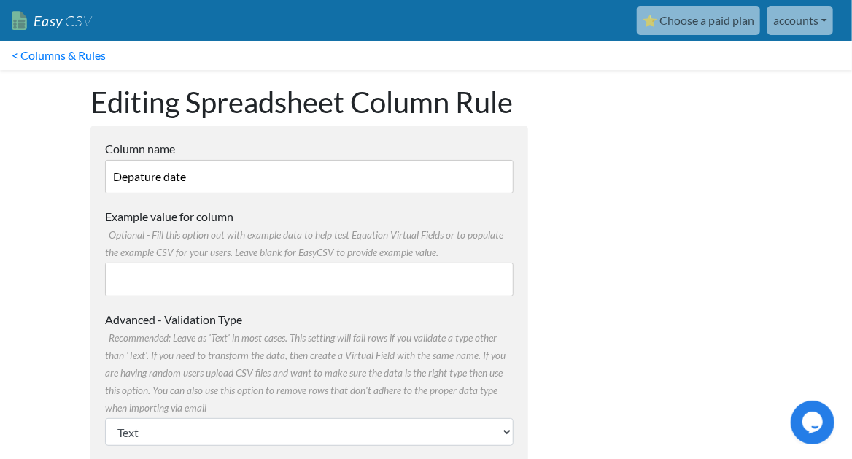
scroll to position [97, 0]
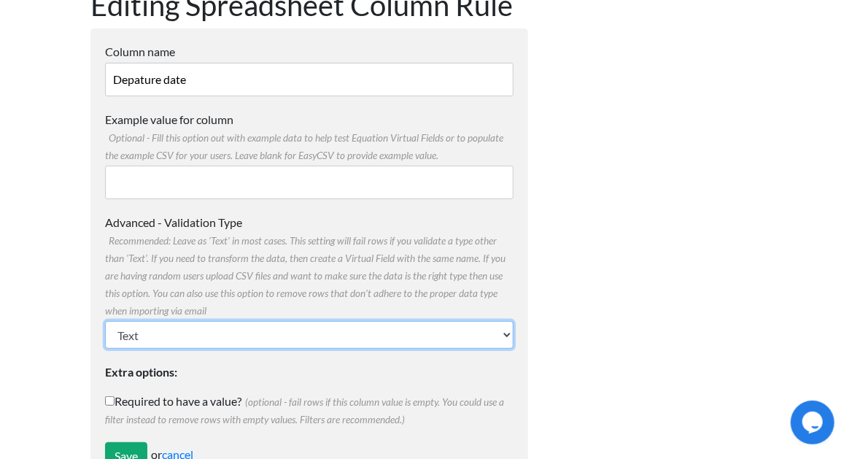
click at [179, 341] on select "Text Number (no decimals) Number (allow decimals) Date (mm/dd/yyyy) Date (dd/mm…" at bounding box center [309, 335] width 409 height 28
select select "date_ddmmyyyy"
click at [105, 321] on select "Text Number (no decimals) Number (allow decimals) Date (mm/dd/yyyy) Date (dd/mm…" at bounding box center [309, 335] width 409 height 28
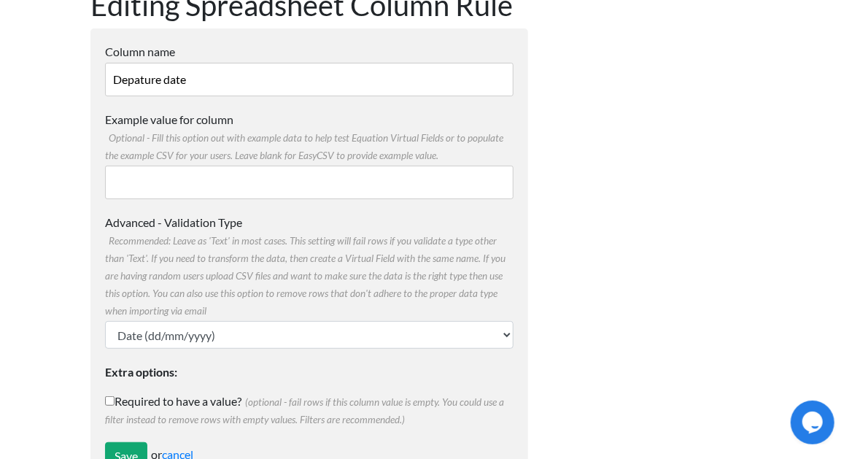
click at [48, 238] on body "Easy CSV ⭐ Choose a paid plan accounts Qcmhealthcare All Flows All CSV Generato…" at bounding box center [426, 201] width 852 height 596
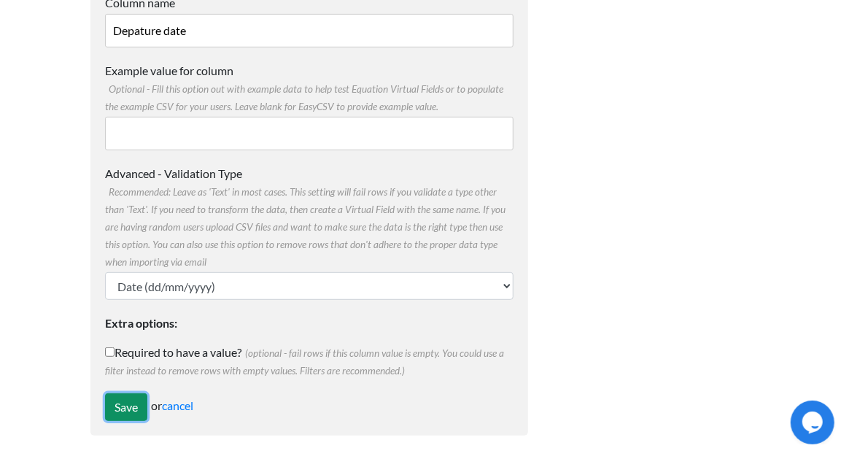
click at [136, 397] on input "Save" at bounding box center [126, 407] width 42 height 28
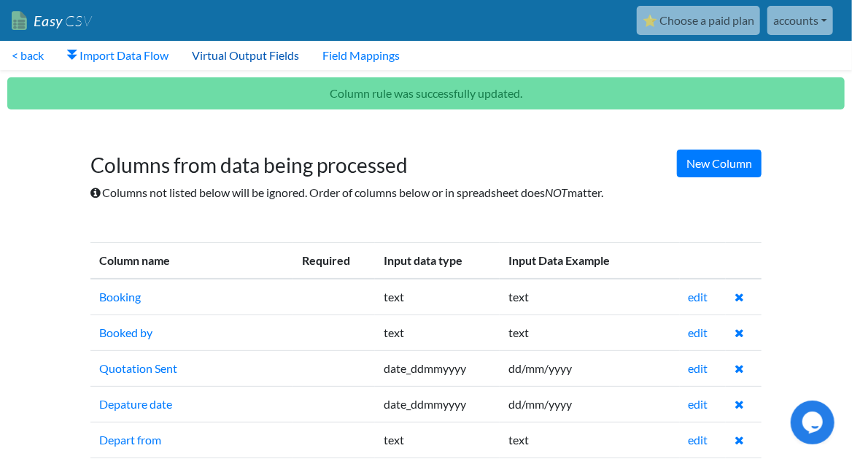
click at [263, 55] on link "Virtual Output Fields" at bounding box center [245, 55] width 131 height 29
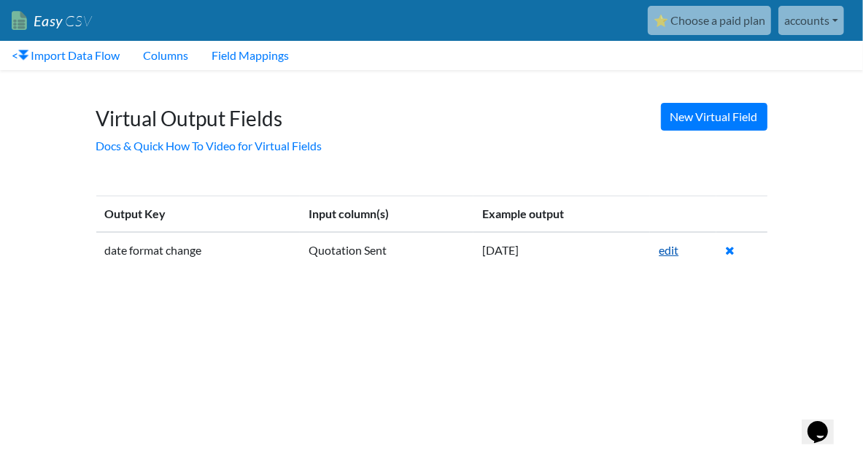
click at [674, 253] on link "edit" at bounding box center [669, 250] width 20 height 14
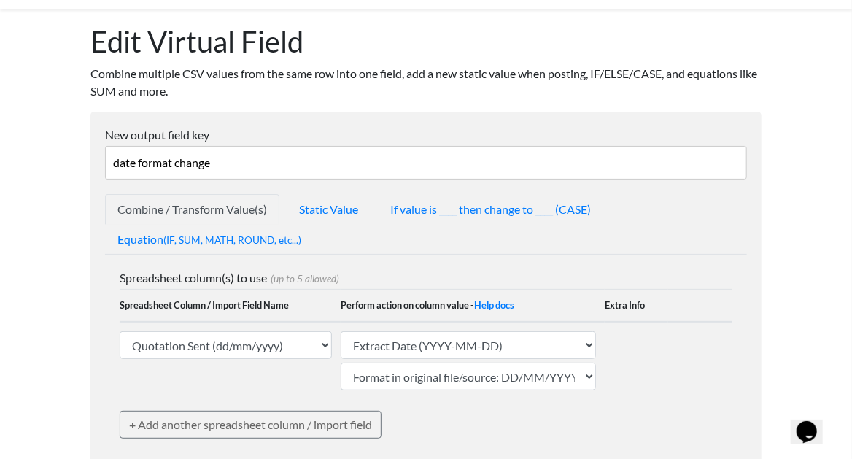
scroll to position [158, 0]
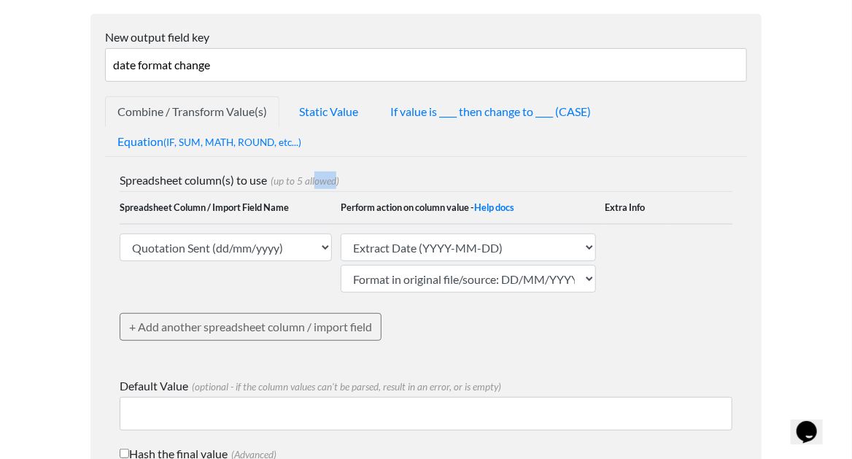
drag, startPoint x: 337, startPoint y: 173, endPoint x: 318, endPoint y: 172, distance: 19.0
click at [318, 175] on span "(up to 5 allowed)" at bounding box center [303, 181] width 72 height 12
click at [315, 175] on span "(up to 5 allowed)" at bounding box center [303, 181] width 72 height 12
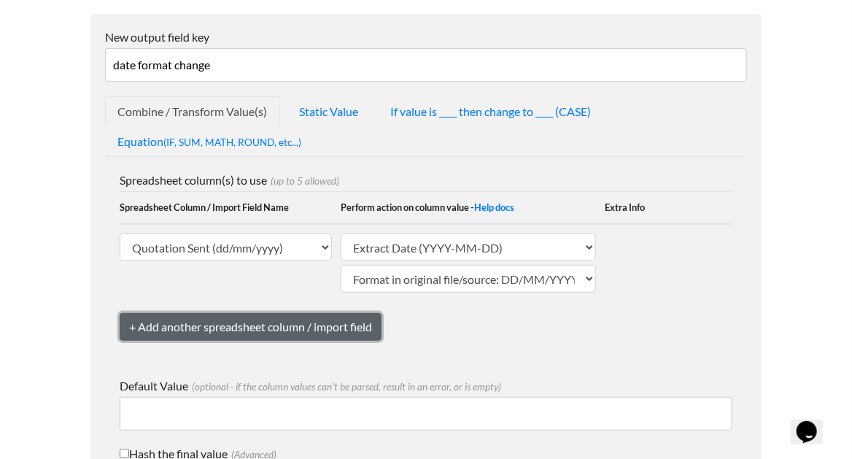
click at [285, 317] on link "+ Add another spreadsheet column / import field" at bounding box center [251, 327] width 262 height 28
select select "753621"
select select "text_from_column"
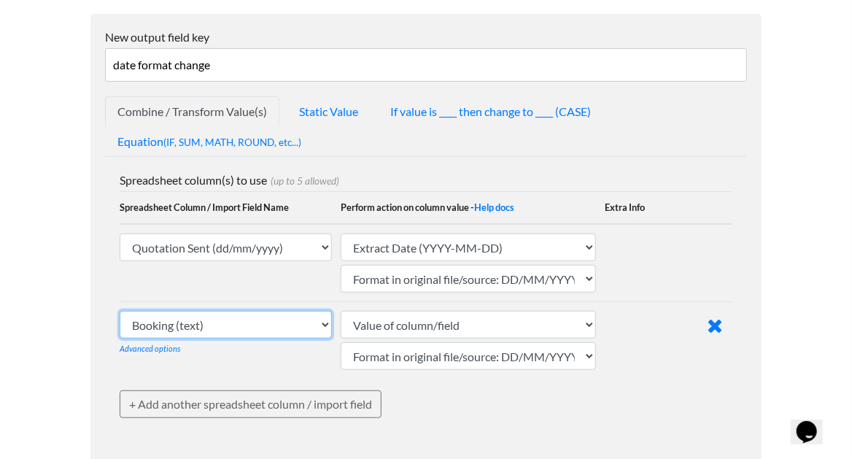
click at [290, 312] on select "Booking (text) Booked by (text) Quotation Sent (dd/mm/yyyy) Depature date (dd/m…" at bounding box center [226, 325] width 212 height 28
select select "753624"
click at [120, 311] on select "Booking (text) Booked by (text) Quotation Sent (dd/mm/yyyy) Depature date (dd/m…" at bounding box center [226, 325] width 212 height 28
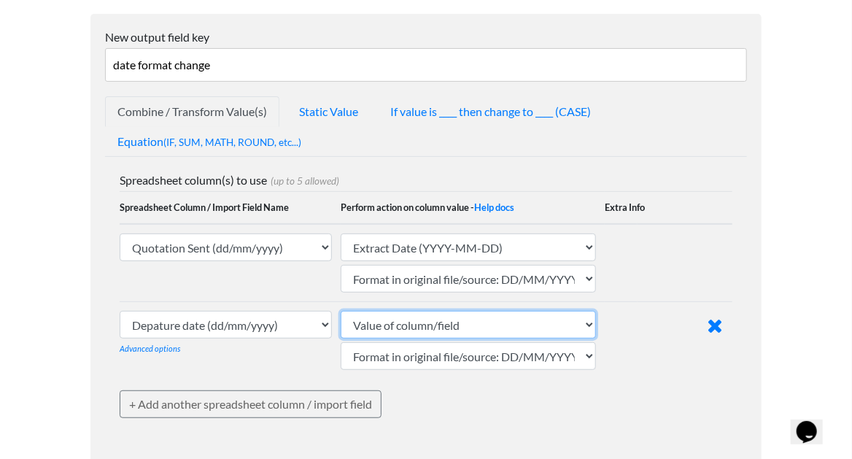
click at [430, 326] on select "Value of column/field Upcase Downcase Sentence case (first letter is capitalize…" at bounding box center [468, 325] width 255 height 28
click at [341, 311] on select "Value of column/field Upcase Downcase Sentence case (first letter is capitalize…" at bounding box center [468, 325] width 255 height 28
click at [509, 321] on select "Value of column/field Upcase Downcase Sentence case (first letter is capitalize…" at bounding box center [468, 325] width 255 height 28
select select "extract_date_yyyymmdd_hyphens"
click at [341, 311] on select "Value of column/field Upcase Downcase Sentence case (first letter is capitalize…" at bounding box center [468, 325] width 255 height 28
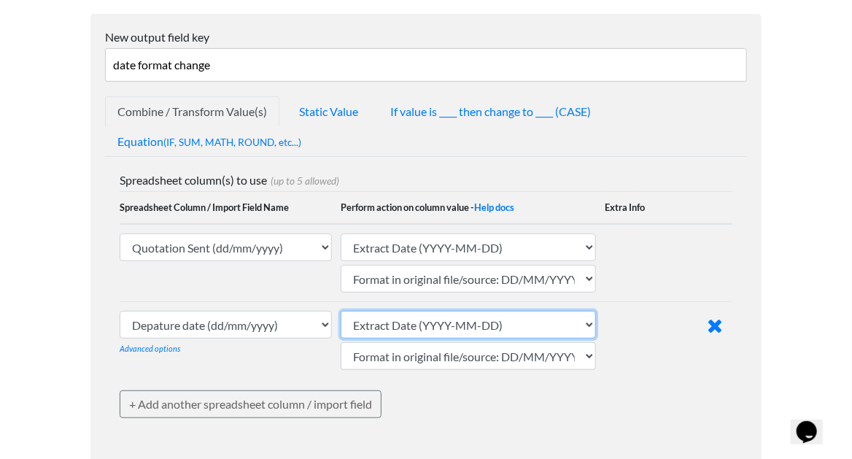
scroll to position [255, 0]
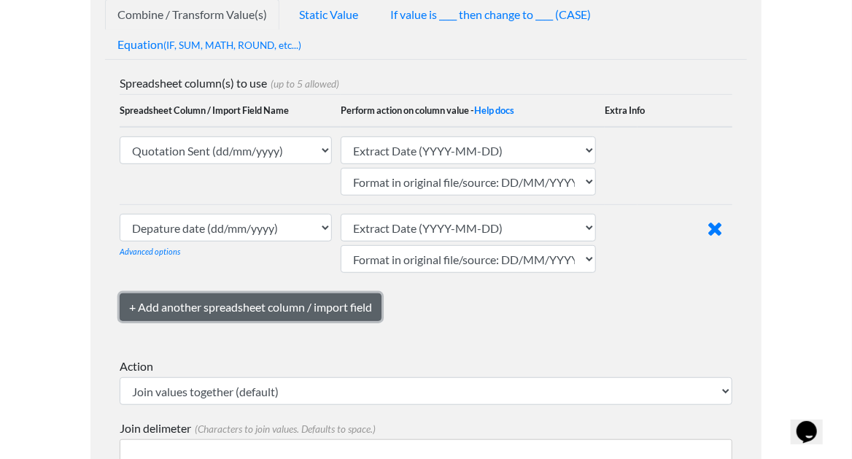
click at [296, 306] on link "+ Add another spreadsheet column / import field" at bounding box center [251, 307] width 262 height 28
select select "753621"
select select "text_from_column"
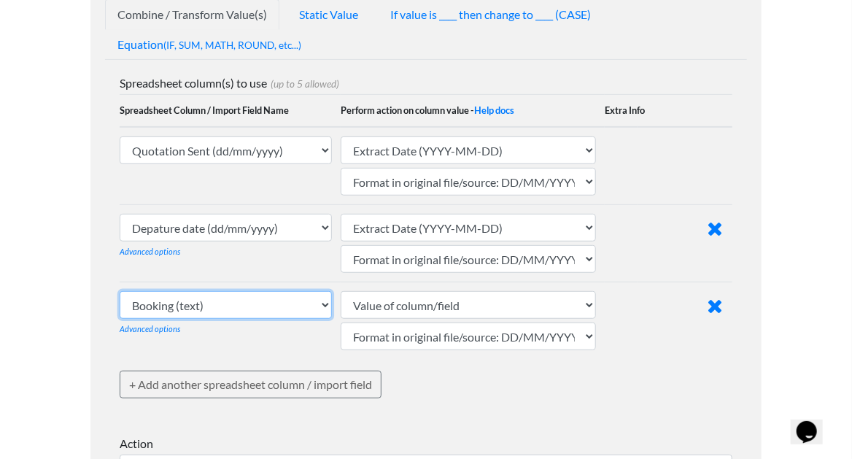
click at [215, 301] on select "Booking (text) Booked by (text) Quotation Sent (dd/mm/yyyy) Depature date (dd/m…" at bounding box center [226, 305] width 212 height 28
select select "753638"
click at [120, 291] on select "Booking (text) Booked by (text) Quotation Sent (dd/mm/yyyy) Depature date (dd/m…" at bounding box center [226, 305] width 212 height 28
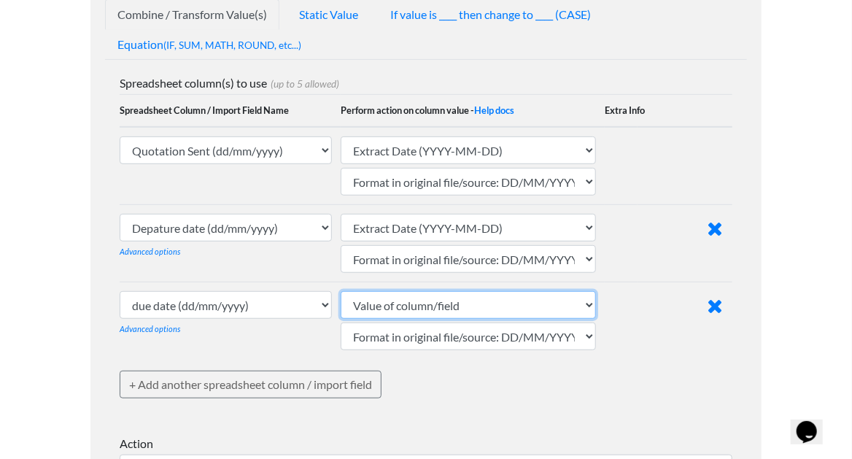
click at [475, 308] on select "Value of column/field Upcase Downcase Sentence case (first letter is capitalize…" at bounding box center [468, 305] width 255 height 28
select select "extract_date_yyyymmdd_hyphens"
click at [341, 291] on select "Value of column/field Upcase Downcase Sentence case (first letter is capitalize…" at bounding box center [468, 305] width 255 height 28
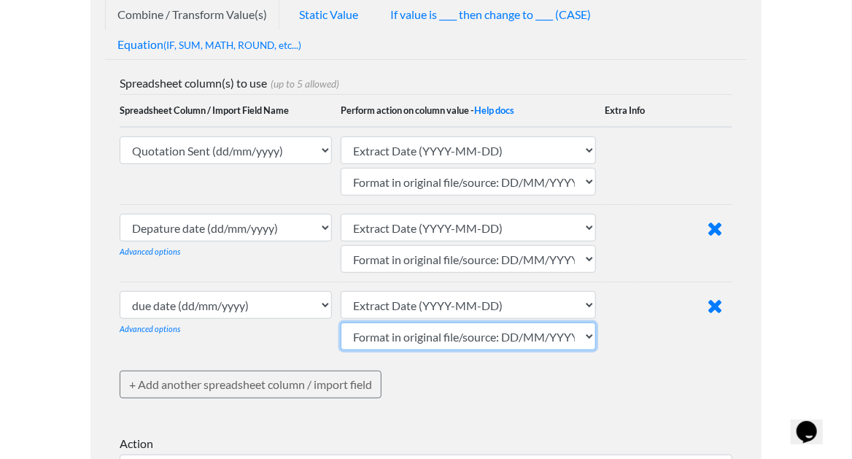
click at [394, 333] on select "Format in original file/source: MM/DD/YYYY or MM-DD-YYYY Format in original fil…" at bounding box center [468, 337] width 255 height 28
click at [341, 323] on select "Format in original file/source: MM/DD/YYYY or MM-DD-YYYY Format in original fil…" at bounding box center [468, 337] width 255 height 28
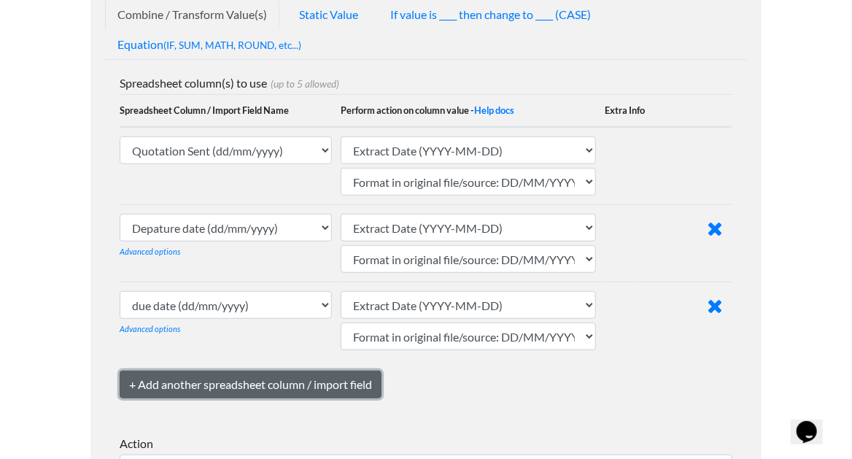
click at [258, 379] on link "+ Add another spreadsheet column / import field" at bounding box center [251, 385] width 262 height 28
select select "753621"
select select "text_from_column"
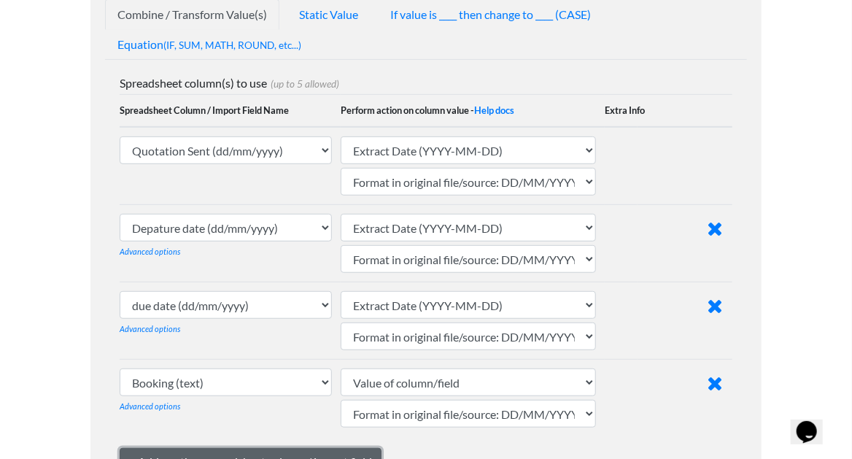
scroll to position [352, 0]
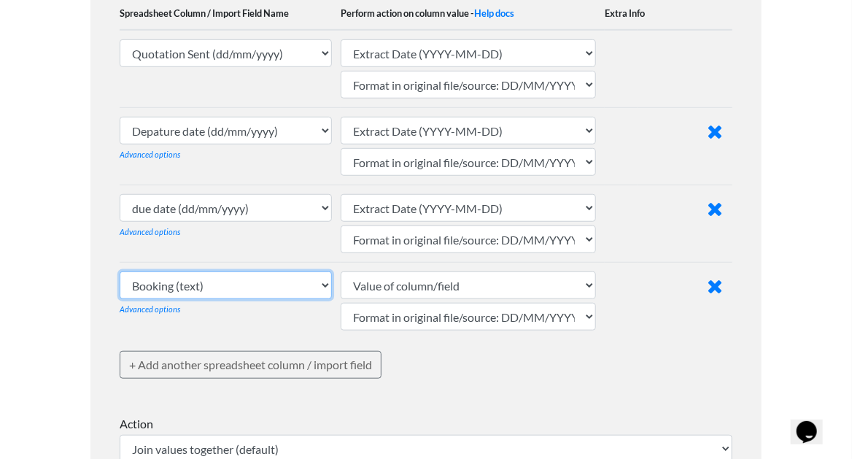
click at [265, 286] on select "Booking (text) Booked by (text) Quotation Sent (dd/mm/yyyy) Depature date (dd/m…" at bounding box center [226, 285] width 212 height 28
click at [120, 271] on select "Booking (text) Booked by (text) Quotation Sent (dd/mm/yyyy) Depature date (dd/m…" at bounding box center [226, 285] width 212 height 28
click at [244, 283] on select "Booking (text) Booked by (text) Quotation Sent (dd/mm/yyyy) Depature date (dd/m…" at bounding box center [226, 285] width 212 height 28
select select "753635"
click at [120, 271] on select "Booking (text) Booked by (text) Quotation Sent (dd/mm/yyyy) Depature date (dd/m…" at bounding box center [226, 285] width 212 height 28
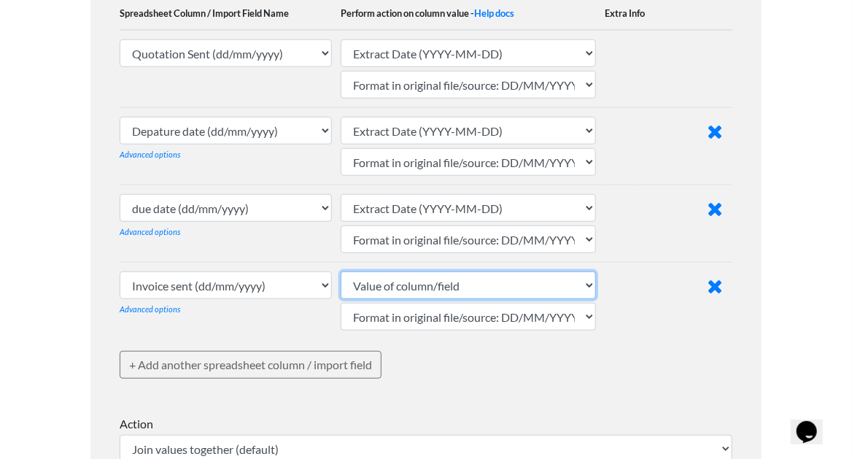
click at [422, 282] on select "Value of column/field Upcase Downcase Sentence case (first letter is capitalize…" at bounding box center [468, 285] width 255 height 28
select select "extract_date_yyyymmdd_hyphens"
click at [341, 271] on select "Value of column/field Upcase Downcase Sentence case (first letter is capitalize…" at bounding box center [468, 285] width 255 height 28
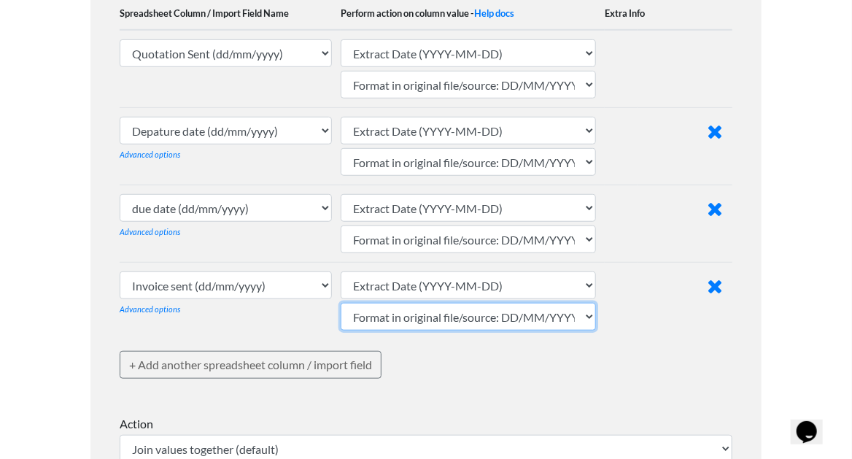
click at [414, 317] on select "Format in original file/source: MM/DD/YYYY or MM-DD-YYYY Format in original fil…" at bounding box center [468, 317] width 255 height 28
click at [341, 303] on select "Format in original file/source: MM/DD/YYYY or MM-DD-YYYY Format in original fil…" at bounding box center [468, 317] width 255 height 28
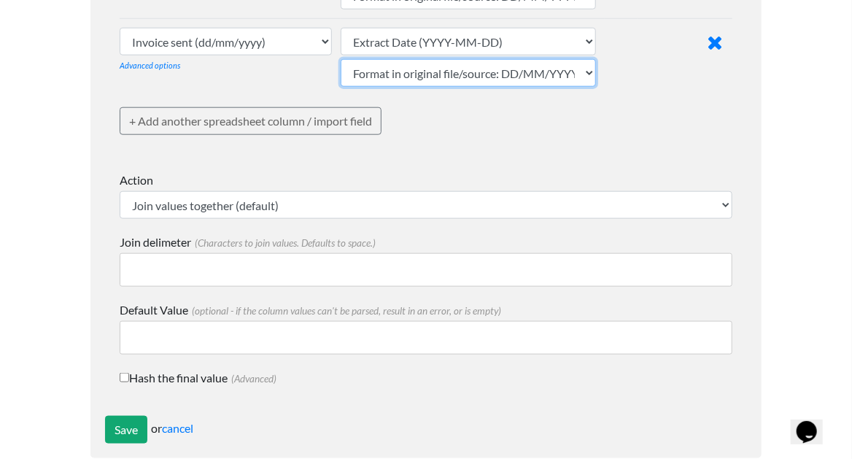
scroll to position [616, 0]
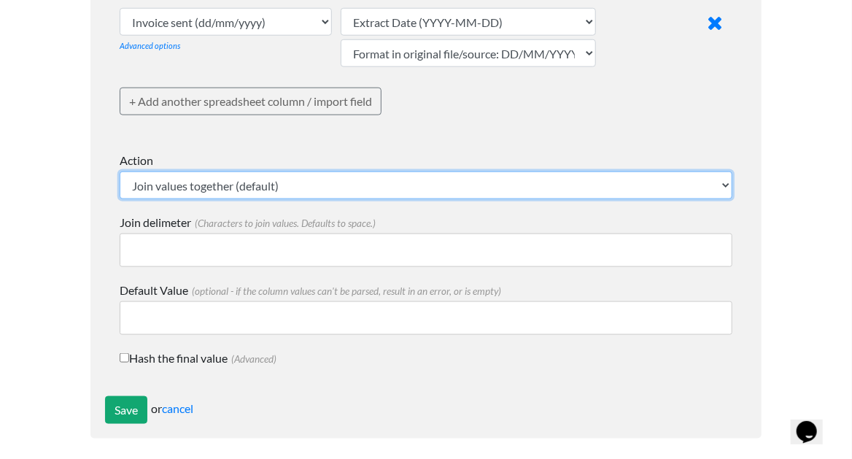
click at [217, 181] on select "Join values together (default) Math - get lowest numerical value Math - get hig…" at bounding box center [426, 185] width 613 height 28
click at [120, 171] on select "Join values together (default) Math - get lowest numerical value Math - get hig…" at bounding box center [426, 185] width 613 height 28
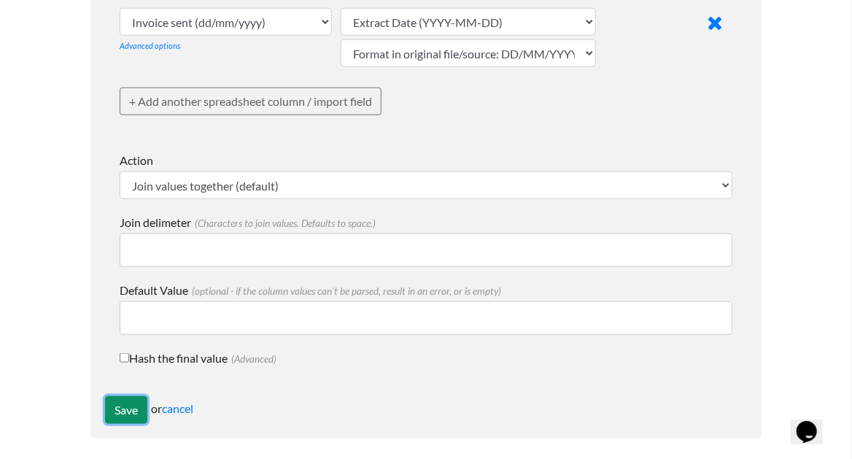
click at [116, 402] on input "Save" at bounding box center [126, 410] width 42 height 28
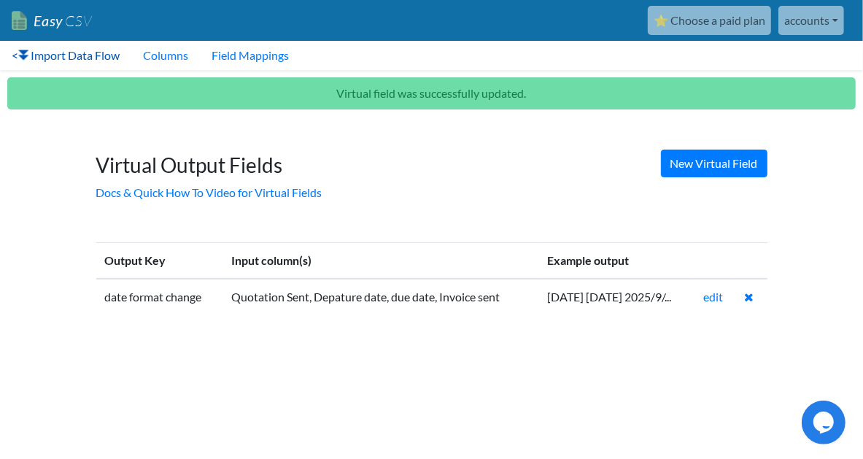
click at [54, 55] on link "< Import Data Flow" at bounding box center [65, 55] width 131 height 29
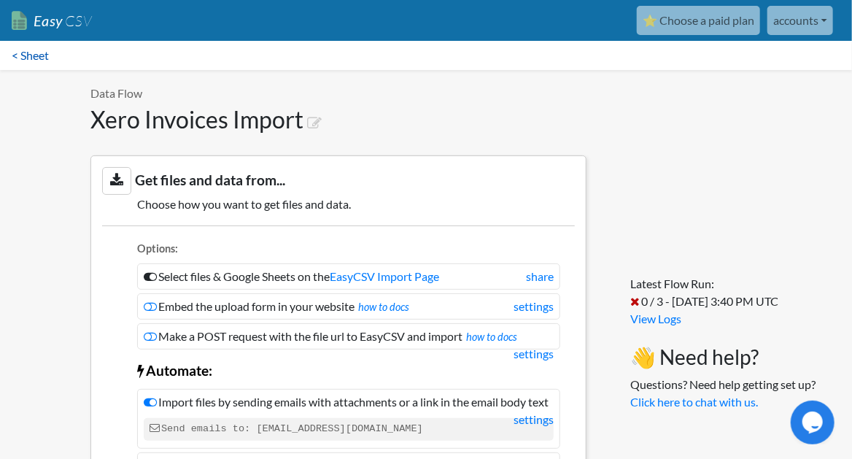
click at [47, 57] on link "< Sheet" at bounding box center [30, 55] width 61 height 29
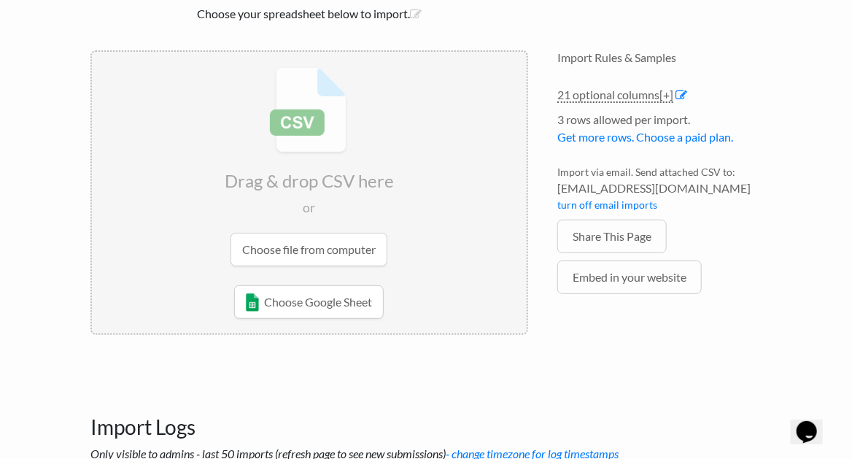
click at [280, 248] on input "file" at bounding box center [309, 167] width 435 height 230
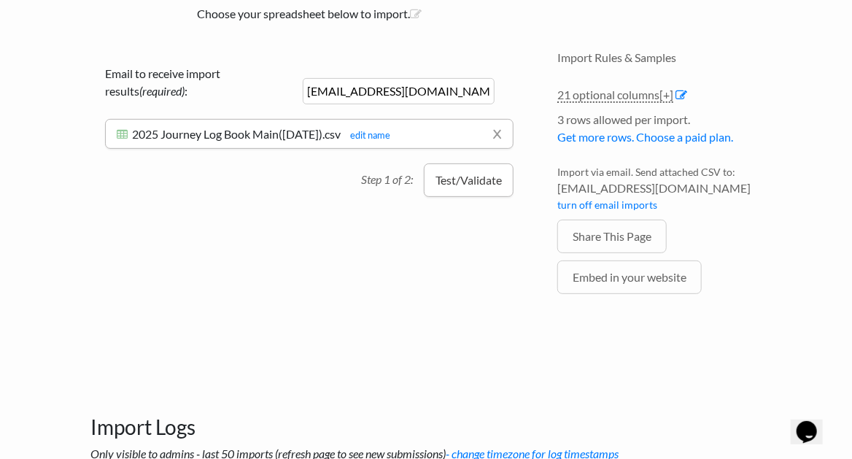
click at [432, 184] on button "Test/Validate" at bounding box center [469, 180] width 90 height 34
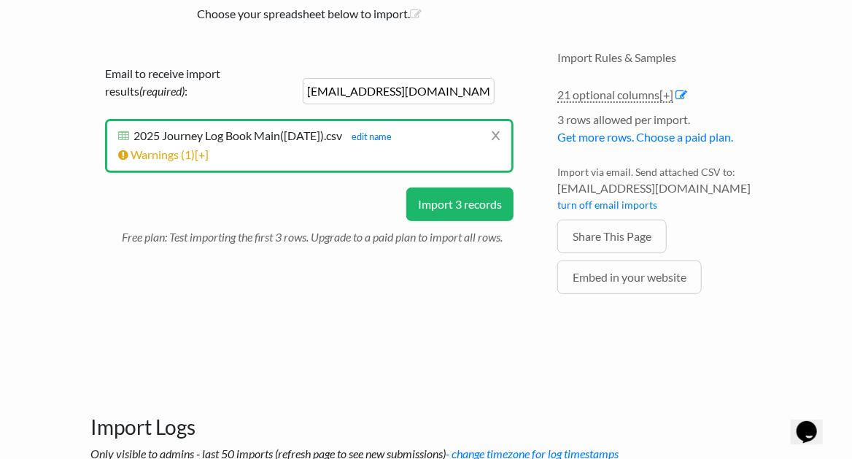
click at [438, 201] on button "Import 3 records" at bounding box center [459, 205] width 107 height 34
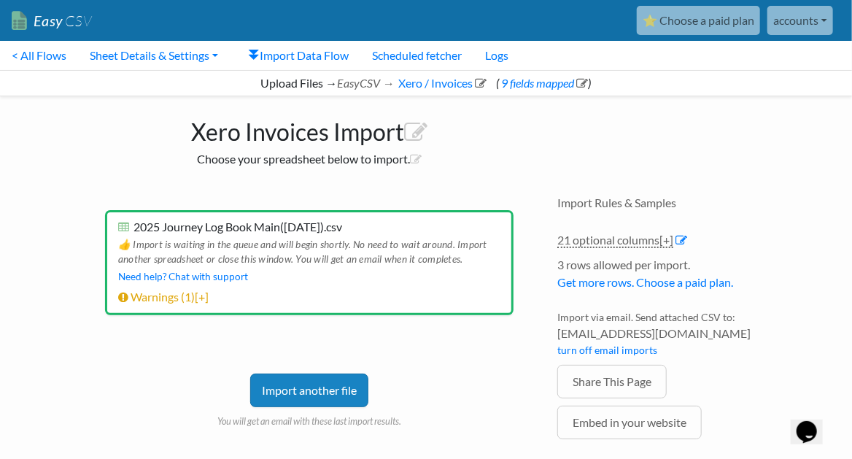
click at [276, 229] on span "2025 Journey Log Book Main([DATE]).csv" at bounding box center [238, 227] width 209 height 14
click at [290, 236] on div "👍 Import is waiting in the queue and will begin shortly. No need to wait around…" at bounding box center [309, 250] width 382 height 34
click at [279, 376] on link "Import another file" at bounding box center [309, 391] width 118 height 34
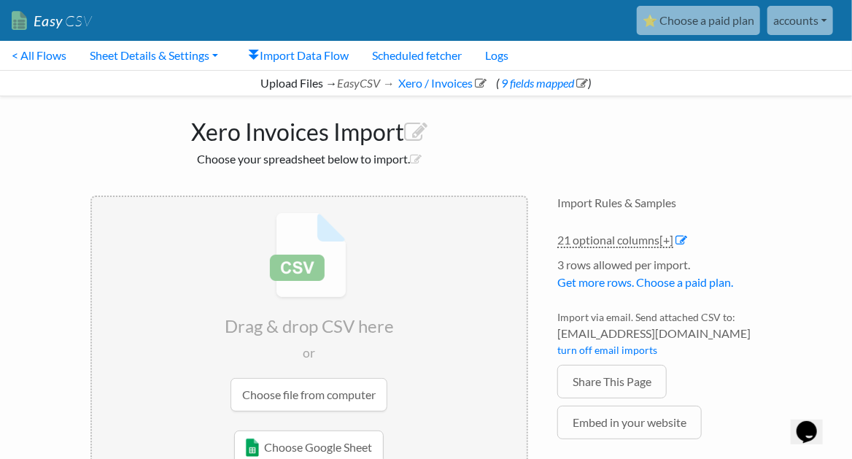
scroll to position [145, 0]
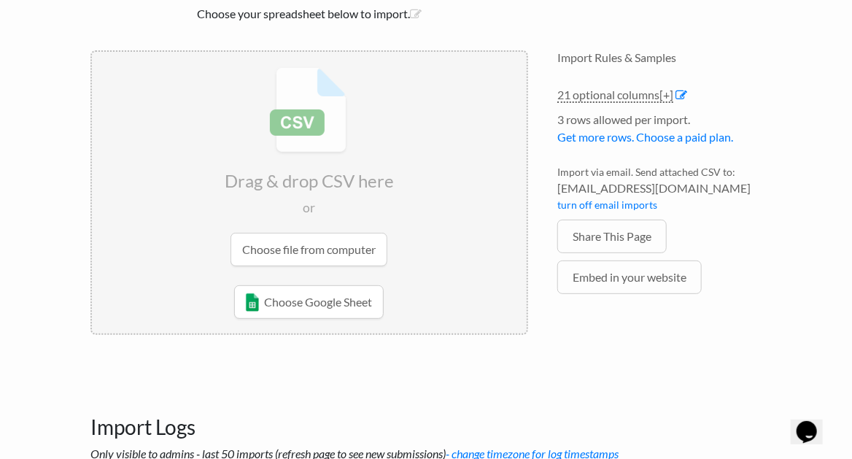
click at [385, 250] on input "file" at bounding box center [309, 167] width 435 height 230
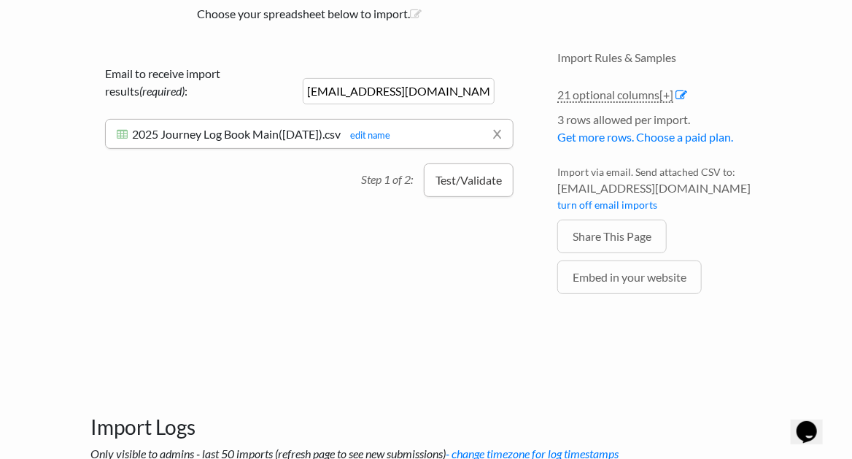
click at [454, 172] on button "Test/Validate" at bounding box center [469, 180] width 90 height 34
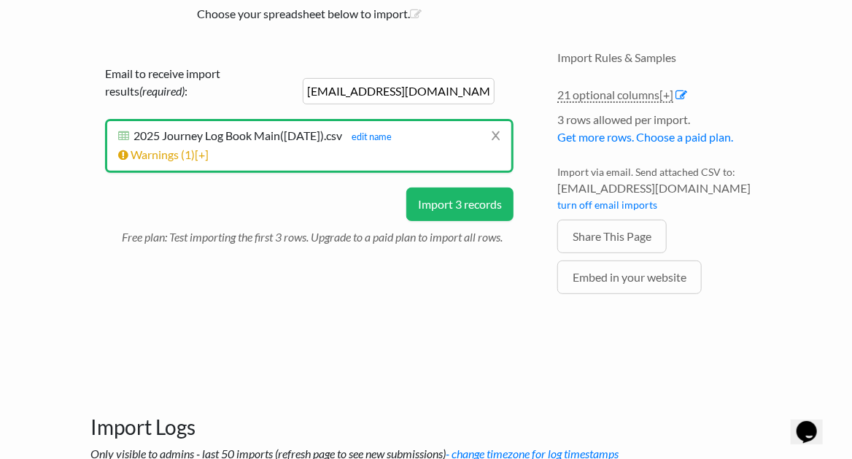
drag, startPoint x: 354, startPoint y: 88, endPoint x: 224, endPoint y: 70, distance: 131.2
click at [225, 70] on div "Email to receive import results (required) : [EMAIL_ADDRESS][DOMAIN_NAME]" at bounding box center [309, 92] width 409 height 54
click at [224, 65] on label "Email to receive import results (required) :" at bounding box center [201, 82] width 192 height 35
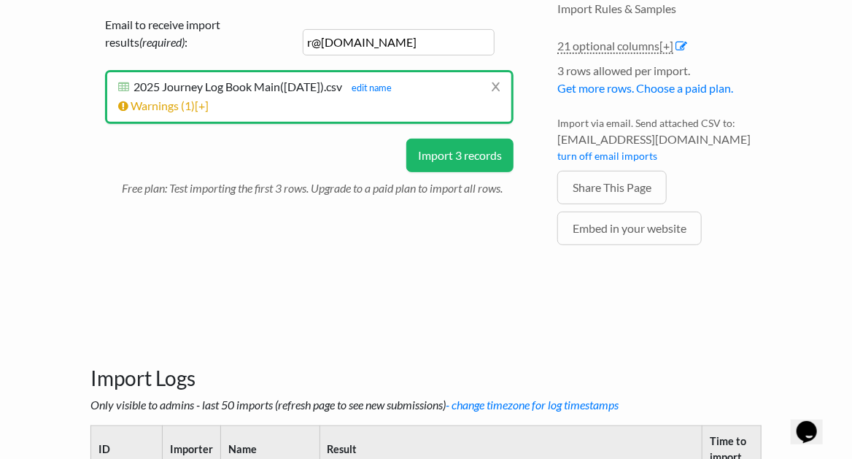
click at [316, 42] on input "r@qcmhealthcare.co.uk" at bounding box center [399, 42] width 192 height 26
type input "ranon@qcmhealthcare.co.uk"
click at [435, 153] on button "Import 3 records" at bounding box center [459, 156] width 107 height 34
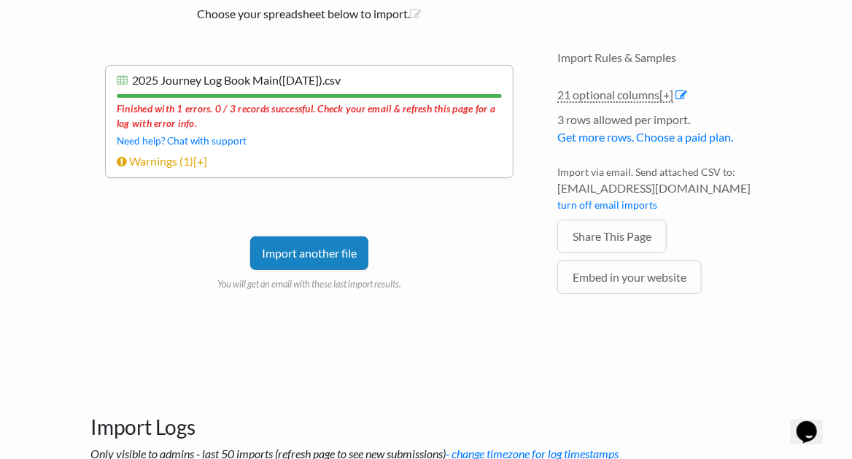
scroll to position [97, 0]
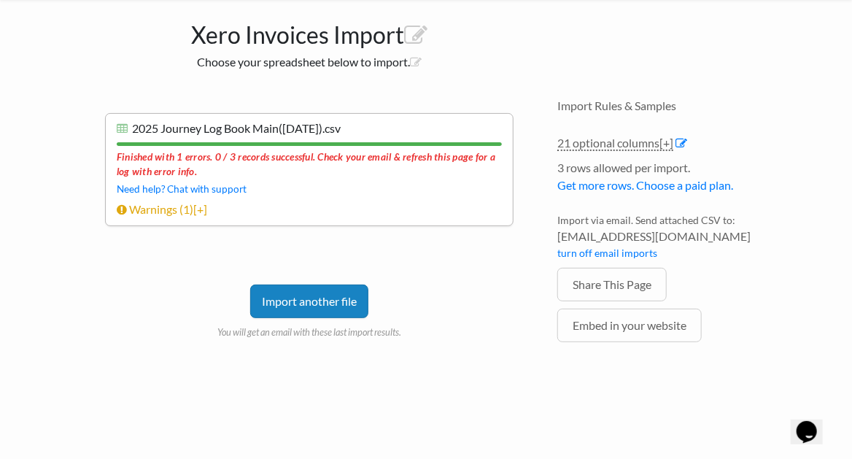
drag, startPoint x: 215, startPoint y: 211, endPoint x: 207, endPoint y: 210, distance: 8.1
click at [215, 211] on li "Warnings ( 1 ) [+] Row # Warning 4 Click the import button below to do a test i…" at bounding box center [309, 210] width 385 height 18
click at [207, 210] on span "[+]" at bounding box center [200, 209] width 14 height 14
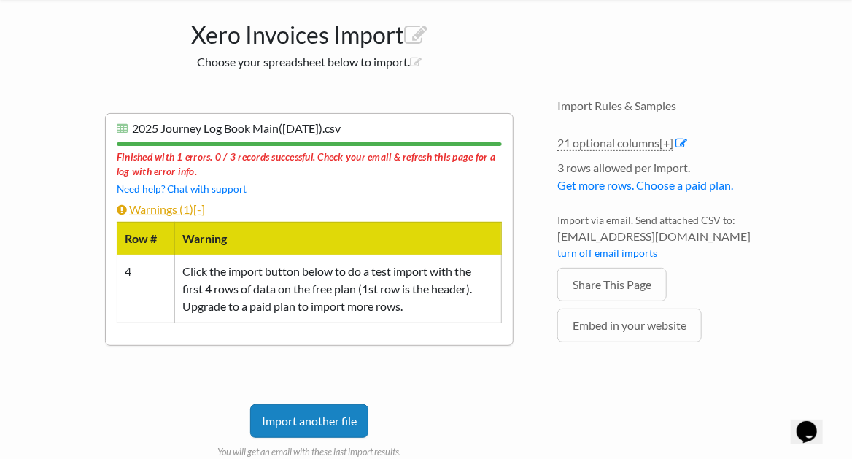
click at [205, 210] on span "[-]" at bounding box center [199, 209] width 12 height 14
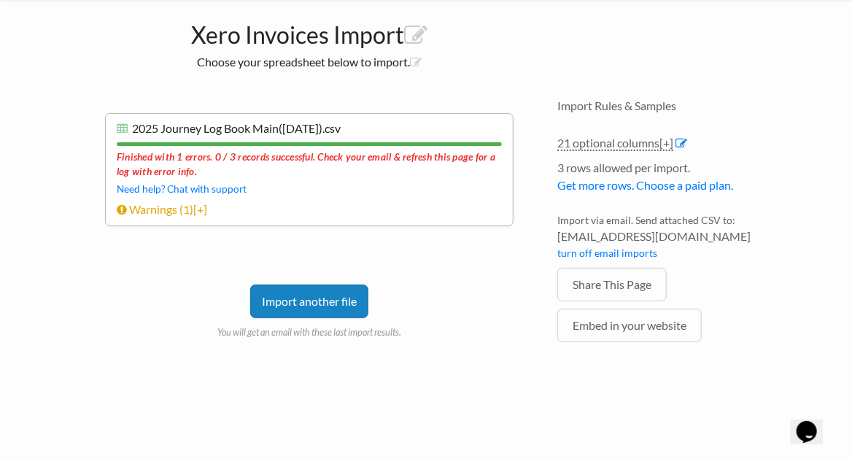
scroll to position [0, 0]
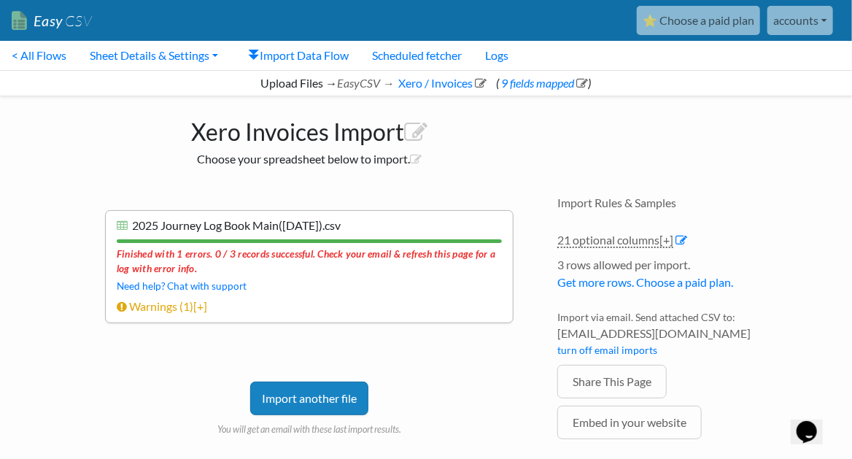
click at [280, 263] on div "Finished with 1 errors. 0 / 3 records successful. Check your email & refresh th…" at bounding box center [309, 260] width 385 height 34
click at [360, 237] on li "x 2025 Journey Log Book Main(September 2025).csv 2025 Journey Log Book Main(Sep…" at bounding box center [309, 266] width 409 height 113
click at [360, 239] on div at bounding box center [309, 241] width 385 height 4
drag, startPoint x: 364, startPoint y: 255, endPoint x: 348, endPoint y: 255, distance: 16.1
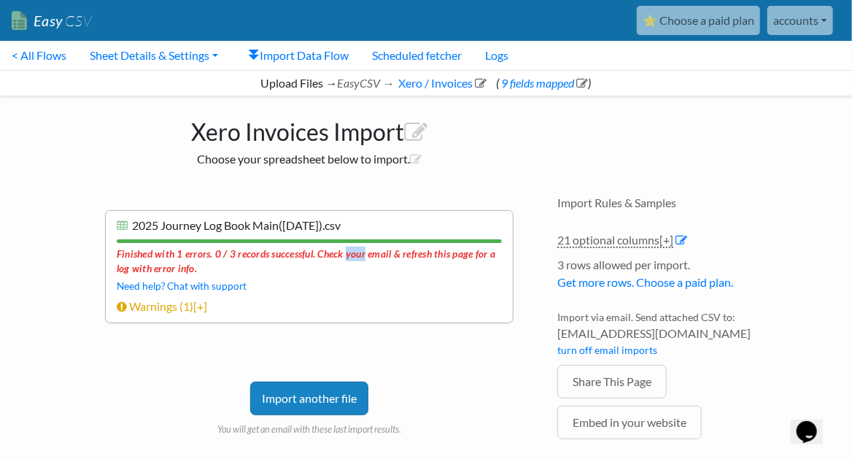
click at [348, 255] on div "Finished with 1 errors. 0 / 3 records successful. Check your email & refresh th…" at bounding box center [309, 260] width 385 height 34
click at [449, 257] on div "Finished with 1 errors. 0 / 3 records successful. Check your email & refresh th…" at bounding box center [309, 260] width 385 height 34
click at [312, 59] on link "Import Data Flow" at bounding box center [298, 55] width 123 height 29
click at [316, 52] on link "Import Data Flow" at bounding box center [298, 55] width 123 height 29
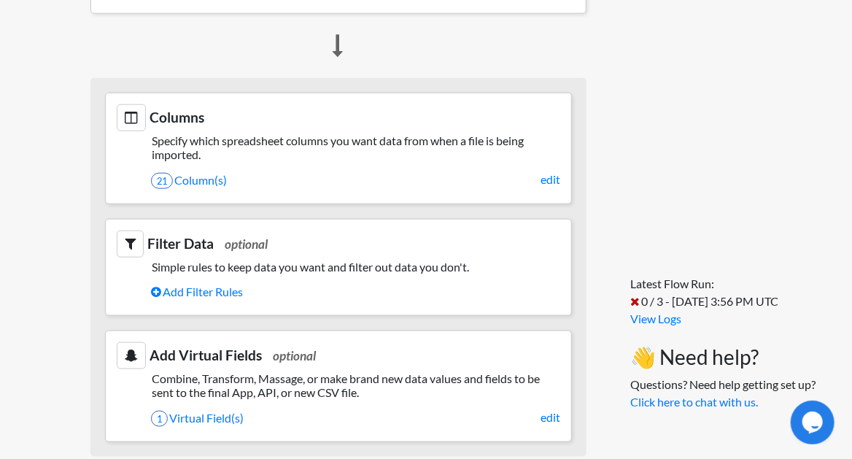
scroll to position [827, 0]
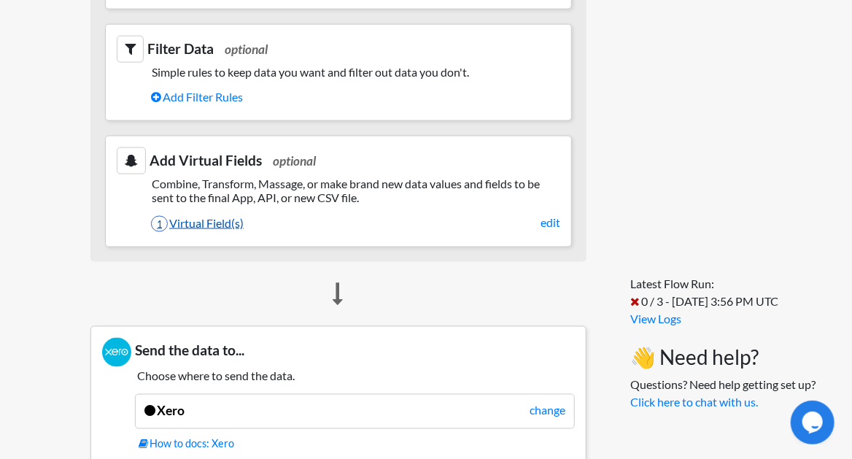
click at [216, 231] on link "1 Virtual Field(s)" at bounding box center [355, 223] width 409 height 25
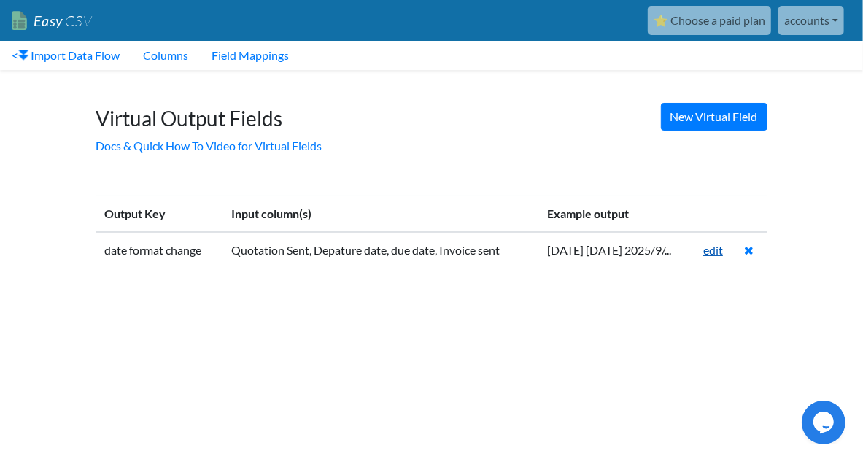
click at [715, 252] on link "edit" at bounding box center [713, 250] width 20 height 14
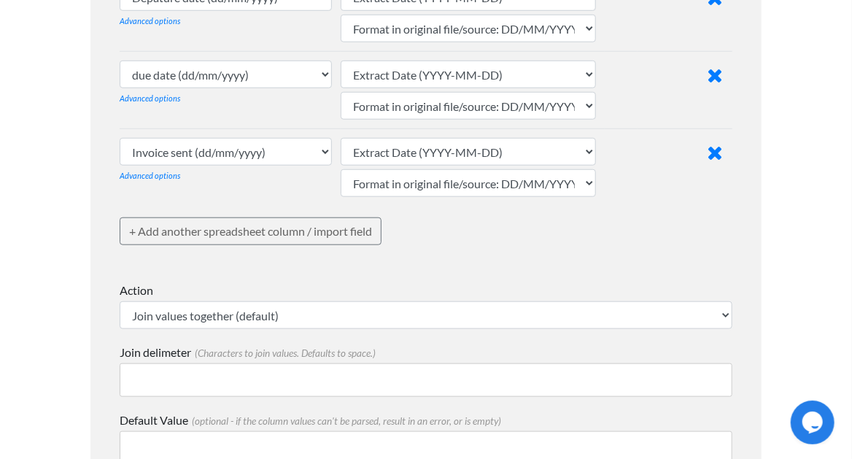
scroll to position [584, 0]
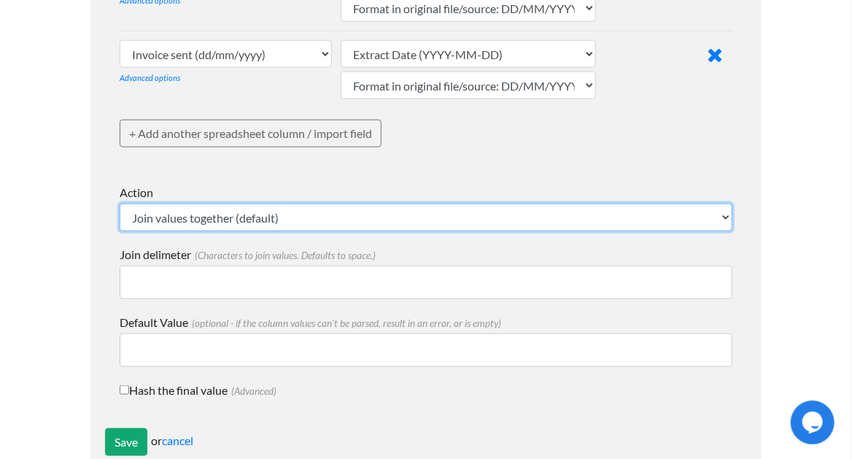
click at [273, 214] on select "Join values together (default) Math - get lowest numerical value Math - get hig…" at bounding box center [426, 218] width 613 height 28
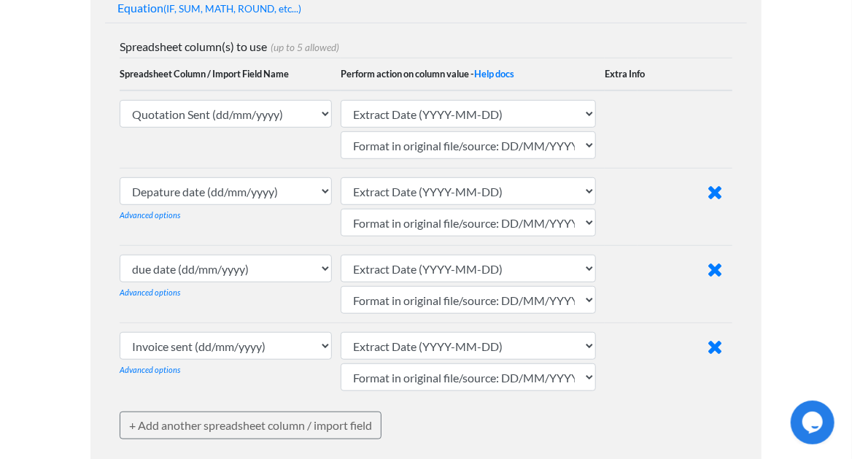
scroll to position [194, 0]
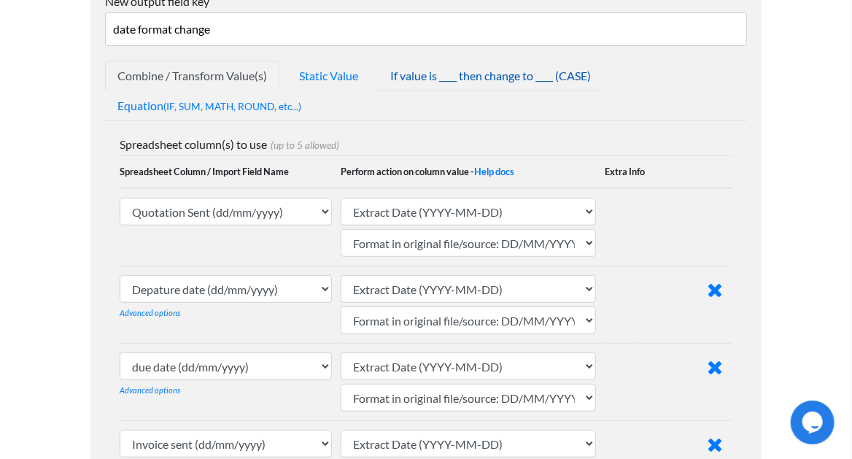
click at [477, 72] on link "If value is ____ then change to ____ (CASE)" at bounding box center [490, 76] width 225 height 31
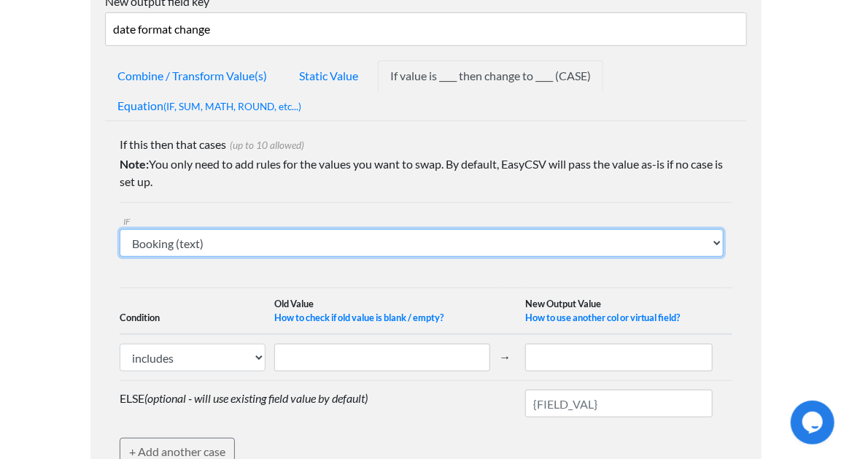
click at [436, 239] on select "Booking (text) Booked by (text) Quotation Sent (dd/mm/yyyy) Depature date (dd/m…" at bounding box center [422, 243] width 604 height 28
select select "753623"
click at [120, 229] on select "Booking (text) Booked by (text) Quotation Sent (dd/mm/yyyy) Depature date (dd/m…" at bounding box center [422, 243] width 604 height 28
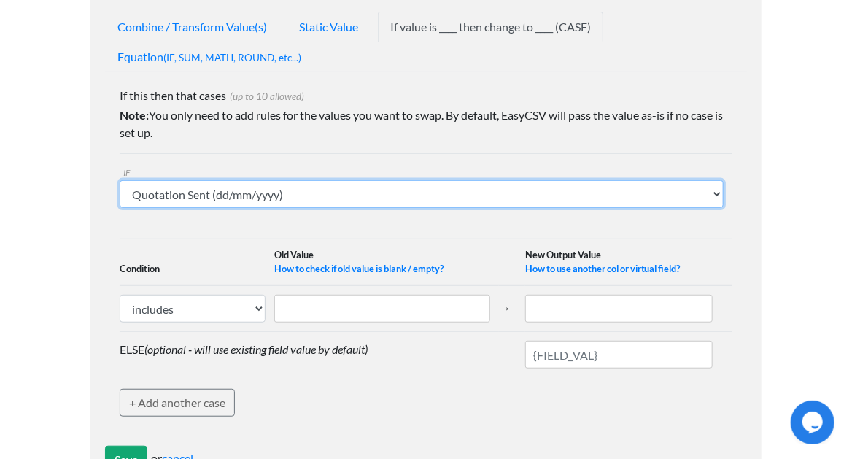
scroll to position [292, 0]
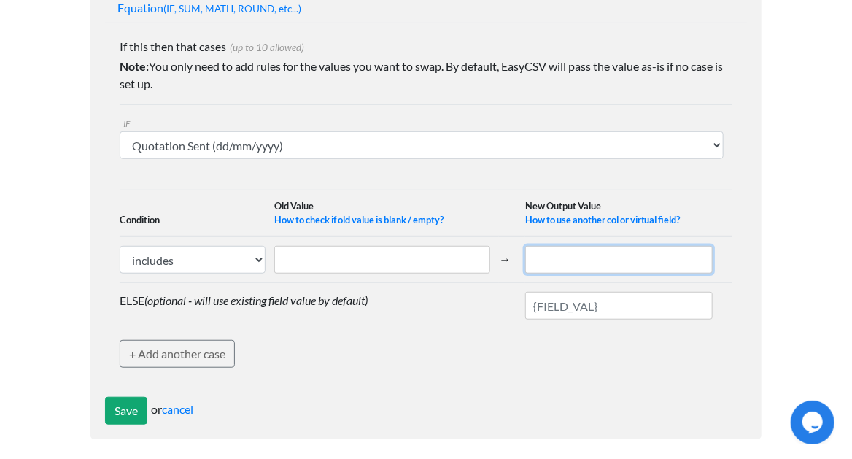
click at [554, 246] on input "text" at bounding box center [619, 260] width 188 height 28
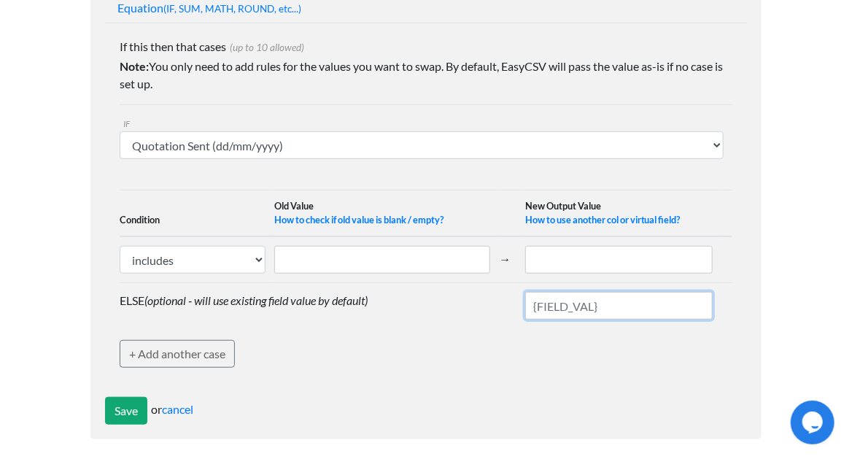
click at [577, 304] on input "text" at bounding box center [619, 306] width 188 height 28
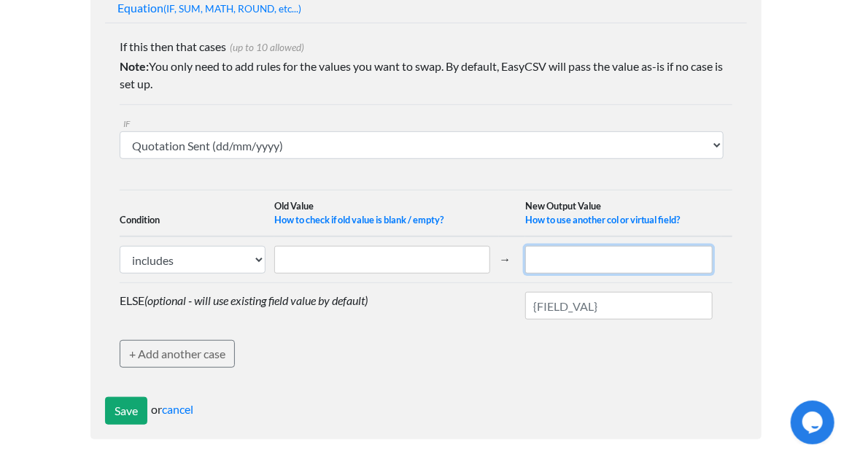
click at [574, 252] on input "text" at bounding box center [619, 260] width 188 height 28
